Goal: Task Accomplishment & Management: Manage account settings

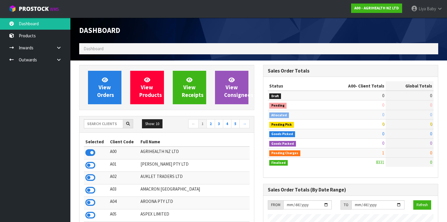
scroll to position [442, 184]
click at [87, 120] on input "text" at bounding box center [103, 123] width 39 height 9
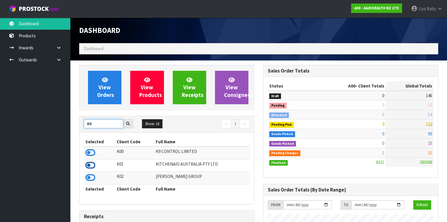
type input "K0"
click at [89, 162] on icon at bounding box center [90, 165] width 10 height 9
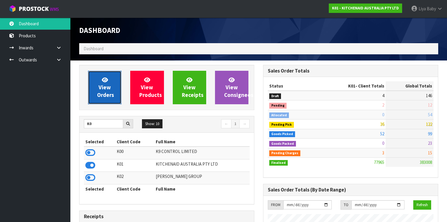
click at [109, 96] on span "View Orders" at bounding box center [105, 87] width 17 height 22
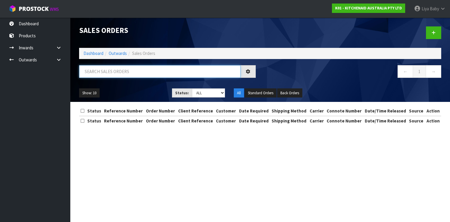
click at [118, 72] on input "text" at bounding box center [160, 71] width 162 height 13
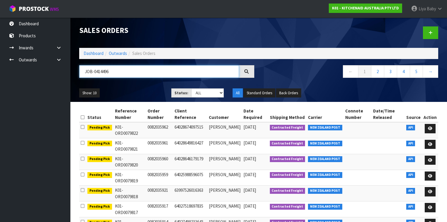
type input "JOB-0414496"
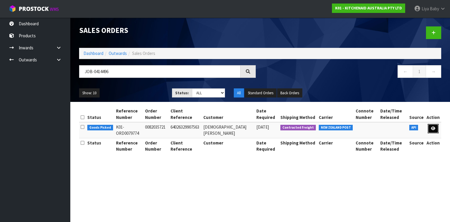
click at [432, 126] on icon at bounding box center [433, 128] width 4 height 4
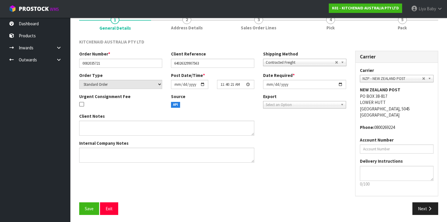
scroll to position [55, 0]
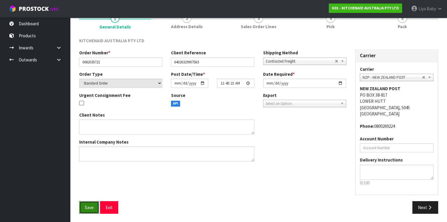
click at [83, 208] on button "Save" at bounding box center [89, 207] width 20 height 13
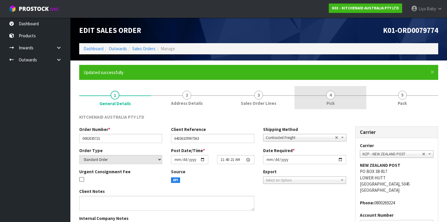
click at [336, 96] on link "4 Pick" at bounding box center [330, 97] width 72 height 23
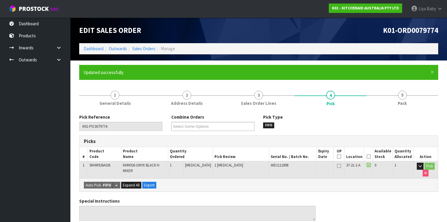
click at [368, 156] on icon at bounding box center [368, 156] width 4 height 0
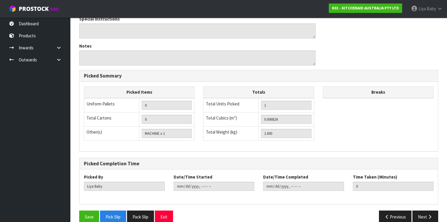
scroll to position [211, 0]
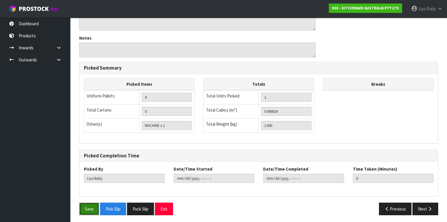
click at [96, 206] on button "Save" at bounding box center [89, 208] width 20 height 13
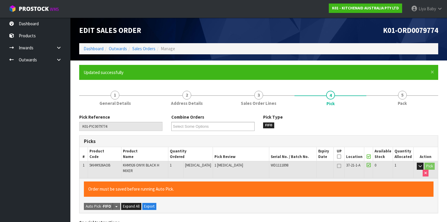
type input "[DATE]T08:13:51"
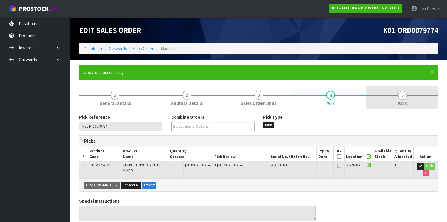
click at [405, 98] on link "5 Pack" at bounding box center [402, 97] width 72 height 23
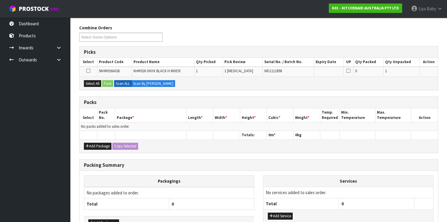
scroll to position [117, 0]
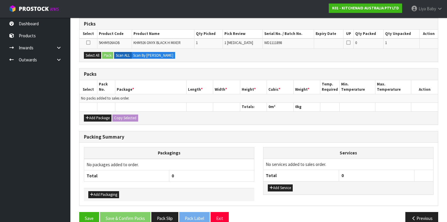
click at [96, 113] on div "Add Package Copy Selected" at bounding box center [258, 117] width 358 height 13
click at [96, 116] on button "Add Package" at bounding box center [98, 117] width 28 height 7
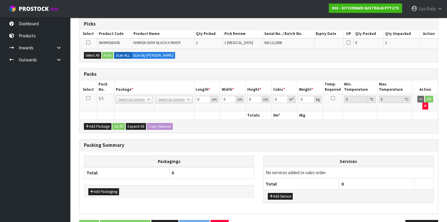
click at [90, 98] on icon at bounding box center [88, 98] width 4 height 0
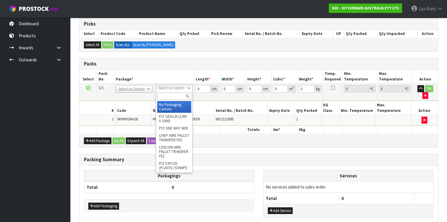
click at [178, 95] on input "text" at bounding box center [174, 95] width 34 height 7
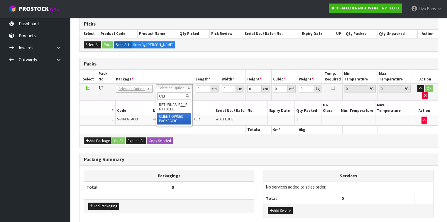
type input "CLI"
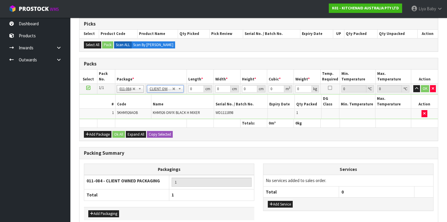
type input "1.6"
click at [196, 87] on input "0" at bounding box center [195, 88] width 15 height 7
type input "29"
type input "26"
type input "6"
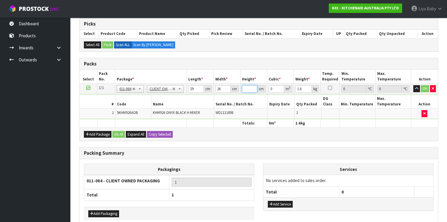
type input "0.004524"
type input "60"
type input "0.04524"
type input "60"
click at [302, 89] on input "1.6" at bounding box center [303, 88] width 16 height 7
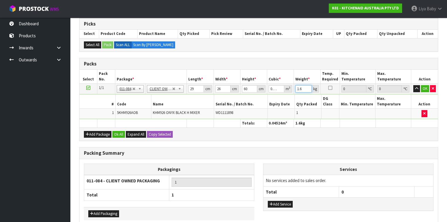
type input "1"
type input "2"
click at [112, 127] on div "Add Package Ok All Expand All Copy Selected" at bounding box center [258, 133] width 358 height 13
click at [115, 131] on button "Ok All" at bounding box center [118, 134] width 13 height 7
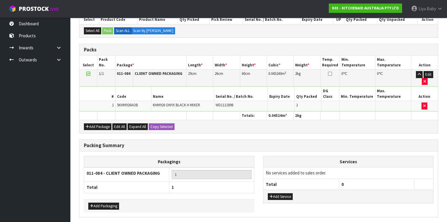
scroll to position [139, 0]
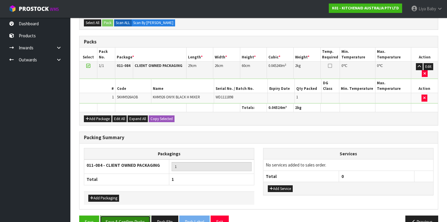
click at [134, 215] on button "Save & Confirm Packs" at bounding box center [125, 221] width 50 height 13
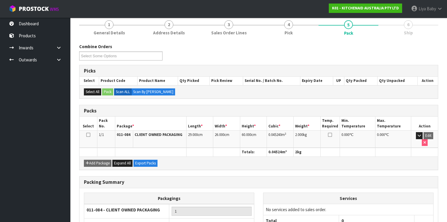
scroll to position [108, 0]
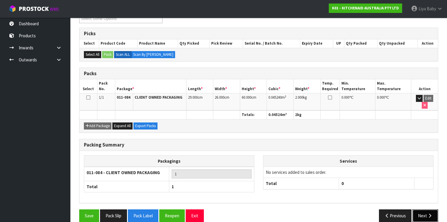
click at [417, 209] on button "Next" at bounding box center [425, 215] width 26 height 13
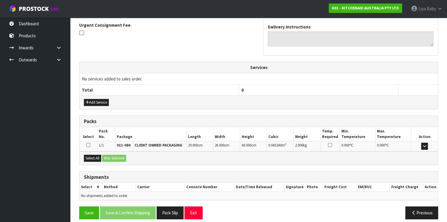
scroll to position [176, 0]
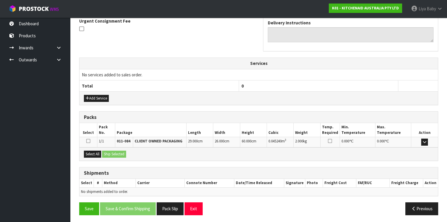
click at [88, 138] on icon at bounding box center [88, 140] width 4 height 5
click at [0, 0] on input "checkbox" at bounding box center [0, 0] width 0 height 0
click at [131, 192] on td "No shipments added to order." at bounding box center [258, 191] width 358 height 9
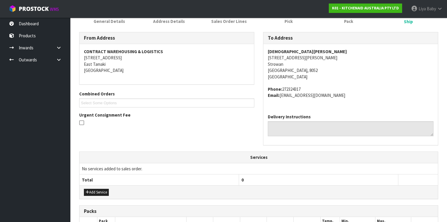
scroll to position [152, 0]
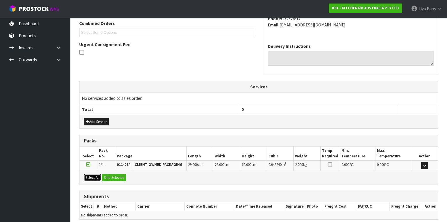
click at [99, 176] on button "Select All" at bounding box center [92, 177] width 17 height 7
click at [115, 176] on button "Ship Selected" at bounding box center [114, 177] width 24 height 7
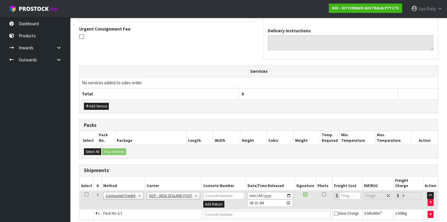
scroll to position [186, 0]
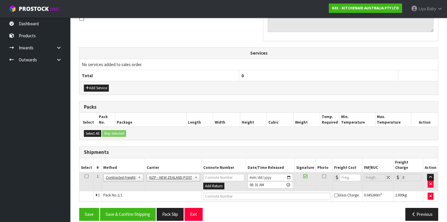
click at [86, 176] on icon at bounding box center [86, 176] width 4 height 0
click at [121, 208] on button "Save & Confirm Shipping" at bounding box center [128, 214] width 56 height 13
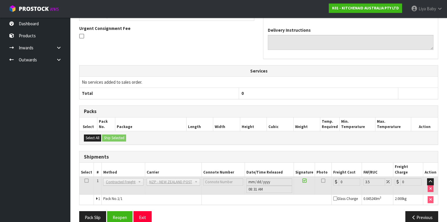
scroll to position [178, 0]
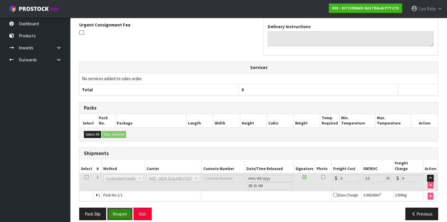
click at [126, 207] on button "Reopen" at bounding box center [120, 213] width 26 height 13
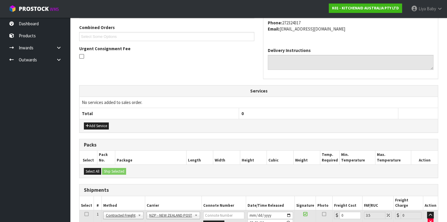
scroll to position [191, 0]
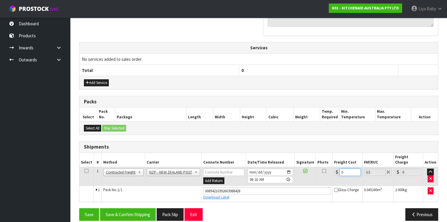
click at [345, 168] on input "0" at bounding box center [349, 171] width 21 height 7
type input "1"
type input "1.03"
type input "11"
type input "11.38"
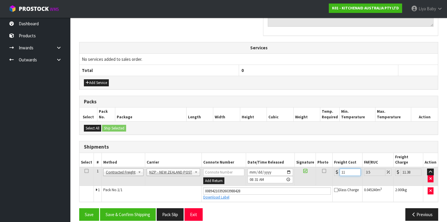
type input "11.6"
type input "12.01"
type input "11.61"
type input "12.02"
type input "11.61"
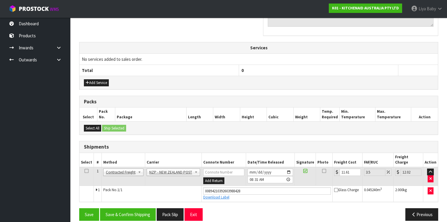
click at [87, 171] on icon at bounding box center [86, 171] width 4 height 0
click at [113, 208] on button "Save & Confirm Shipping" at bounding box center [128, 214] width 56 height 13
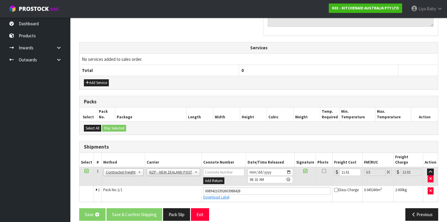
scroll to position [0, 0]
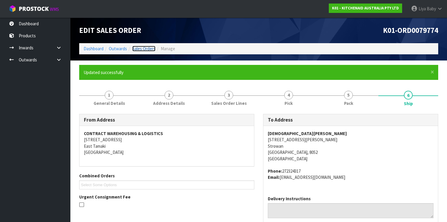
click at [148, 49] on link "Sales Orders" at bounding box center [143, 49] width 23 height 6
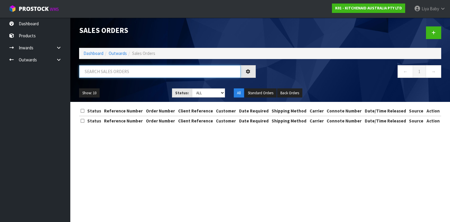
click at [114, 73] on input "text" at bounding box center [160, 71] width 162 height 13
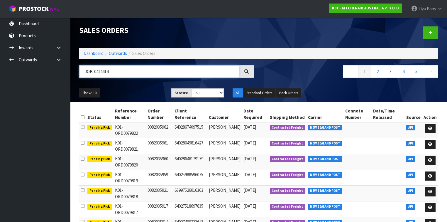
type input "JOB-0414414"
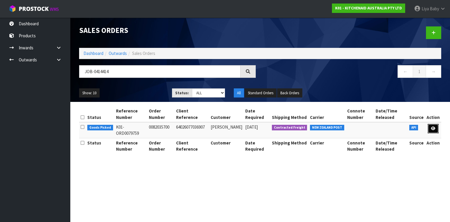
click at [431, 129] on link at bounding box center [433, 128] width 11 height 9
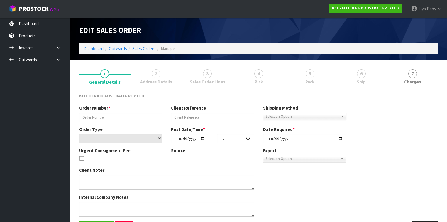
type input "0082035700"
type input "64026077036907"
select select "number:0"
type input "[DATE]"
type input "09:39:21.000"
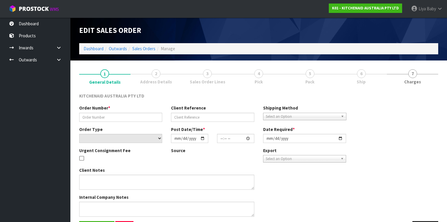
type input "[DATE]"
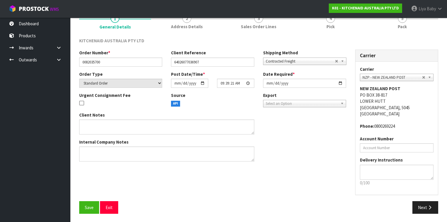
scroll to position [55, 0]
click at [86, 206] on span "Save" at bounding box center [89, 207] width 9 height 6
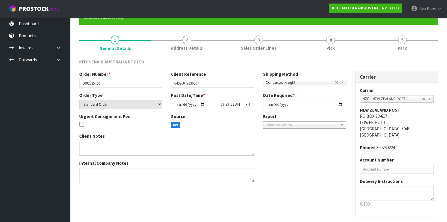
scroll to position [0, 0]
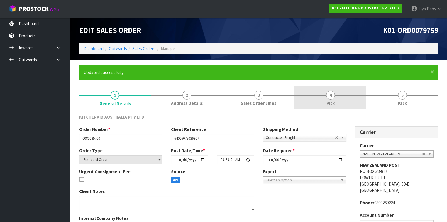
click at [324, 95] on link "4 Pick" at bounding box center [330, 97] width 72 height 23
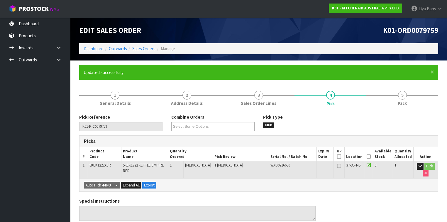
click at [370, 157] on icon at bounding box center [368, 156] width 4 height 0
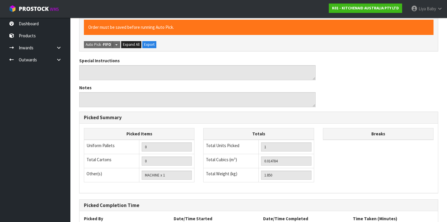
scroll to position [211, 0]
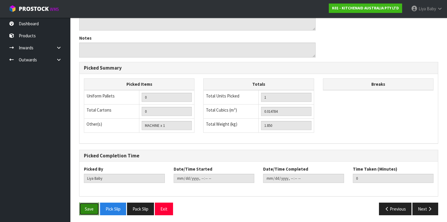
click at [88, 204] on button "Save" at bounding box center [89, 208] width 20 height 13
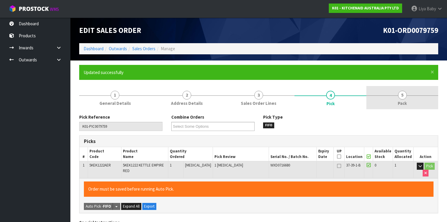
type input "[DATE]T08:33:41"
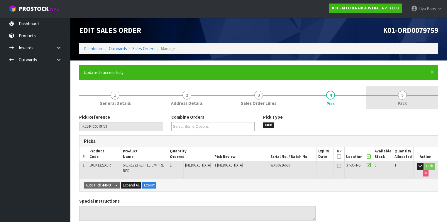
click at [403, 91] on span "5" at bounding box center [402, 95] width 9 height 9
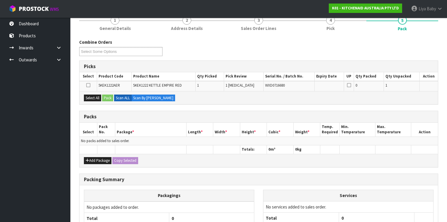
scroll to position [94, 0]
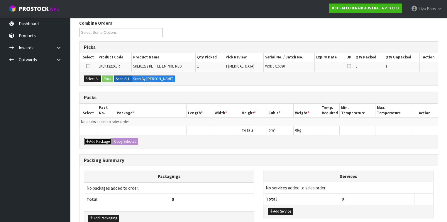
click at [89, 139] on button "Add Package" at bounding box center [98, 141] width 28 height 7
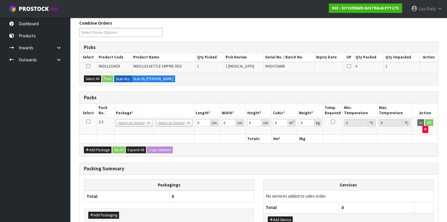
click at [86, 121] on icon at bounding box center [88, 121] width 4 height 0
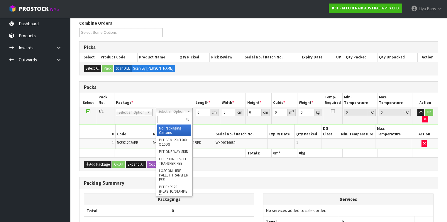
click at [179, 117] on input "text" at bounding box center [174, 119] width 34 height 7
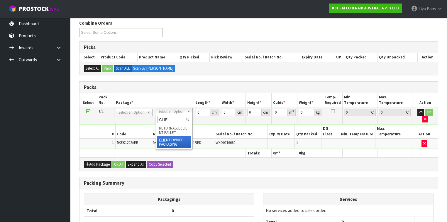
type input "CLIE"
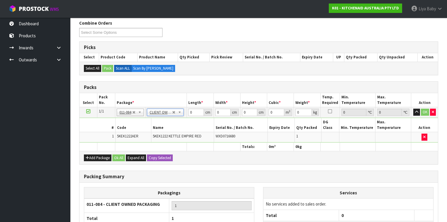
type input "1.85"
click at [196, 110] on input "0" at bounding box center [195, 111] width 15 height 7
type input "39"
type input "27"
type input "2"
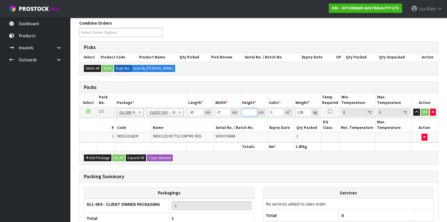
type input "0.002106"
type input "22"
type input "0.023166"
type input "22"
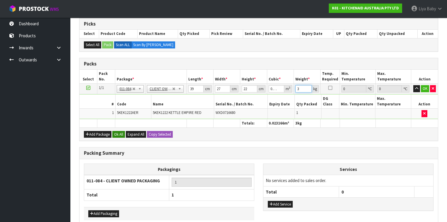
type input "3"
click at [118, 131] on button "Ok All" at bounding box center [118, 134] width 13 height 7
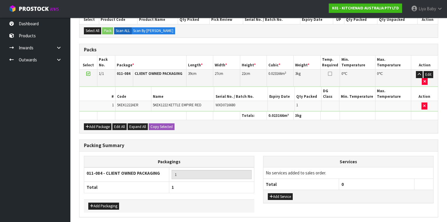
scroll to position [139, 0]
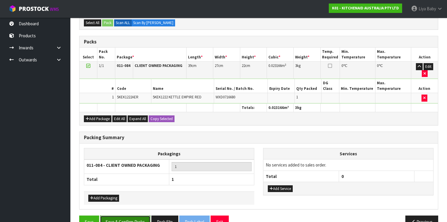
click at [110, 215] on button "Save & Confirm Packs" at bounding box center [125, 221] width 50 height 13
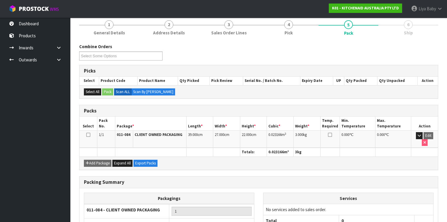
scroll to position [108, 0]
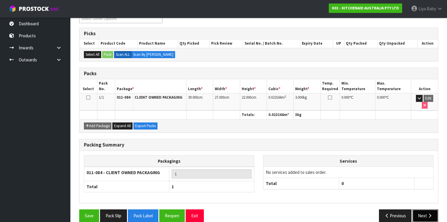
click at [422, 209] on button "Next" at bounding box center [425, 215] width 26 height 13
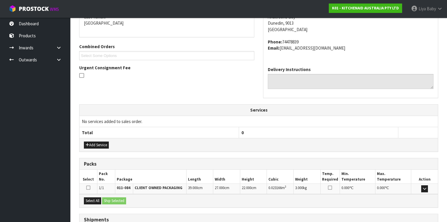
scroll to position [176, 0]
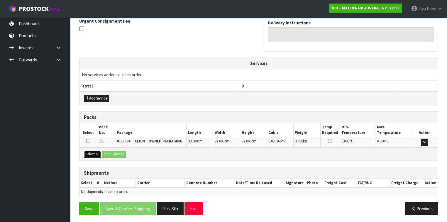
click at [90, 154] on button "Select All" at bounding box center [92, 153] width 17 height 7
click at [118, 153] on button "Ship Selected" at bounding box center [114, 153] width 24 height 7
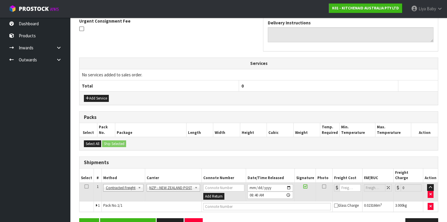
click at [86, 186] on icon at bounding box center [86, 186] width 4 height 0
click at [119, 218] on button "Save & Confirm Shipping" at bounding box center [128, 224] width 56 height 13
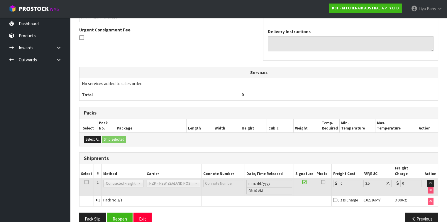
scroll to position [178, 0]
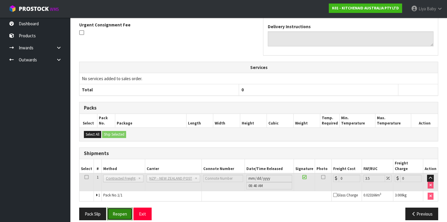
click at [125, 208] on button "Reopen" at bounding box center [120, 213] width 26 height 13
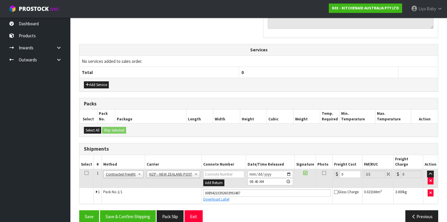
scroll to position [191, 0]
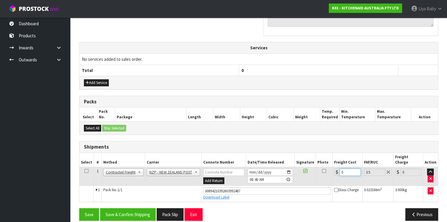
click at [349, 168] on input "0" at bounding box center [349, 171] width 21 height 7
type input "1"
type input "1.03"
type input "11"
type input "11.38"
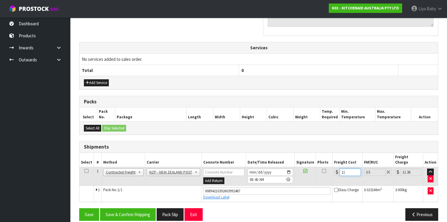
type input "11.6"
type input "12.01"
type input "11.61"
type input "12.02"
type input "11.61"
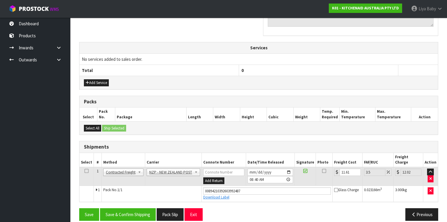
click at [84, 171] on icon at bounding box center [86, 171] width 4 height 0
click at [122, 208] on button "Save & Confirm Shipping" at bounding box center [128, 214] width 56 height 13
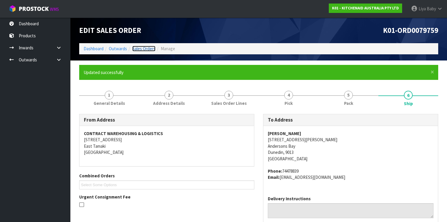
click at [151, 48] on link "Sales Orders" at bounding box center [143, 49] width 23 height 6
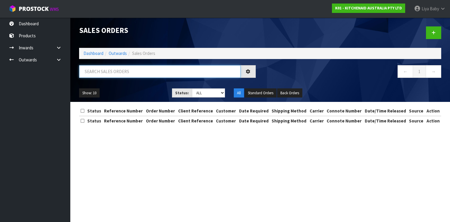
click at [113, 75] on input "text" at bounding box center [160, 71] width 162 height 13
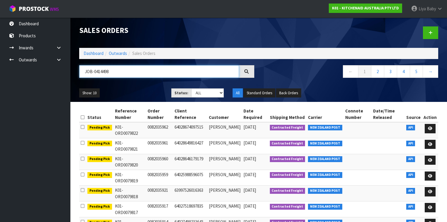
type input "JOB-0414498"
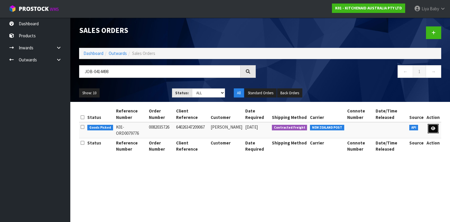
click at [436, 128] on link at bounding box center [433, 128] width 11 height 9
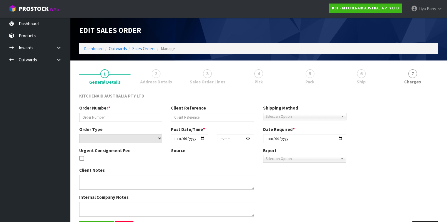
type input "0082035726"
type input "64026347209067"
select select "number:0"
type input "[DATE]"
type input "11:40:26.000"
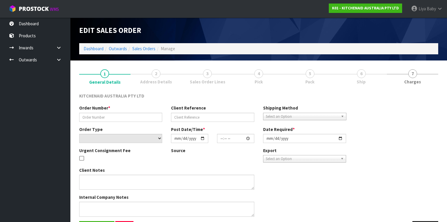
type input "[DATE]"
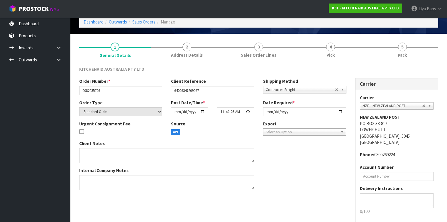
scroll to position [55, 0]
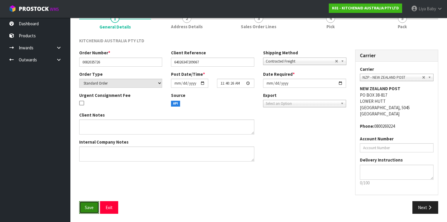
click at [85, 206] on span "Save" at bounding box center [89, 207] width 9 height 6
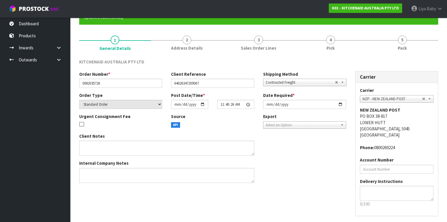
scroll to position [0, 0]
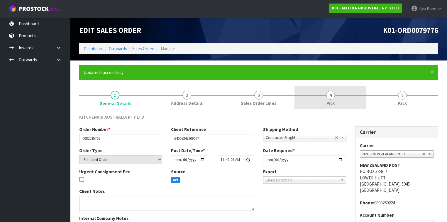
click at [332, 102] on span "Pick" at bounding box center [330, 103] width 8 height 6
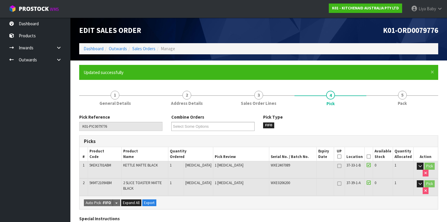
click at [369, 156] on icon at bounding box center [368, 156] width 4 height 0
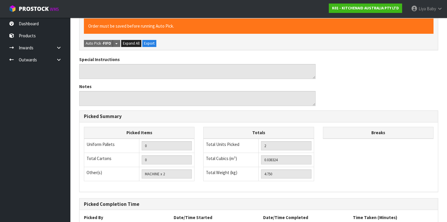
scroll to position [228, 0]
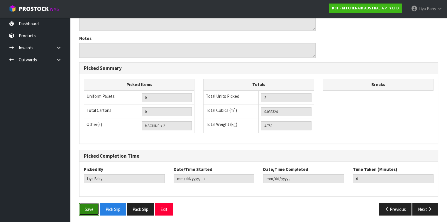
click at [87, 204] on button "Save" at bounding box center [89, 209] width 20 height 13
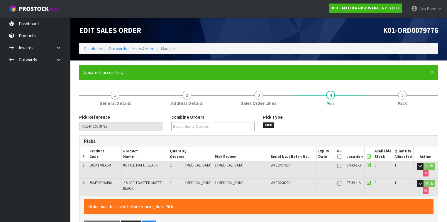
type input "[DATE]T08:42:23"
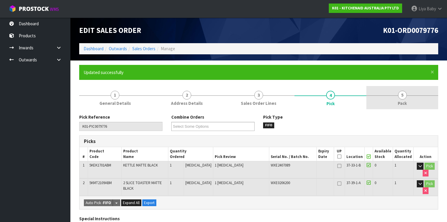
click at [398, 104] on span "Pack" at bounding box center [402, 103] width 9 height 6
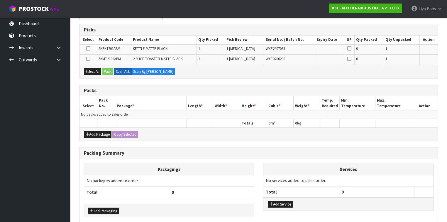
scroll to position [89, 0]
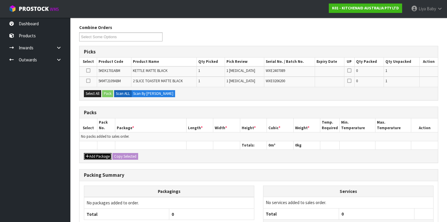
click at [94, 153] on button "Add Package" at bounding box center [98, 156] width 28 height 7
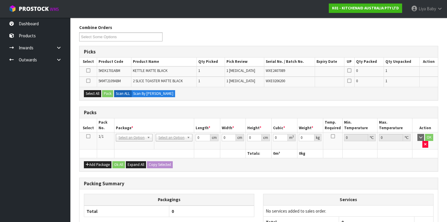
click at [89, 136] on icon at bounding box center [88, 136] width 4 height 0
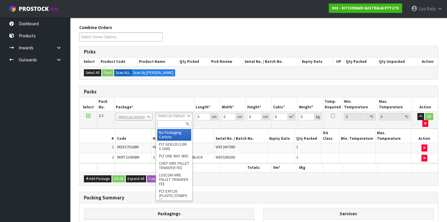
click at [168, 124] on input "text" at bounding box center [174, 123] width 34 height 7
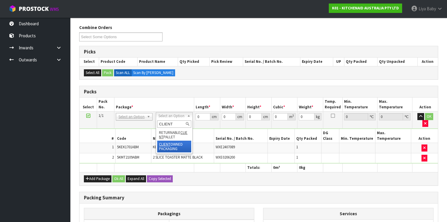
type input "CLIENT"
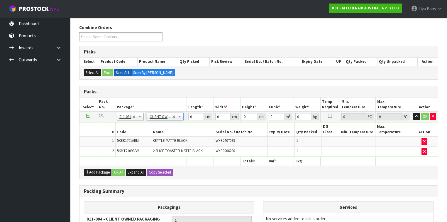
type input "4.75"
click at [194, 114] on input "0" at bounding box center [195, 116] width 15 height 7
type input "43"
type input "30"
type input "4"
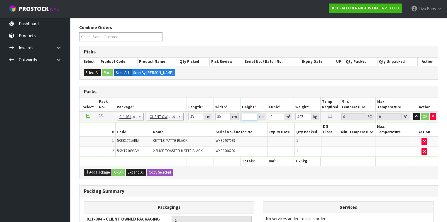
type input "0.00516"
type input "44"
type input "0.05676"
type input "44"
type input "6"
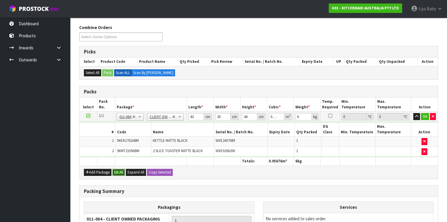
click at [120, 169] on button "Ok All" at bounding box center [118, 172] width 13 height 7
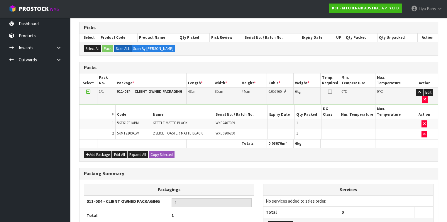
scroll to position [149, 0]
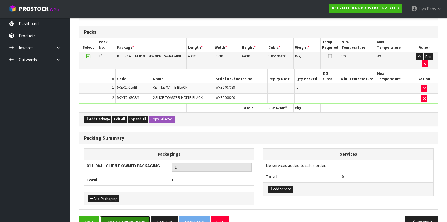
click at [116, 215] on button "Save & Confirm Packs" at bounding box center [125, 221] width 50 height 13
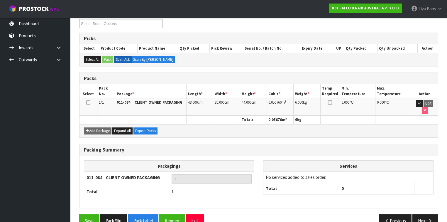
scroll to position [108, 0]
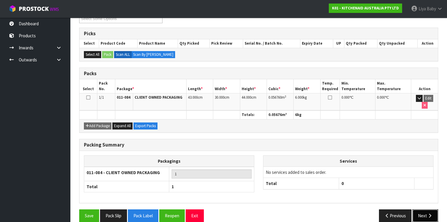
click at [432, 213] on icon "button" at bounding box center [430, 215] width 6 height 4
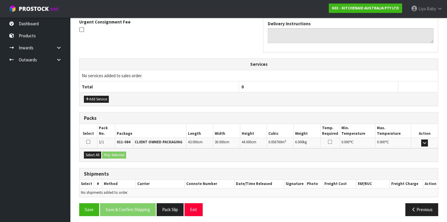
scroll to position [176, 0]
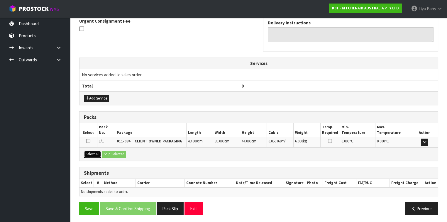
click at [94, 153] on button "Select All" at bounding box center [92, 153] width 17 height 7
drag, startPoint x: 120, startPoint y: 150, endPoint x: 103, endPoint y: 164, distance: 22.1
click at [120, 150] on button "Ship Selected" at bounding box center [114, 153] width 24 height 7
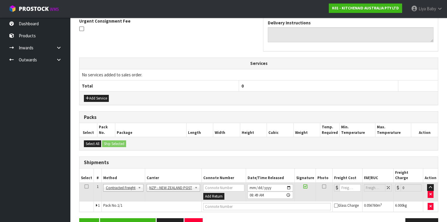
click at [85, 186] on icon at bounding box center [86, 186] width 4 height 0
click at [120, 218] on button "Save & Confirm Shipping" at bounding box center [128, 224] width 56 height 13
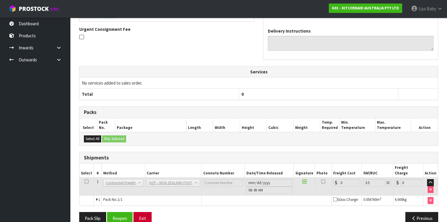
scroll to position [178, 0]
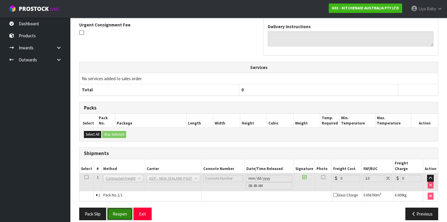
click at [127, 207] on button "Reopen" at bounding box center [120, 213] width 26 height 13
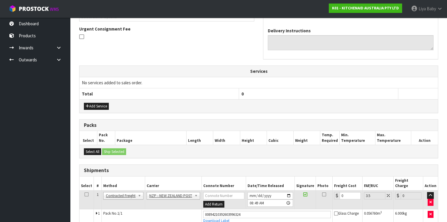
scroll to position [191, 0]
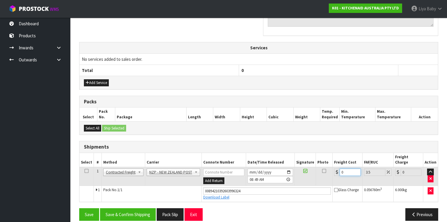
click at [353, 168] on input "0" at bounding box center [349, 171] width 21 height 7
type input "1"
type input "1.03"
type input "10"
type input "10.35"
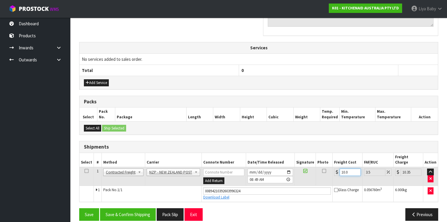
type input "10.07"
type input "10.42"
type input "10.07"
click at [87, 171] on icon at bounding box center [86, 171] width 4 height 0
click at [133, 208] on button "Save & Confirm Shipping" at bounding box center [128, 214] width 56 height 13
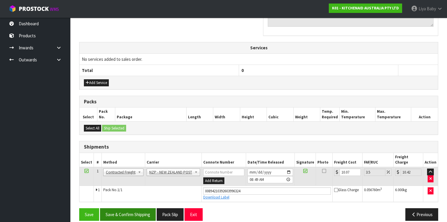
scroll to position [0, 0]
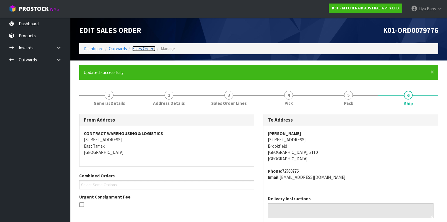
click at [149, 49] on link "Sales Orders" at bounding box center [143, 49] width 23 height 6
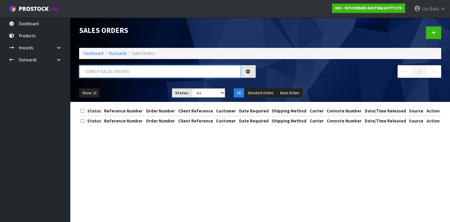
click at [109, 71] on input "text" at bounding box center [160, 71] width 162 height 13
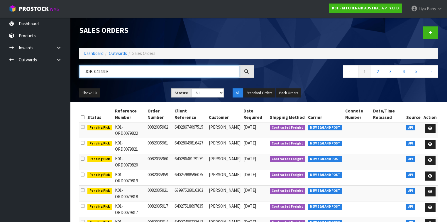
type input "JOB-0414493"
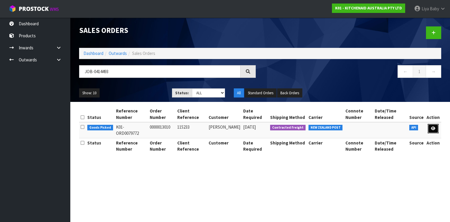
click at [436, 130] on link at bounding box center [433, 128] width 11 height 9
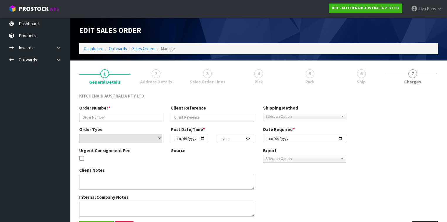
type input "0000013010"
type input "115233"
select select "number:0"
type input "[DATE]"
type input "11:33:05.000"
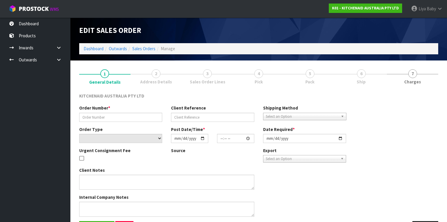
type input "[DATE]"
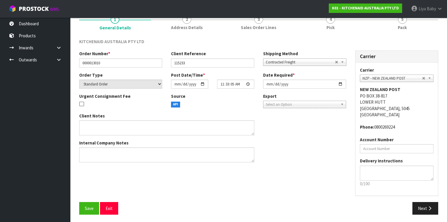
scroll to position [55, 0]
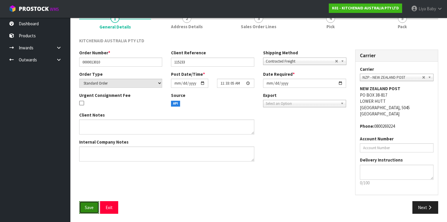
click at [94, 208] on button "Save" at bounding box center [89, 207] width 20 height 13
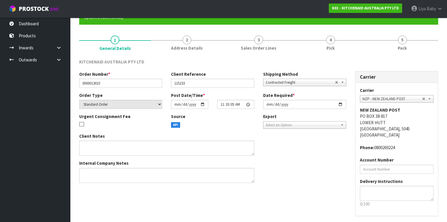
scroll to position [0, 0]
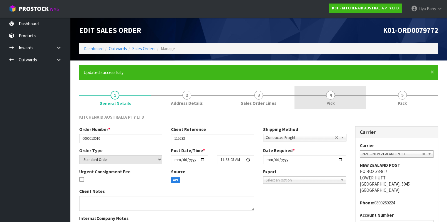
click at [348, 94] on link "4 Pick" at bounding box center [330, 97] width 72 height 23
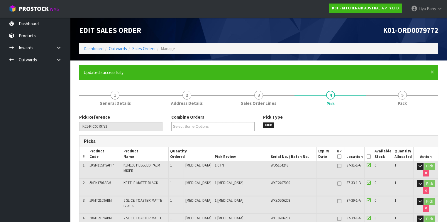
click at [370, 156] on icon at bounding box center [368, 156] width 4 height 0
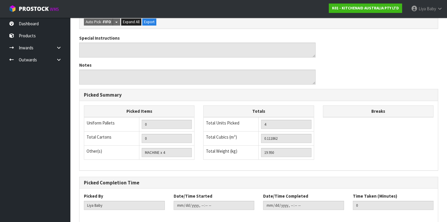
scroll to position [263, 0]
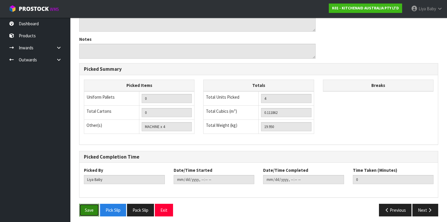
click at [91, 208] on button "Save" at bounding box center [89, 209] width 20 height 13
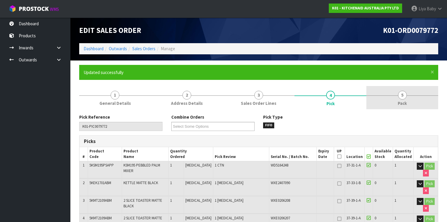
type input "[DATE]T08:51:34"
click at [405, 96] on span "5" at bounding box center [402, 95] width 9 height 9
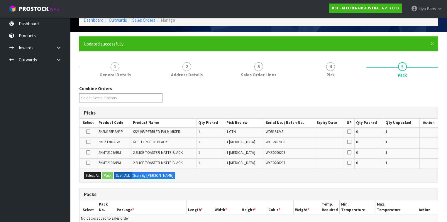
scroll to position [94, 0]
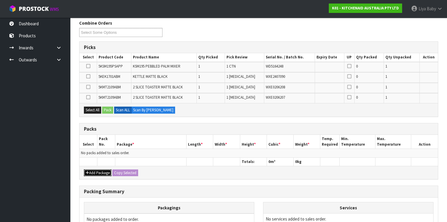
click at [95, 169] on button "Add Package" at bounding box center [98, 172] width 28 height 7
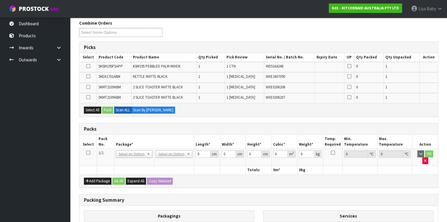
click at [90, 152] on icon at bounding box center [88, 152] width 4 height 0
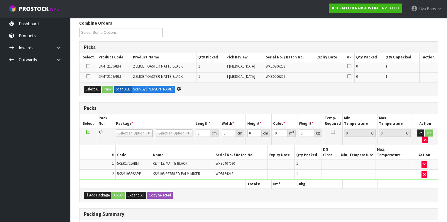
scroll to position [0, 0]
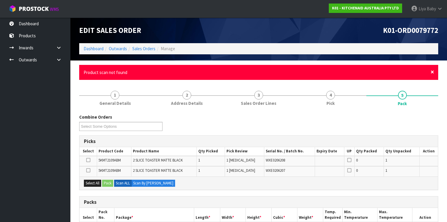
click at [430, 74] on span "×" at bounding box center [432, 72] width 4 height 8
click at [432, 71] on span "×" at bounding box center [432, 72] width 4 height 8
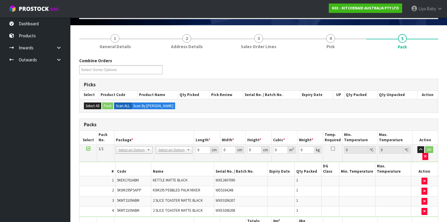
scroll to position [47, 0]
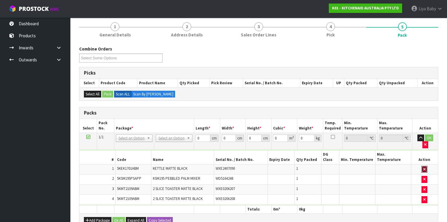
click at [426, 166] on button "button" at bounding box center [424, 169] width 6 height 7
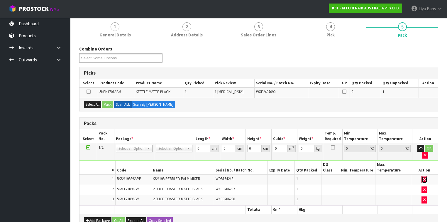
click at [424, 177] on icon "button" at bounding box center [424, 179] width 2 height 4
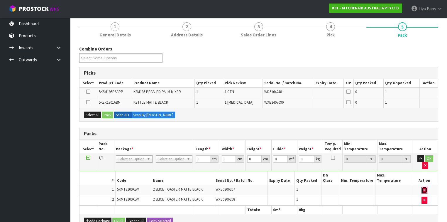
click at [425, 188] on icon "button" at bounding box center [424, 190] width 2 height 4
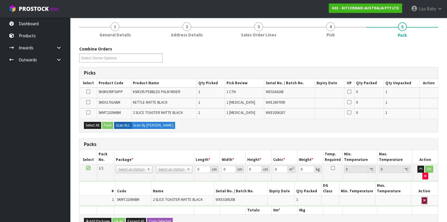
click at [422, 197] on button "button" at bounding box center [424, 200] width 6 height 7
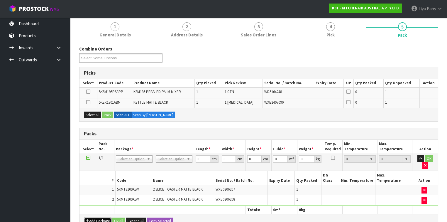
click at [103, 217] on button "Add Package" at bounding box center [98, 220] width 28 height 7
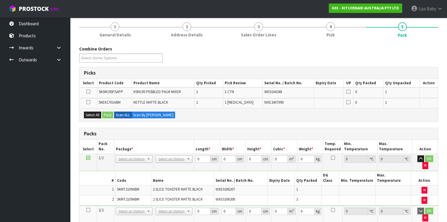
click at [87, 210] on icon at bounding box center [88, 210] width 4 height 0
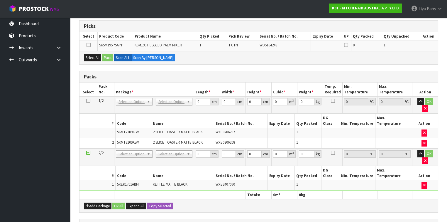
scroll to position [94, 0]
click at [103, 202] on button "Add Package" at bounding box center [98, 205] width 28 height 7
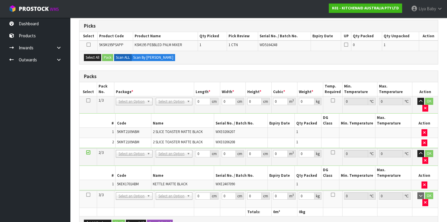
click at [88, 194] on icon at bounding box center [88, 194] width 4 height 0
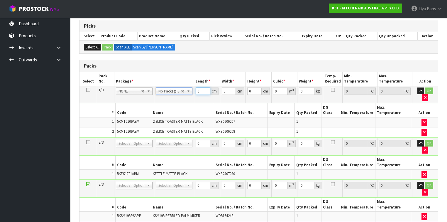
click at [201, 90] on input "0" at bounding box center [203, 90] width 14 height 7
type input "44"
type input "38"
type input "2"
type input "0.003344"
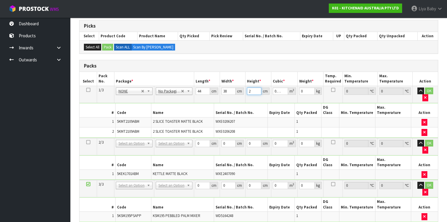
type input "28"
type input "0.046816"
type input "28"
type input "7"
click at [427, 89] on button "OK" at bounding box center [429, 90] width 8 height 7
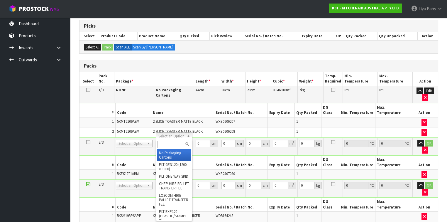
click at [167, 141] on input "text" at bounding box center [174, 143] width 34 height 7
type input "OC"
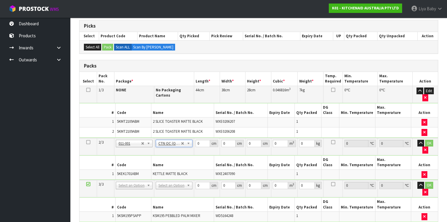
type input "2"
click at [199, 140] on input "0" at bounding box center [203, 143] width 14 height 7
type input "45"
type input "29"
type input "2"
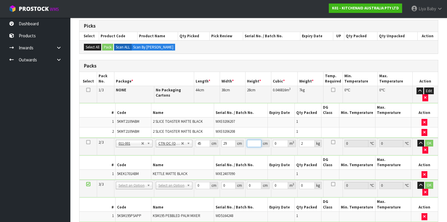
type input "0.00261"
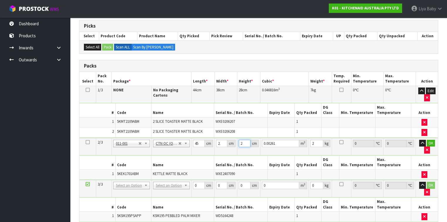
type input "25"
type input "0.032625"
type input "25"
type input "3"
click at [433, 140] on button "OK" at bounding box center [430, 143] width 8 height 7
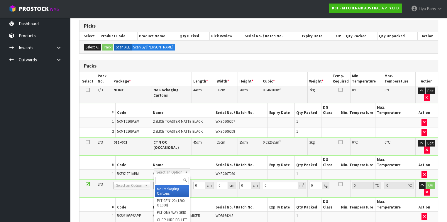
type input "2"
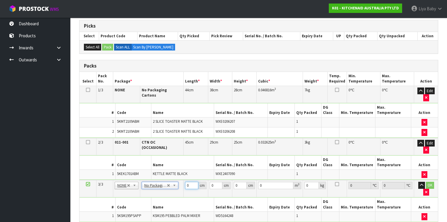
click at [191, 181] on input "0" at bounding box center [191, 184] width 13 height 7
type input "42"
type input "28"
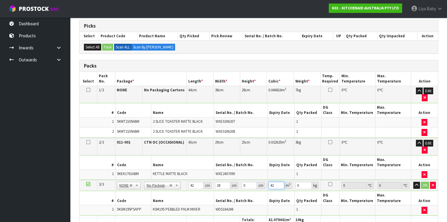
type input "42"
click at [300, 181] on input "0" at bounding box center [303, 184] width 16 height 7
type input "13"
click at [250, 181] on input "0" at bounding box center [249, 184] width 15 height 7
type input "0"
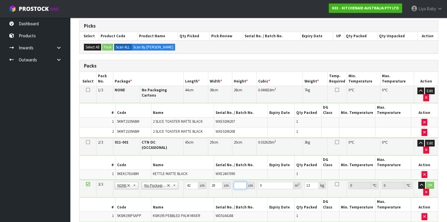
type input "4"
type input "0.004704"
type input "42"
type input "0.049392"
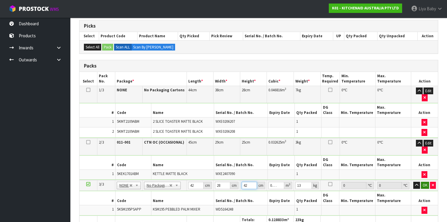
type input "42"
click at [423, 181] on button "OK" at bounding box center [425, 184] width 8 height 7
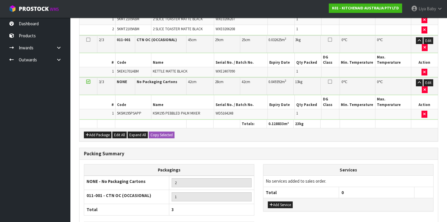
scroll to position [201, 0]
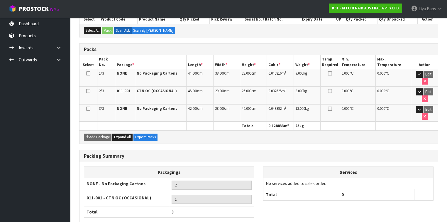
scroll to position [142, 0]
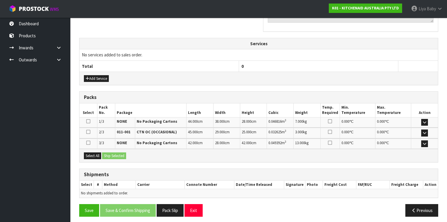
scroll to position [190, 0]
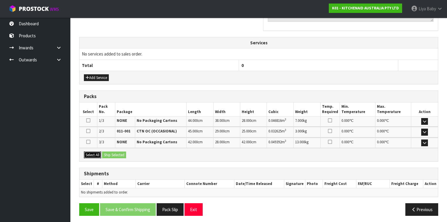
click at [96, 154] on button "Select All" at bounding box center [92, 154] width 17 height 7
click at [112, 152] on button "Ship Selected" at bounding box center [114, 154] width 24 height 7
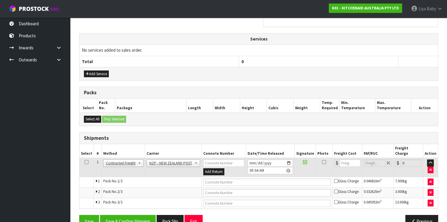
scroll to position [201, 0]
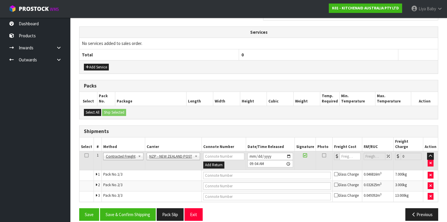
click at [86, 155] on icon at bounding box center [86, 155] width 4 height 0
click at [127, 208] on button "Save & Confirm Shipping" at bounding box center [128, 214] width 56 height 13
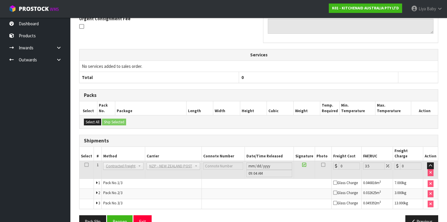
scroll to position [191, 0]
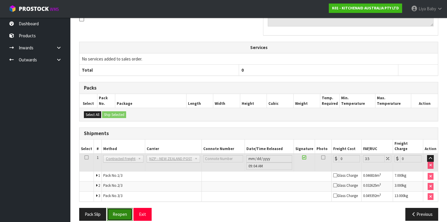
click at [114, 208] on button "Reopen" at bounding box center [120, 214] width 26 height 13
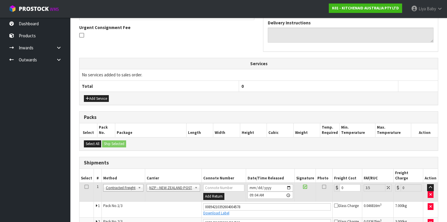
scroll to position [206, 0]
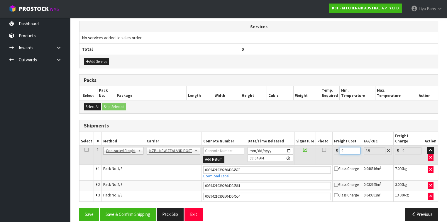
click at [345, 147] on input "0" at bounding box center [349, 150] width 21 height 7
type input "1"
type input "1.03"
type input "12"
type input "12.42"
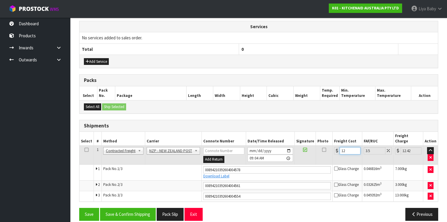
type input "12.9"
type input "13.35"
type input "12.99"
type input "13.44"
type input "12.99"
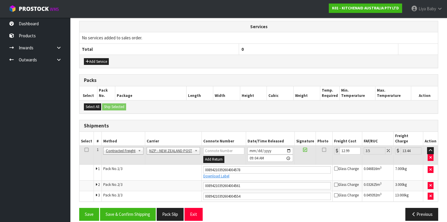
click at [87, 150] on icon at bounding box center [86, 150] width 4 height 0
click at [124, 208] on button "Save & Confirm Shipping" at bounding box center [128, 214] width 56 height 13
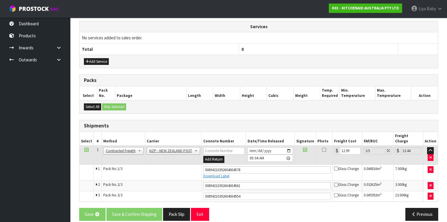
scroll to position [0, 0]
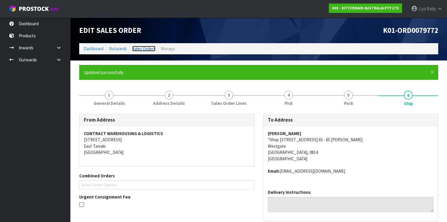
click at [149, 47] on link "Sales Orders" at bounding box center [143, 49] width 23 height 6
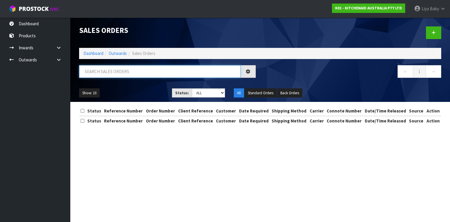
click at [130, 71] on input "text" at bounding box center [160, 71] width 162 height 13
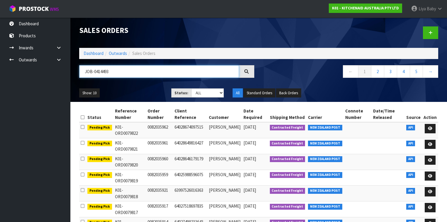
type input "JOB-0414493"
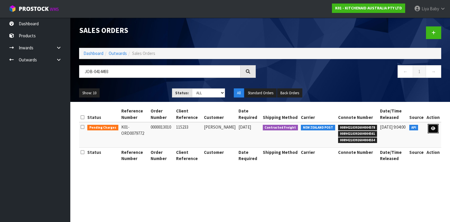
click at [433, 125] on link at bounding box center [433, 128] width 11 height 9
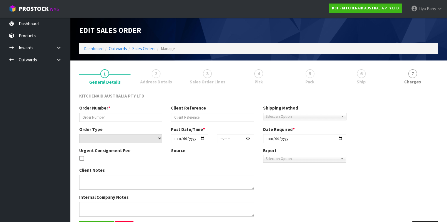
type input "0000013010"
type input "115233"
select select "number:0"
type input "[DATE]"
type input "11:33:05.000"
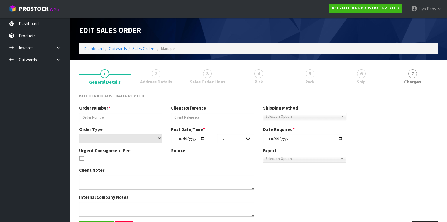
type input "[DATE]"
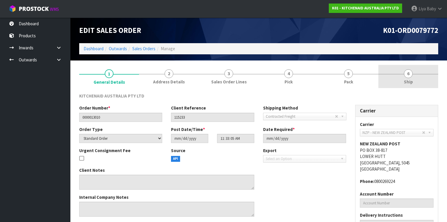
click at [416, 78] on link "6 Ship" at bounding box center [408, 76] width 60 height 23
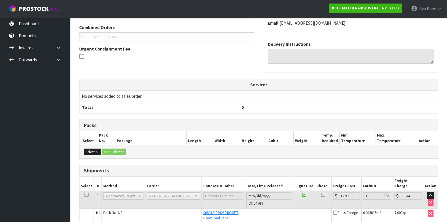
scroll to position [168, 0]
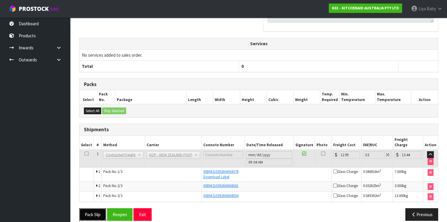
click at [98, 208] on button "Pack Slip" at bounding box center [92, 214] width 27 height 13
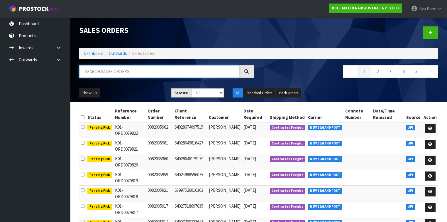
click at [151, 72] on input "text" at bounding box center [159, 71] width 160 height 13
type input "JOB-0414492"
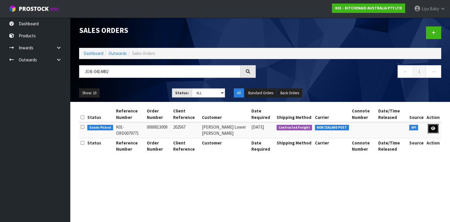
click at [433, 126] on icon at bounding box center [433, 128] width 4 height 4
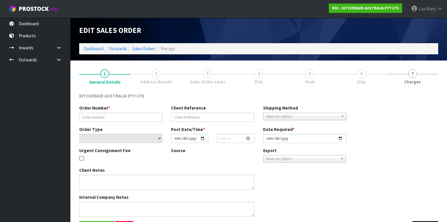
type input "0000013009"
type input "202567"
select select "number:0"
type input "[DATE]"
type input "11:33:02.000"
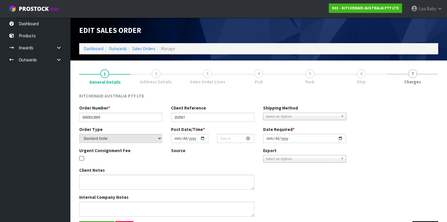
type input "[DATE]"
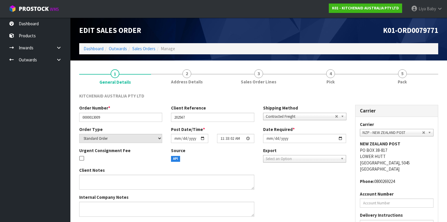
scroll to position [55, 0]
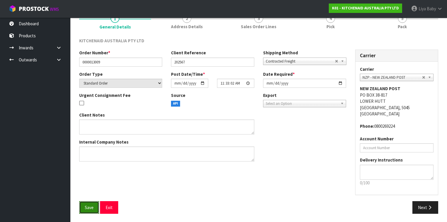
click at [94, 205] on button "Save" at bounding box center [89, 207] width 20 height 13
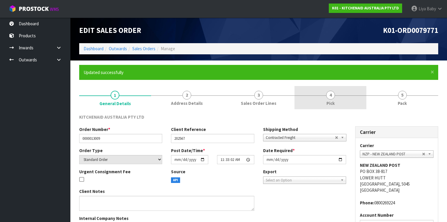
click at [332, 100] on span "Pick" at bounding box center [330, 103] width 8 height 6
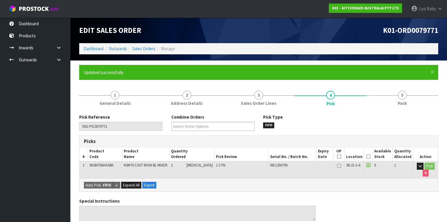
click at [369, 156] on icon at bounding box center [368, 156] width 4 height 0
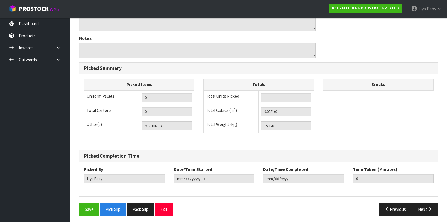
scroll to position [211, 0]
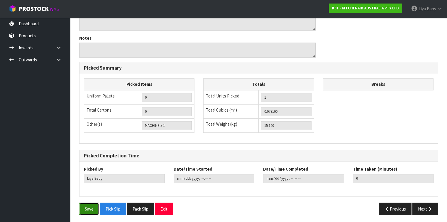
click at [87, 202] on button "Save" at bounding box center [89, 208] width 20 height 13
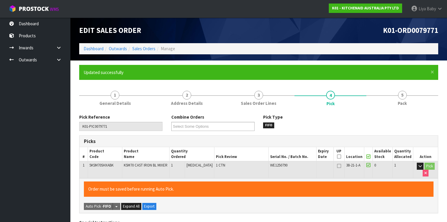
type input "[DATE]T09:17:48"
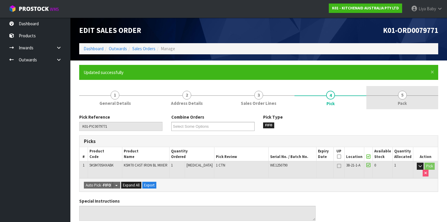
click at [409, 103] on link "5 Pack" at bounding box center [402, 97] width 72 height 23
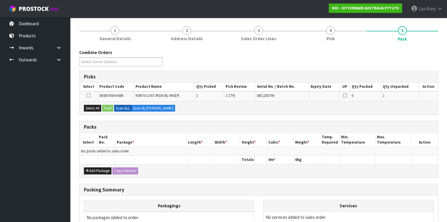
scroll to position [70, 0]
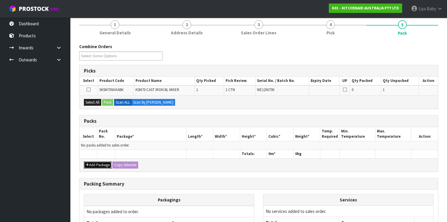
click at [99, 165] on button "Add Package" at bounding box center [98, 164] width 28 height 7
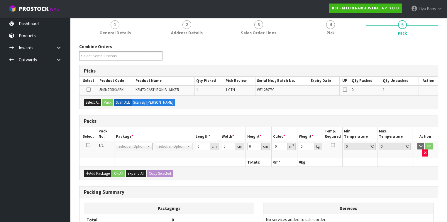
click at [89, 145] on icon at bounding box center [88, 145] width 4 height 0
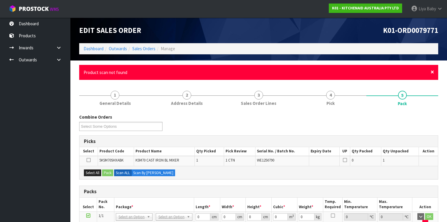
click at [433, 71] on span "×" at bounding box center [432, 72] width 4 height 8
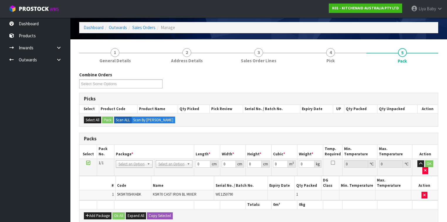
scroll to position [94, 0]
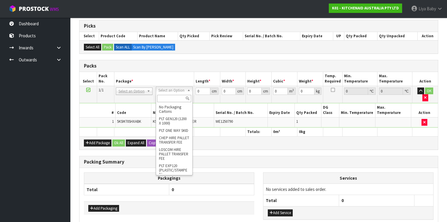
click at [176, 95] on input "text" at bounding box center [174, 98] width 34 height 7
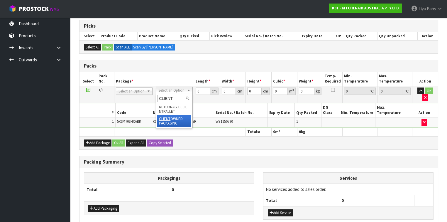
type input "CLIENT"
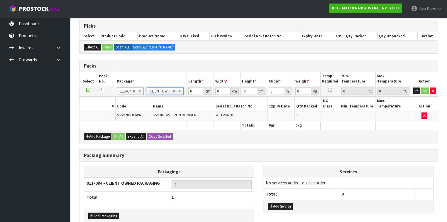
type input "15.12"
click at [193, 88] on input "0" at bounding box center [195, 90] width 15 height 7
type input "56"
type input "36"
type input "5"
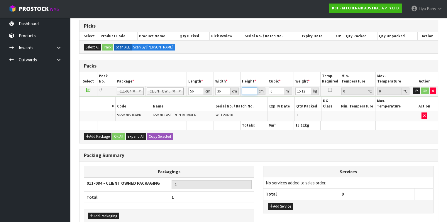
type input "0.01008"
type input "52"
type input "0.104832"
type input "52"
click at [301, 88] on input "number" at bounding box center [303, 90] width 16 height 7
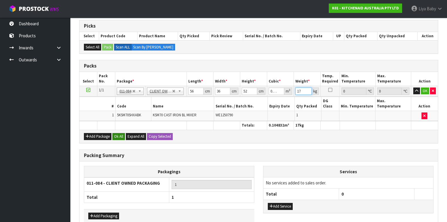
type input "17"
click at [116, 133] on button "Ok All" at bounding box center [118, 136] width 13 height 7
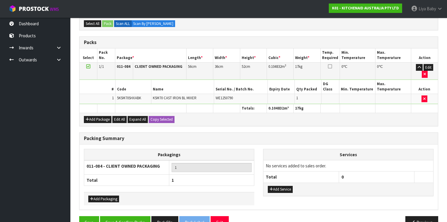
scroll to position [118, 0]
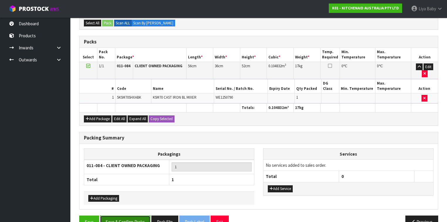
click at [124, 215] on button "Save & Confirm Packs" at bounding box center [125, 221] width 50 height 13
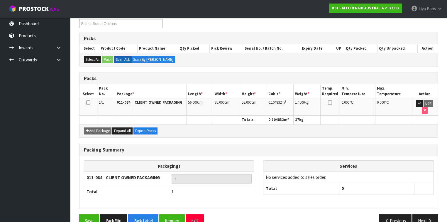
scroll to position [108, 0]
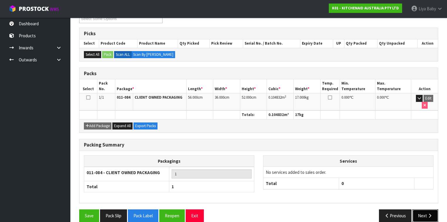
click at [432, 213] on icon "button" at bounding box center [430, 215] width 6 height 4
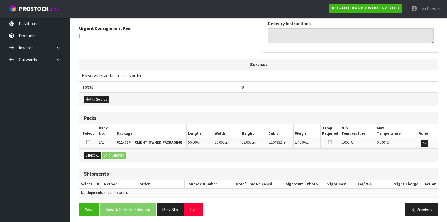
scroll to position [169, 0]
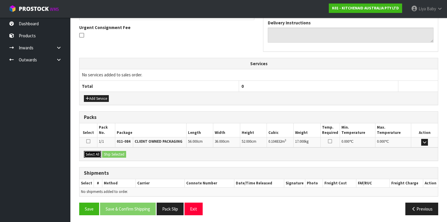
click at [95, 152] on button "Select All" at bounding box center [92, 154] width 17 height 7
click at [119, 153] on button "Ship Selected" at bounding box center [114, 154] width 24 height 7
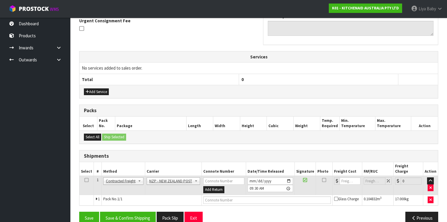
scroll to position [179, 0]
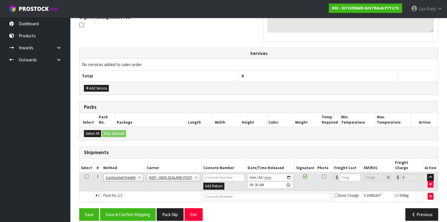
click at [86, 176] on icon at bounding box center [86, 176] width 4 height 0
click at [140, 209] on button "Save & Confirm Shipping" at bounding box center [128, 214] width 56 height 13
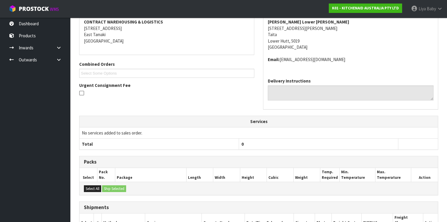
scroll to position [172, 0]
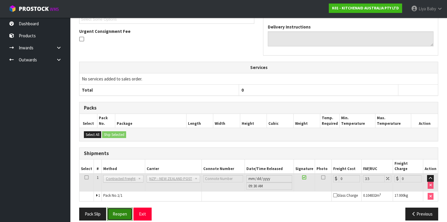
click at [118, 207] on button "Reopen" at bounding box center [120, 213] width 26 height 13
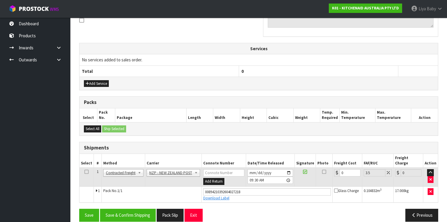
scroll to position [185, 0]
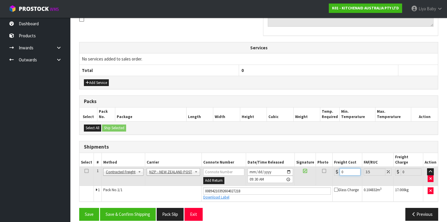
click at [349, 168] on input "0" at bounding box center [349, 171] width 21 height 7
click at [342, 168] on input "number" at bounding box center [349, 171] width 21 height 7
click at [425, 208] on button "Previous" at bounding box center [421, 214] width 33 height 13
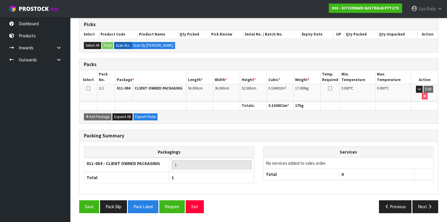
scroll to position [108, 0]
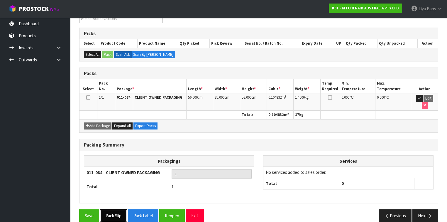
click at [117, 209] on button "Pack Slip" at bounding box center [113, 215] width 27 height 13
click at [423, 209] on button "Next" at bounding box center [425, 215] width 26 height 13
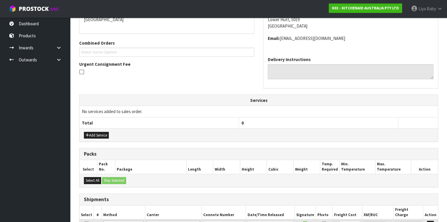
scroll to position [185, 0]
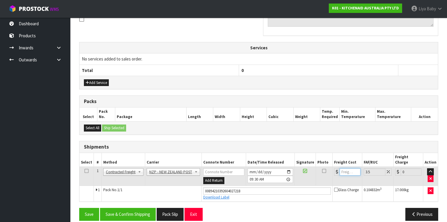
click at [352, 168] on input "number" at bounding box center [349, 171] width 21 height 7
type input "1"
type input "1.03"
type input "17"
type input "17.59"
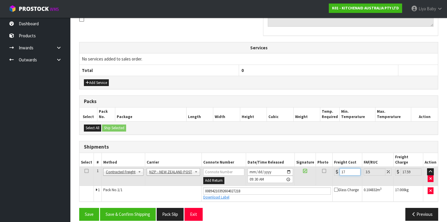
type input "17.3"
type input "17.91"
type input "17.39"
type input "18"
type input "17.39"
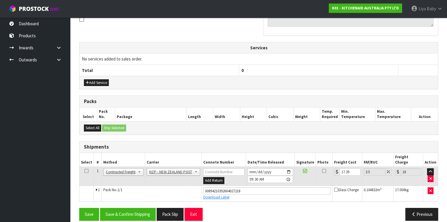
click at [84, 171] on icon at bounding box center [86, 171] width 4 height 0
click at [147, 210] on button "Save & Confirm Shipping" at bounding box center [128, 214] width 56 height 13
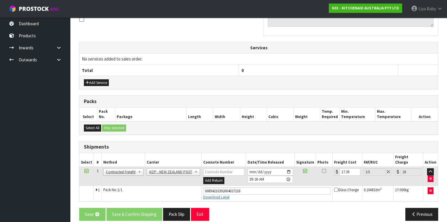
scroll to position [0, 0]
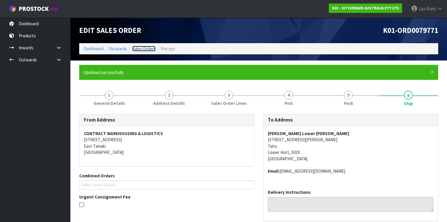
click at [143, 47] on link "Sales Orders" at bounding box center [143, 49] width 23 height 6
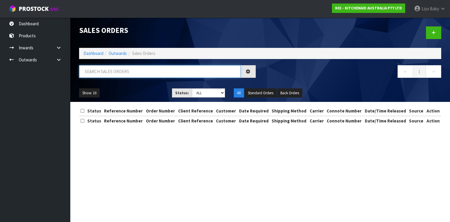
click at [95, 69] on input "text" at bounding box center [160, 71] width 162 height 13
type input "JOB-0414529"
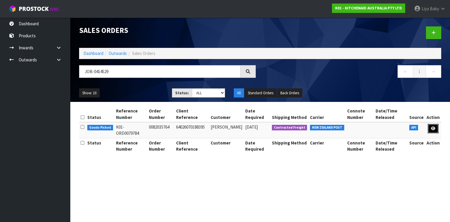
click at [435, 128] on icon at bounding box center [433, 128] width 4 height 4
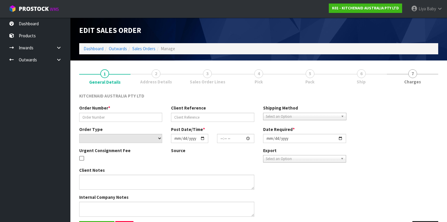
type input "0082035764"
type input "64026070188395"
select select "number:0"
type input "[DATE]"
type input "13:40:37.000"
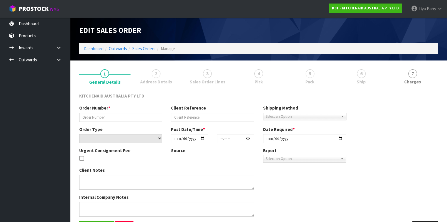
type input "[DATE]"
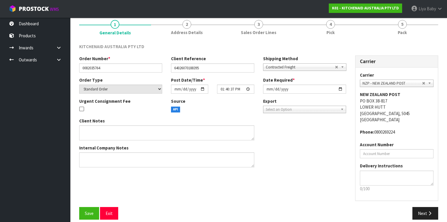
scroll to position [55, 0]
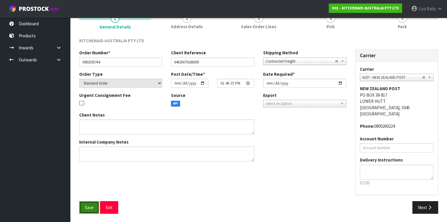
click at [90, 205] on span "Save" at bounding box center [89, 207] width 9 height 6
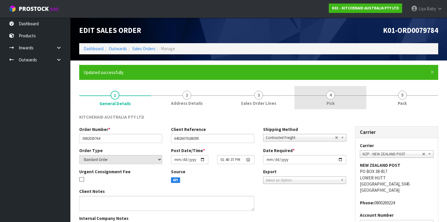
click at [337, 99] on link "4 Pick" at bounding box center [330, 97] width 72 height 23
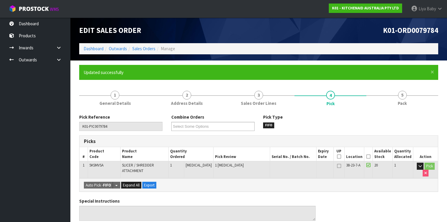
click at [369, 157] on icon at bounding box center [368, 156] width 4 height 0
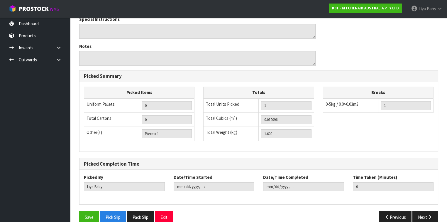
scroll to position [211, 0]
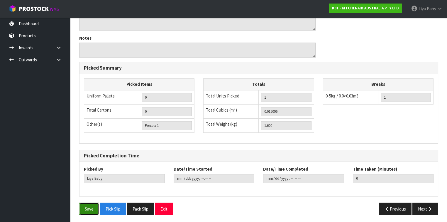
click at [83, 208] on button "Save" at bounding box center [89, 208] width 20 height 13
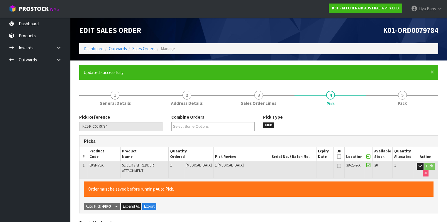
type input "[DATE]T09:35:44"
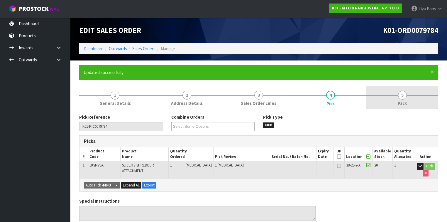
click at [402, 92] on span "5" at bounding box center [402, 95] width 9 height 9
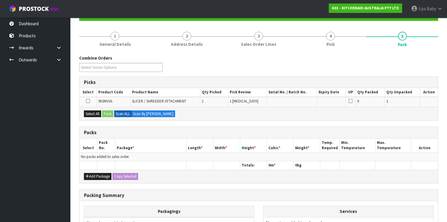
scroll to position [94, 0]
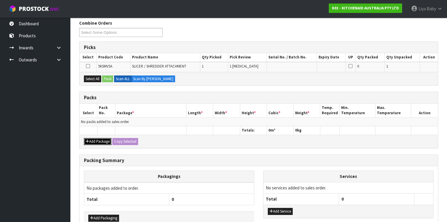
click at [99, 141] on button "Add Package" at bounding box center [98, 141] width 28 height 7
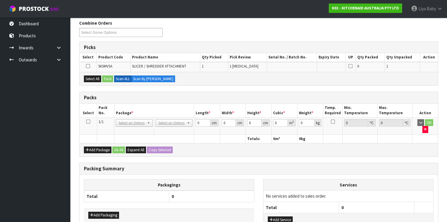
click at [87, 121] on icon at bounding box center [88, 121] width 4 height 0
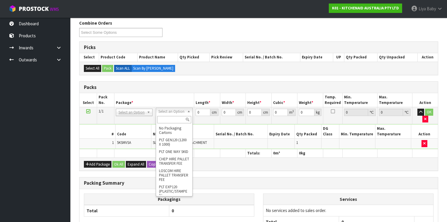
click at [172, 119] on input "text" at bounding box center [174, 119] width 34 height 7
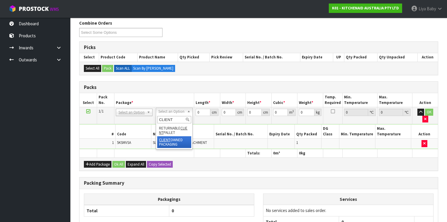
type input "CLIENT"
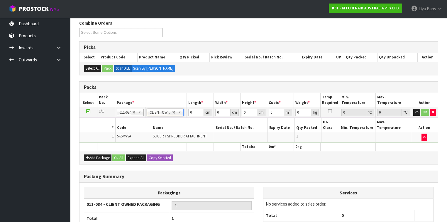
type input "1.6"
click at [192, 110] on input "0" at bounding box center [195, 111] width 15 height 7
type input "39"
type input "29"
type input "1"
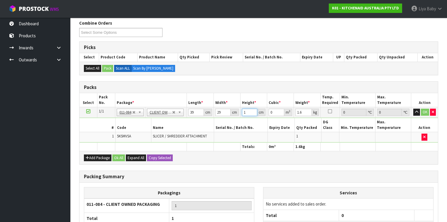
type input "0.001131"
type input "13"
type input "0.014703"
type input "13"
type input "2"
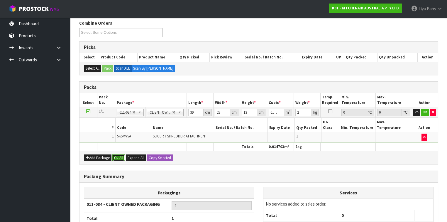
click at [125, 154] on button "Ok All" at bounding box center [118, 157] width 13 height 7
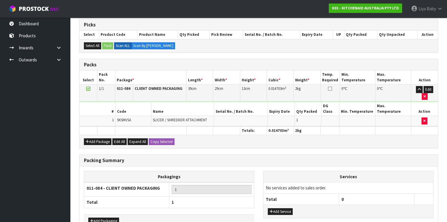
scroll to position [139, 0]
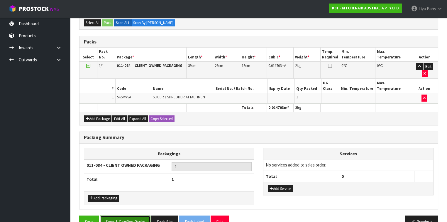
click at [128, 215] on button "Save & Confirm Packs" at bounding box center [125, 221] width 50 height 13
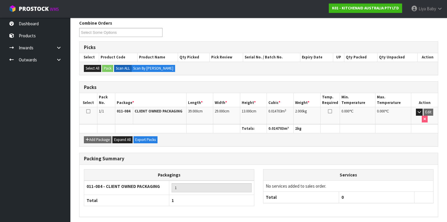
scroll to position [108, 0]
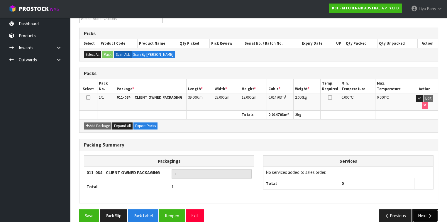
click at [422, 209] on button "Next" at bounding box center [425, 215] width 26 height 13
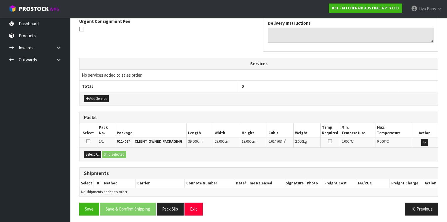
scroll to position [176, 0]
click at [93, 153] on button "Select All" at bounding box center [92, 153] width 17 height 7
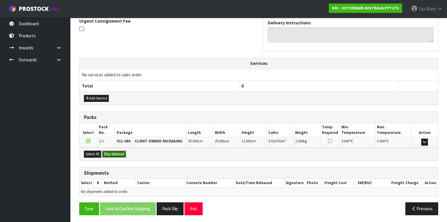
click at [111, 151] on button "Ship Selected" at bounding box center [114, 153] width 24 height 7
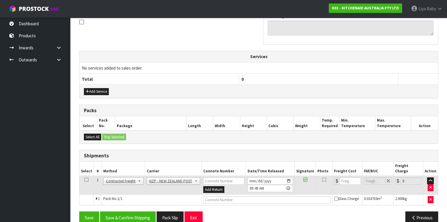
scroll to position [186, 0]
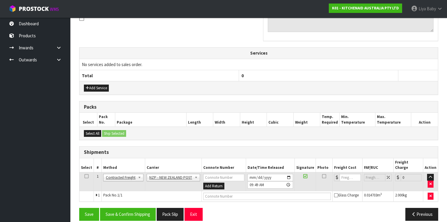
click at [86, 176] on icon at bounding box center [86, 176] width 4 height 0
click at [126, 209] on button "Save & Confirm Shipping" at bounding box center [128, 214] width 56 height 13
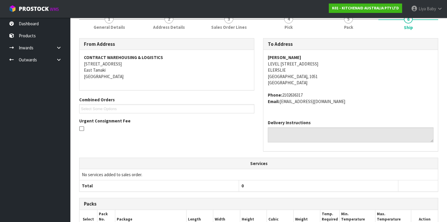
scroll to position [178, 0]
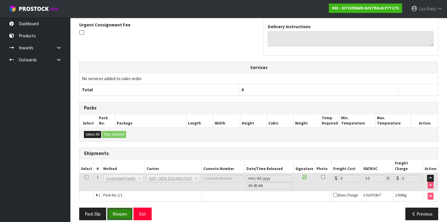
click at [117, 210] on button "Reopen" at bounding box center [120, 213] width 26 height 13
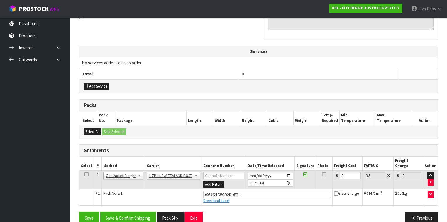
scroll to position [191, 0]
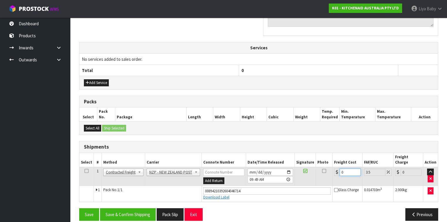
click at [346, 168] on input "0" at bounding box center [349, 171] width 21 height 7
type input "4"
type input "4.14"
type input "4.3"
type input "4.45"
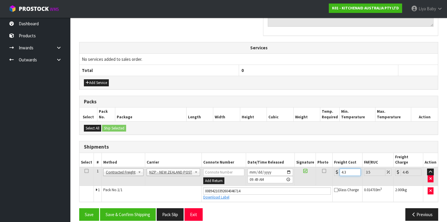
type input "4.33"
type input "4.48"
type input "4.33"
click at [87, 171] on icon at bounding box center [86, 171] width 4 height 0
click at [127, 208] on button "Save & Confirm Shipping" at bounding box center [128, 214] width 56 height 13
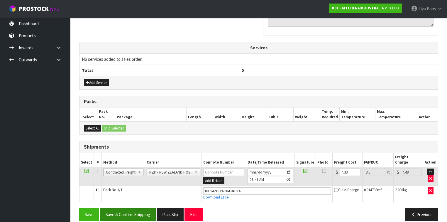
scroll to position [0, 0]
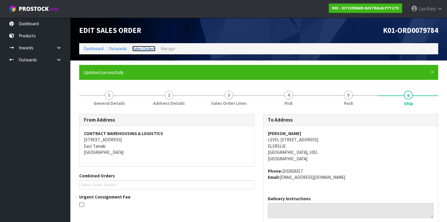
click at [140, 49] on link "Sales Orders" at bounding box center [143, 49] width 23 height 6
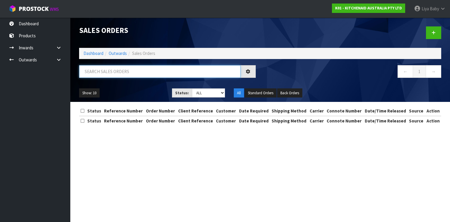
click at [120, 72] on input "text" at bounding box center [160, 71] width 162 height 13
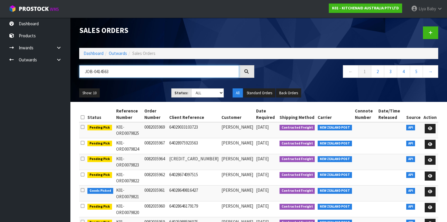
type input "JOB-0414563"
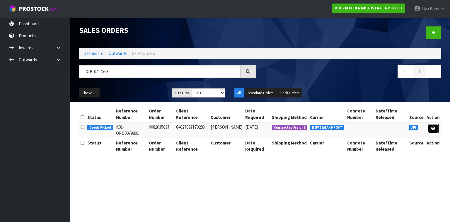
click at [433, 128] on icon at bounding box center [433, 128] width 4 height 4
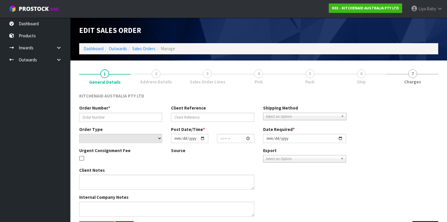
type input "0082035837"
type input "64027097170283"
select select "number:0"
type input "[DATE]"
type input "17:40:46.000"
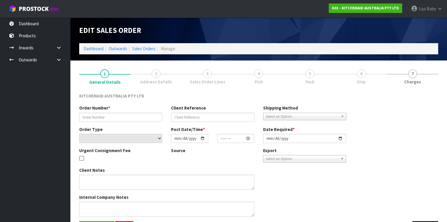
type input "[DATE]"
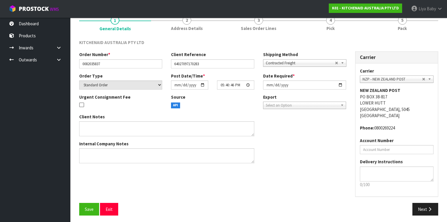
scroll to position [55, 0]
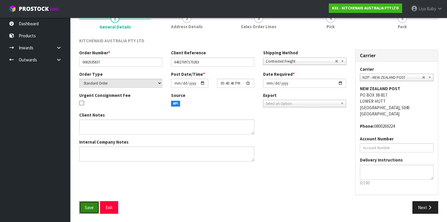
click at [91, 208] on span "Save" at bounding box center [89, 207] width 9 height 6
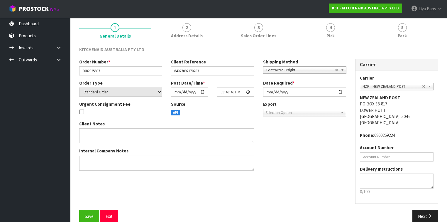
scroll to position [76, 0]
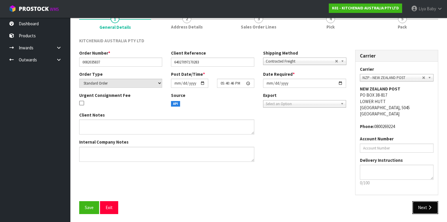
click at [413, 204] on button "Next" at bounding box center [425, 207] width 26 height 13
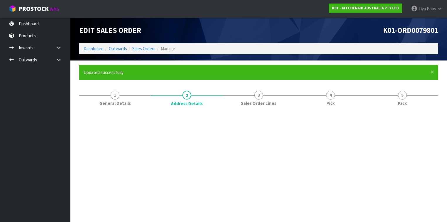
scroll to position [0, 0]
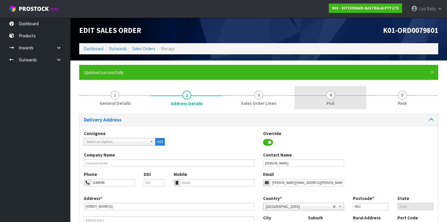
drag, startPoint x: 337, startPoint y: 99, endPoint x: 315, endPoint y: 107, distance: 24.3
click at [337, 99] on link "4 Pick" at bounding box center [330, 97] width 72 height 23
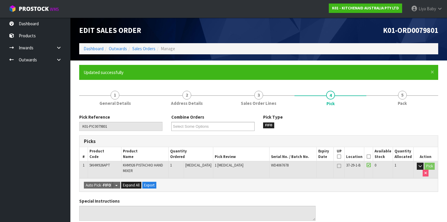
click at [371, 156] on icon at bounding box center [368, 156] width 4 height 0
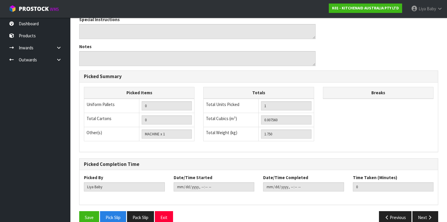
scroll to position [211, 0]
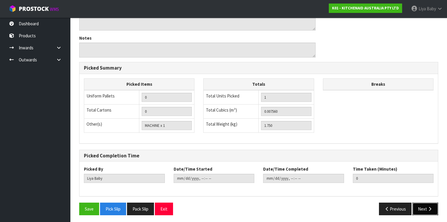
click at [428, 207] on icon "button" at bounding box center [430, 208] width 6 height 4
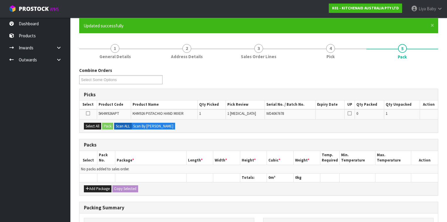
scroll to position [47, 0]
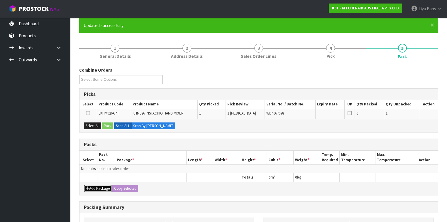
click at [94, 185] on button "Add Package" at bounding box center [98, 188] width 28 height 7
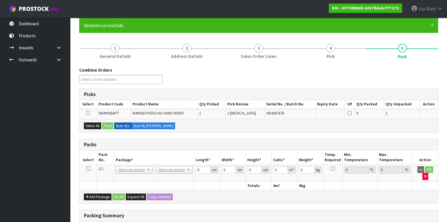
click at [87, 168] on icon at bounding box center [88, 168] width 4 height 0
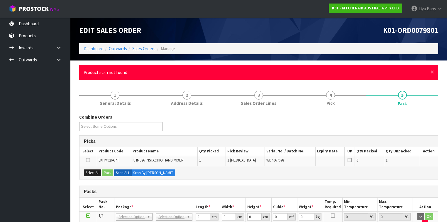
click at [434, 71] on div "× Close Product scan not found" at bounding box center [258, 72] width 359 height 15
click at [432, 72] on span "×" at bounding box center [432, 72] width 4 height 8
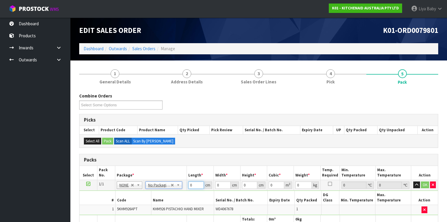
click at [196, 184] on input "0" at bounding box center [195, 184] width 15 height 7
type input "29"
type input "24"
type input "1"
type input "0.000696"
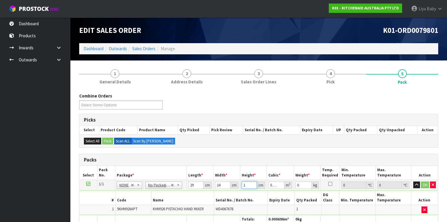
type input "15"
type input "0.01044"
type input "15"
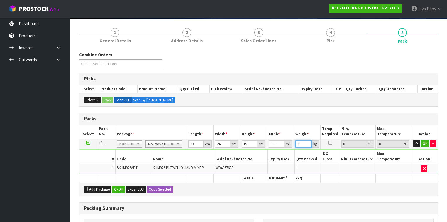
scroll to position [47, 0]
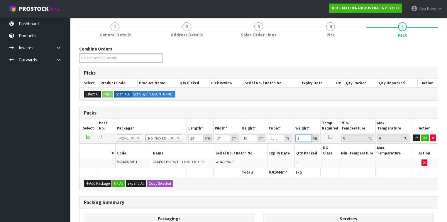
type input "2"
click at [120, 180] on div "Add Package Ok All Expand All Copy Selected" at bounding box center [258, 182] width 358 height 13
click at [120, 180] on button "Ok All" at bounding box center [118, 183] width 13 height 7
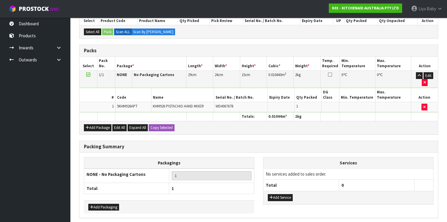
scroll to position [118, 0]
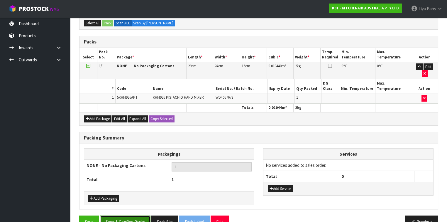
click at [133, 215] on button "Save & Confirm Packs" at bounding box center [125, 221] width 50 height 13
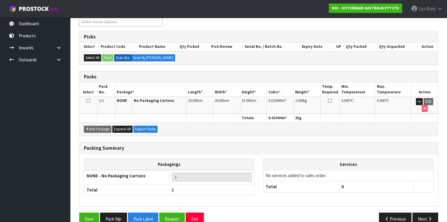
scroll to position [108, 0]
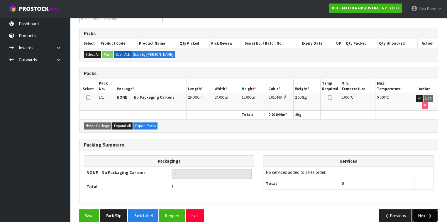
click at [425, 209] on button "Next" at bounding box center [425, 215] width 26 height 13
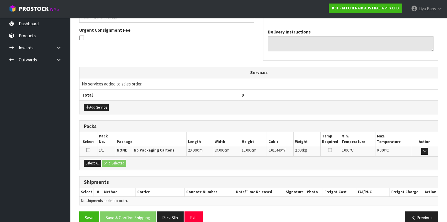
scroll to position [176, 0]
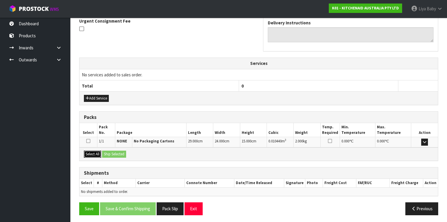
click at [95, 153] on button "Select All" at bounding box center [92, 153] width 17 height 7
click at [111, 152] on button "Ship Selected" at bounding box center [114, 153] width 24 height 7
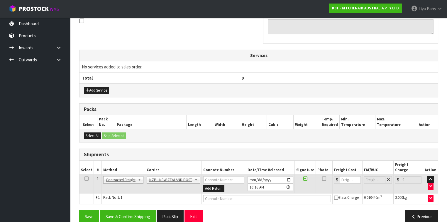
scroll to position [186, 0]
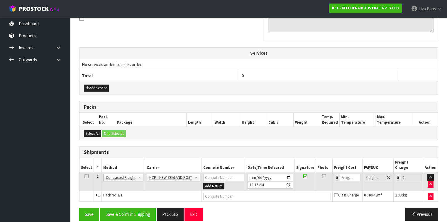
click at [86, 176] on icon at bounding box center [86, 176] width 4 height 0
click at [125, 208] on button "Save & Confirm Shipping" at bounding box center [128, 214] width 56 height 13
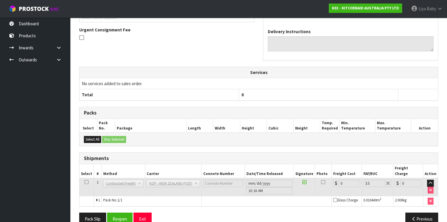
scroll to position [178, 0]
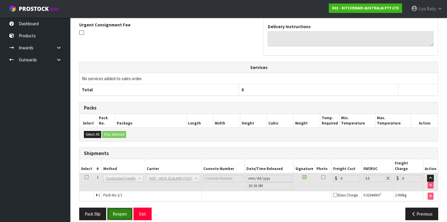
click at [117, 207] on button "Reopen" at bounding box center [120, 213] width 26 height 13
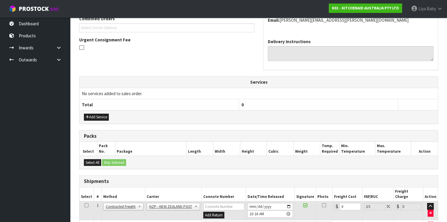
scroll to position [191, 0]
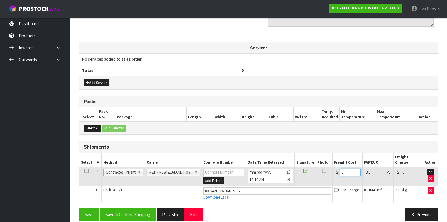
click at [345, 168] on input "0" at bounding box center [349, 171] width 21 height 7
type input "8"
type input "8.28"
click at [86, 171] on icon at bounding box center [86, 171] width 4 height 0
click at [116, 208] on button "Save & Confirm Shipping" at bounding box center [128, 214] width 56 height 13
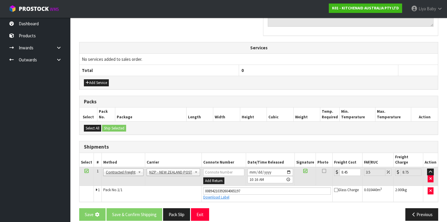
scroll to position [0, 0]
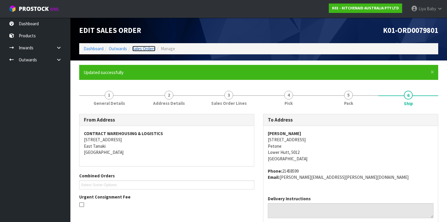
click at [149, 46] on link "Sales Orders" at bounding box center [143, 49] width 23 height 6
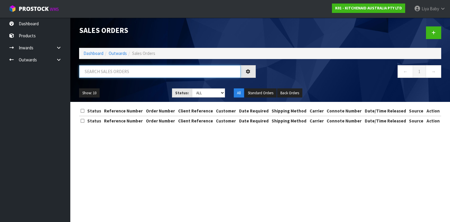
click at [123, 73] on input "text" at bounding box center [160, 71] width 162 height 13
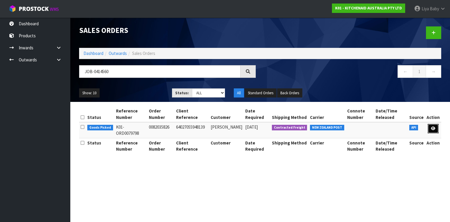
click at [437, 127] on link at bounding box center [433, 128] width 11 height 9
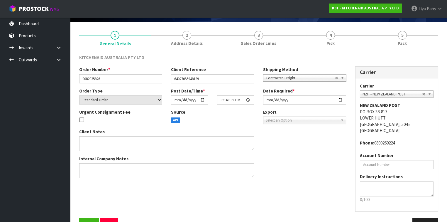
scroll to position [55, 0]
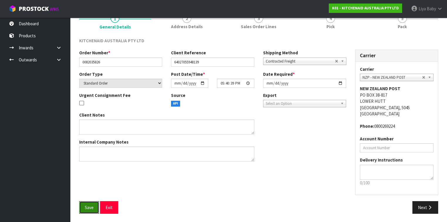
click at [88, 206] on span "Save" at bounding box center [89, 207] width 9 height 6
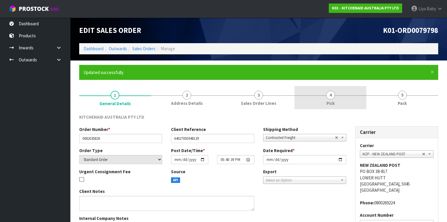
click at [338, 98] on link "4 Pick" at bounding box center [330, 97] width 72 height 23
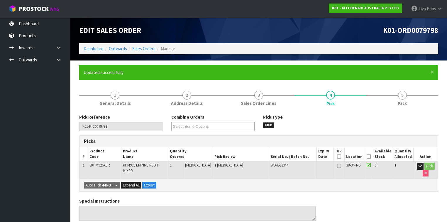
click at [371, 156] on icon at bounding box center [368, 156] width 4 height 0
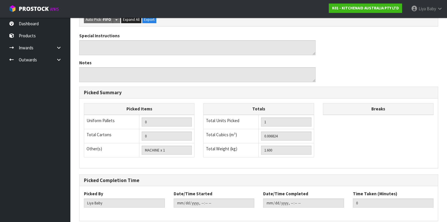
scroll to position [211, 0]
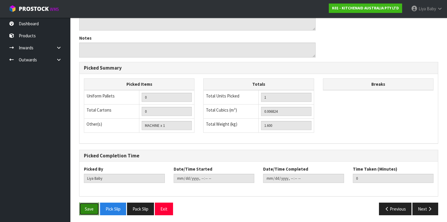
click at [89, 210] on button "Save" at bounding box center [89, 208] width 20 height 13
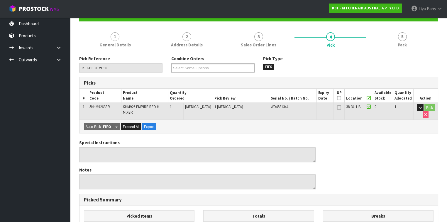
scroll to position [47, 0]
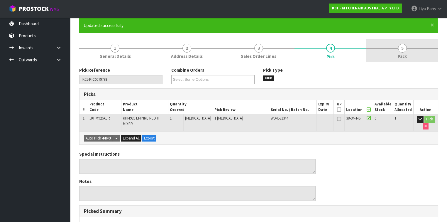
click at [406, 58] on span "Pack" at bounding box center [402, 56] width 9 height 6
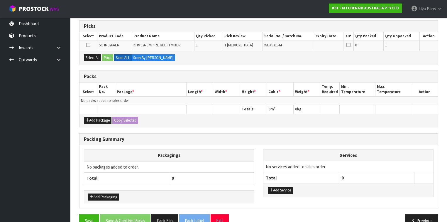
scroll to position [117, 0]
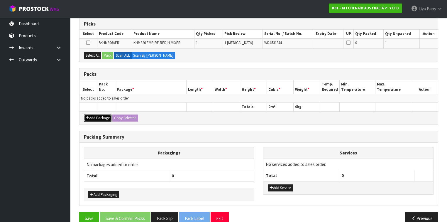
click at [104, 118] on button "Add Package" at bounding box center [98, 117] width 28 height 7
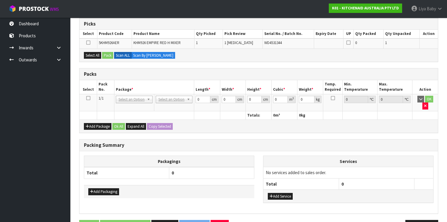
click at [89, 98] on icon at bounding box center [88, 98] width 4 height 0
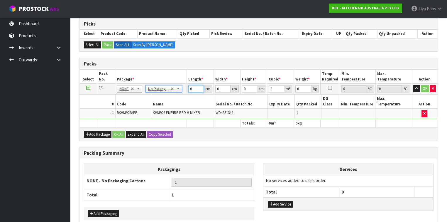
click at [192, 89] on input "0" at bounding box center [195, 88] width 15 height 7
click at [120, 131] on button "Ok All" at bounding box center [118, 134] width 13 height 7
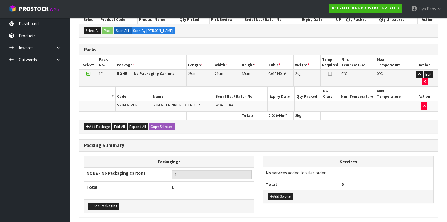
scroll to position [139, 0]
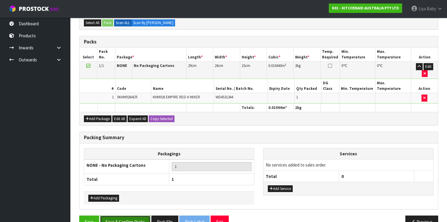
click at [138, 215] on button "Save & Confirm Packs" at bounding box center [125, 221] width 50 height 13
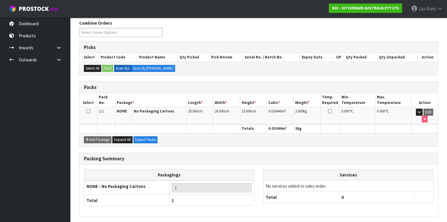
scroll to position [108, 0]
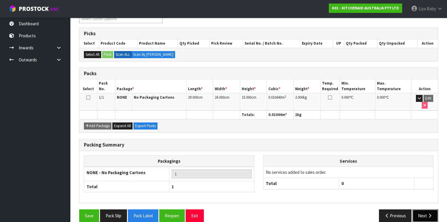
click at [417, 209] on button "Next" at bounding box center [425, 215] width 26 height 13
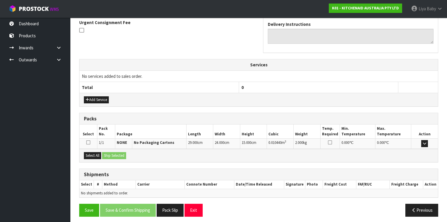
scroll to position [176, 0]
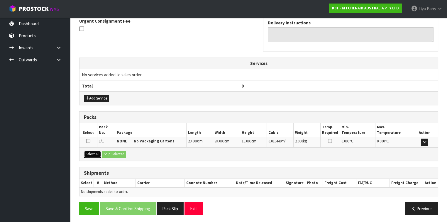
click at [95, 153] on button "Select All" at bounding box center [92, 153] width 17 height 7
click at [108, 153] on button "Ship Selected" at bounding box center [114, 153] width 24 height 7
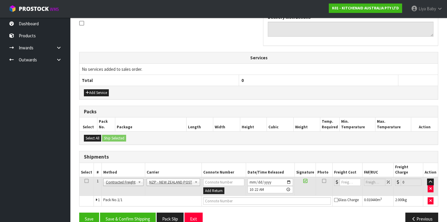
scroll to position [186, 0]
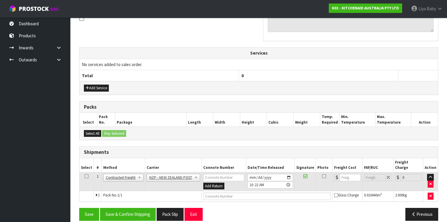
click at [86, 176] on icon at bounding box center [86, 176] width 4 height 0
click at [111, 209] on button "Save & Confirm Shipping" at bounding box center [128, 214] width 56 height 13
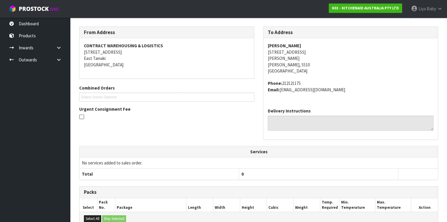
scroll to position [178, 0]
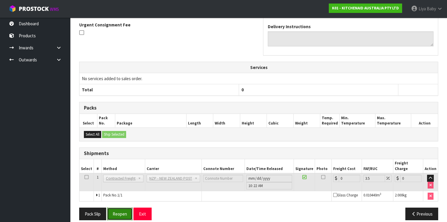
click at [122, 207] on button "Reopen" at bounding box center [120, 213] width 26 height 13
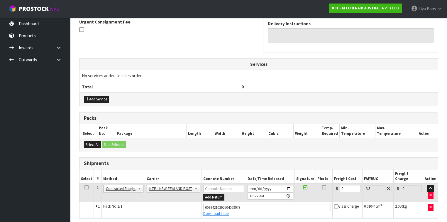
scroll to position [188, 0]
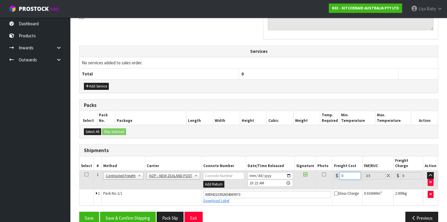
click at [346, 172] on input "0" at bounding box center [349, 175] width 21 height 7
click at [86, 174] on icon at bounding box center [86, 174] width 4 height 0
click at [115, 211] on button "Save & Confirm Shipping" at bounding box center [128, 217] width 56 height 13
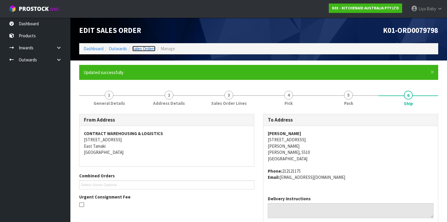
click at [147, 49] on link "Sales Orders" at bounding box center [143, 49] width 23 height 6
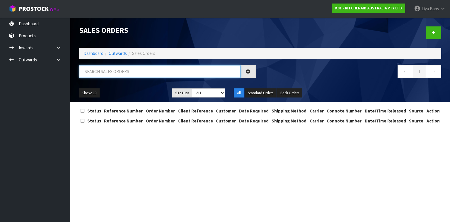
click at [114, 70] on input "text" at bounding box center [160, 71] width 162 height 13
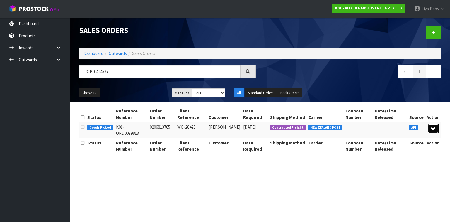
click at [432, 126] on icon at bounding box center [433, 128] width 4 height 4
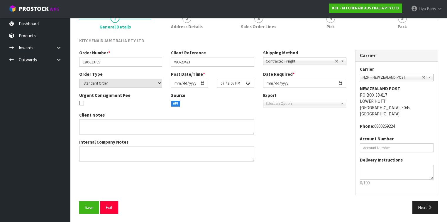
scroll to position [55, 0]
click at [87, 207] on span "Save" at bounding box center [89, 207] width 9 height 6
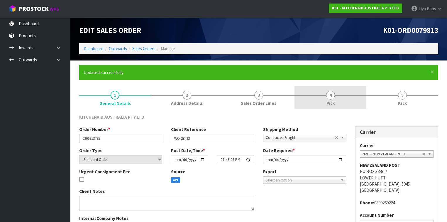
click at [327, 93] on span "4" at bounding box center [330, 95] width 9 height 9
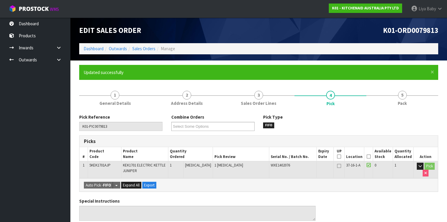
click at [369, 156] on icon at bounding box center [368, 156] width 4 height 0
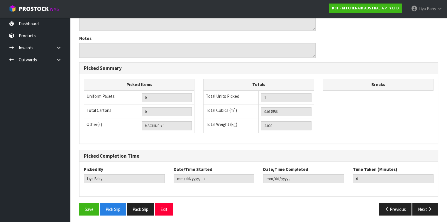
scroll to position [211, 0]
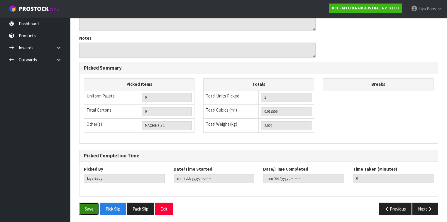
click at [89, 208] on button "Save" at bounding box center [89, 208] width 20 height 13
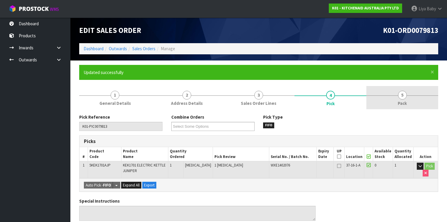
click at [384, 98] on link "5 Pack" at bounding box center [402, 97] width 72 height 23
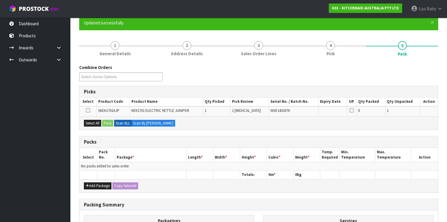
scroll to position [117, 0]
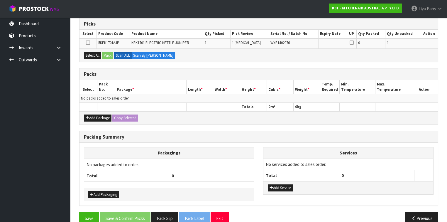
click at [89, 113] on div "Add Package Copy Selected" at bounding box center [258, 117] width 358 height 13
click at [89, 114] on button "Add Package" at bounding box center [98, 117] width 28 height 7
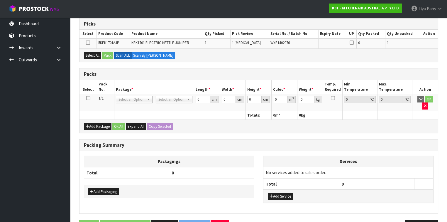
click at [87, 98] on icon at bounding box center [88, 98] width 4 height 0
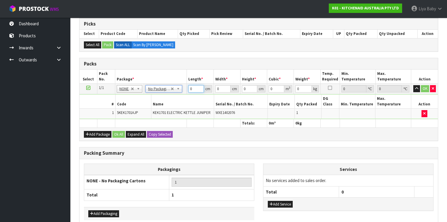
click at [196, 89] on input "0" at bounding box center [195, 88] width 15 height 7
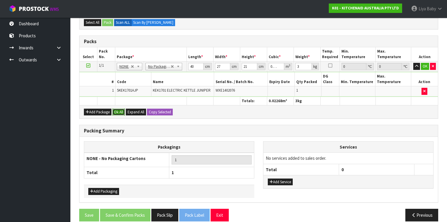
click at [118, 108] on button "Ok All" at bounding box center [118, 111] width 13 height 7
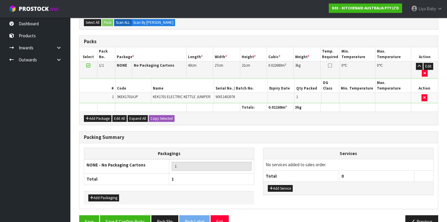
scroll to position [139, 0]
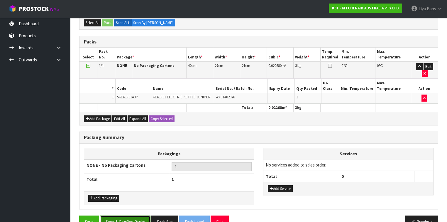
click at [137, 215] on button "Save & Confirm Packs" at bounding box center [125, 221] width 50 height 13
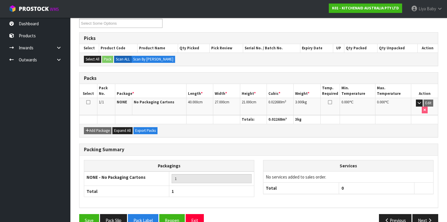
scroll to position [108, 0]
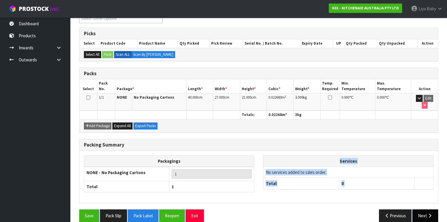
click at [425, 200] on div "Combine Orders K01-ORD0079626 K01-ORD0079629 K01-ORD0079688 K01-ORD0079690 K01-…" at bounding box center [258, 116] width 359 height 220
click at [426, 209] on button "Next" at bounding box center [425, 215] width 26 height 13
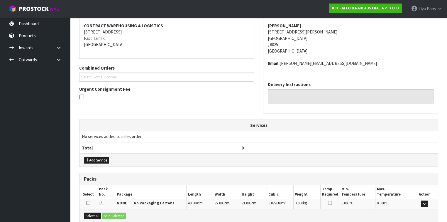
scroll to position [169, 0]
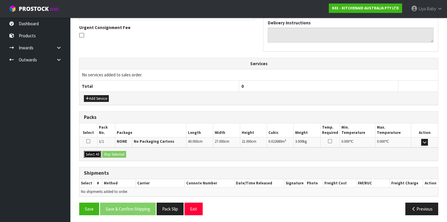
click at [88, 151] on button "Select All" at bounding box center [92, 154] width 17 height 7
click at [112, 154] on button "Ship Selected" at bounding box center [114, 154] width 24 height 7
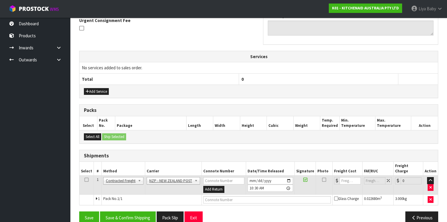
scroll to position [179, 0]
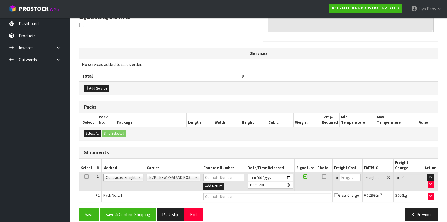
click at [86, 176] on icon at bounding box center [86, 176] width 4 height 0
click at [124, 208] on button "Save & Confirm Shipping" at bounding box center [128, 214] width 56 height 13
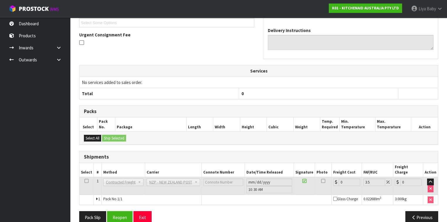
scroll to position [172, 0]
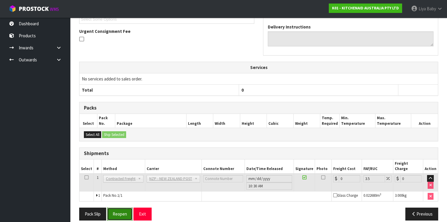
click at [123, 207] on button "Reopen" at bounding box center [120, 213] width 26 height 13
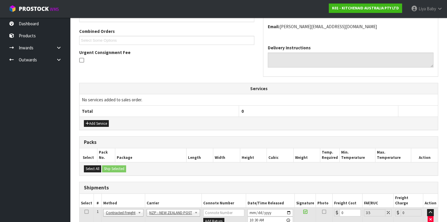
scroll to position [185, 0]
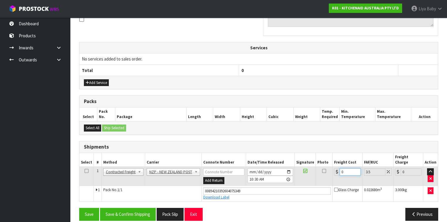
click at [345, 168] on input "0" at bounding box center [349, 171] width 21 height 7
click at [87, 171] on icon at bounding box center [86, 171] width 4 height 0
click at [130, 208] on button "Save & Confirm Shipping" at bounding box center [128, 214] width 56 height 13
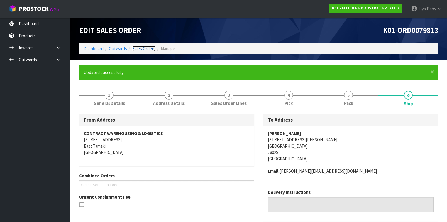
click at [147, 50] on link "Sales Orders" at bounding box center [143, 49] width 23 height 6
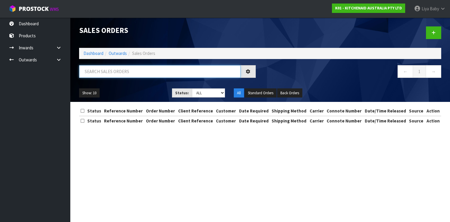
click at [108, 71] on input "text" at bounding box center [160, 71] width 162 height 13
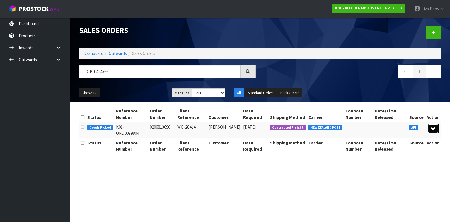
click at [433, 126] on icon at bounding box center [433, 128] width 4 height 4
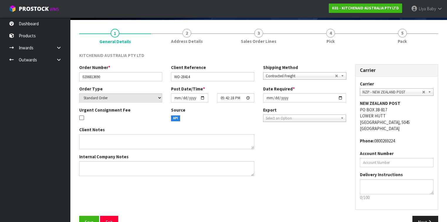
scroll to position [55, 0]
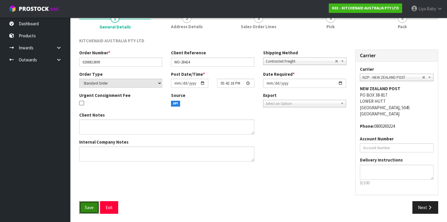
click at [81, 204] on button "Save" at bounding box center [89, 207] width 20 height 13
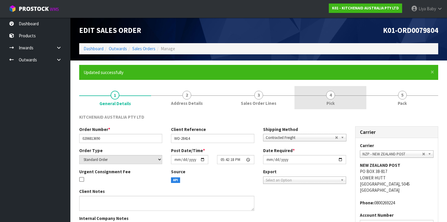
click at [327, 100] on span "Pick" at bounding box center [330, 103] width 8 height 6
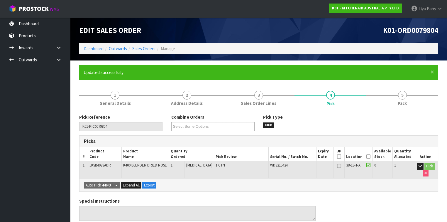
click at [370, 156] on icon at bounding box center [368, 156] width 4 height 0
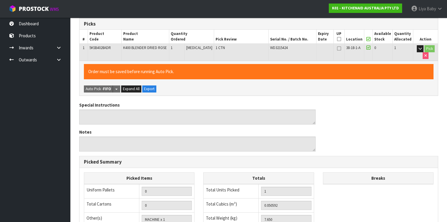
scroll to position [211, 0]
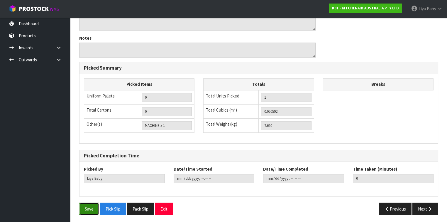
click at [84, 206] on button "Save" at bounding box center [89, 208] width 20 height 13
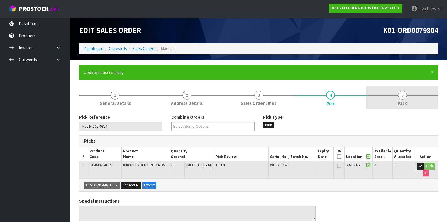
click at [414, 101] on link "5 Pack" at bounding box center [402, 97] width 72 height 23
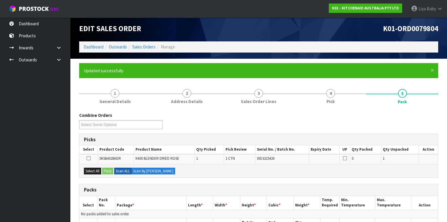
scroll to position [94, 0]
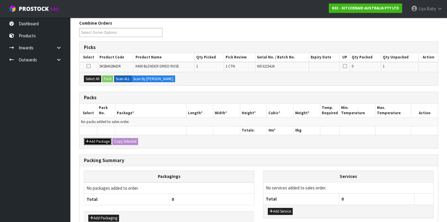
click at [99, 140] on button "Add Package" at bounding box center [98, 141] width 28 height 7
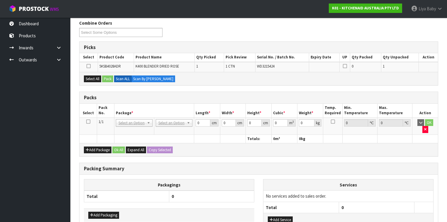
click at [88, 121] on icon at bounding box center [88, 121] width 4 height 0
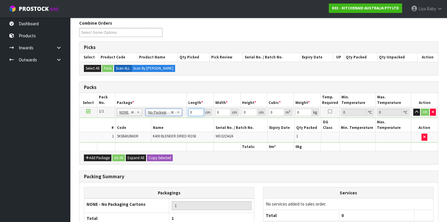
click at [195, 111] on input "0" at bounding box center [195, 111] width 15 height 7
click at [123, 154] on button "Ok All" at bounding box center [118, 157] width 13 height 7
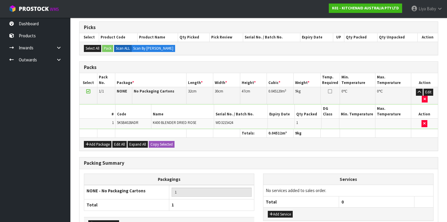
scroll to position [139, 0]
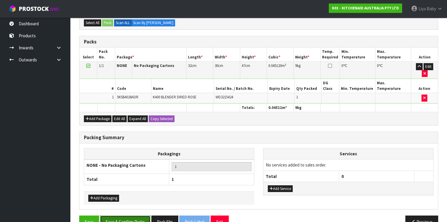
click at [109, 215] on button "Save & Confirm Packs" at bounding box center [125, 221] width 50 height 13
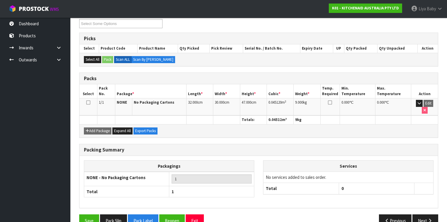
scroll to position [108, 0]
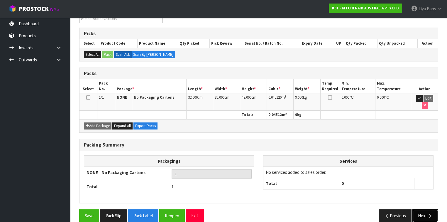
click at [421, 209] on button "Next" at bounding box center [425, 215] width 26 height 13
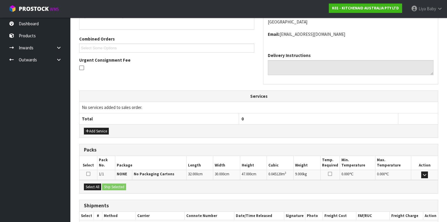
scroll to position [169, 0]
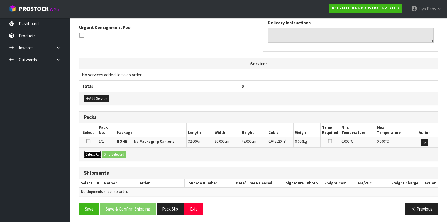
click at [84, 151] on button "Select All" at bounding box center [92, 154] width 17 height 7
click at [111, 152] on button "Ship Selected" at bounding box center [114, 154] width 24 height 7
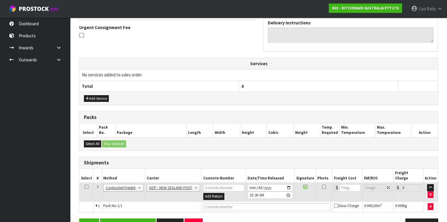
scroll to position [179, 0]
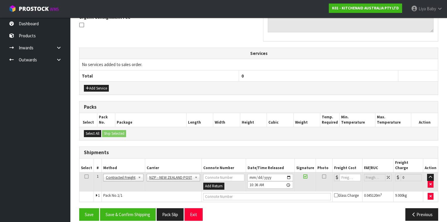
click at [84, 176] on icon at bounding box center [86, 176] width 4 height 0
click at [125, 209] on button "Save & Confirm Shipping" at bounding box center [128, 214] width 56 height 13
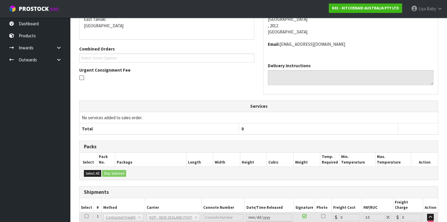
scroll to position [172, 0]
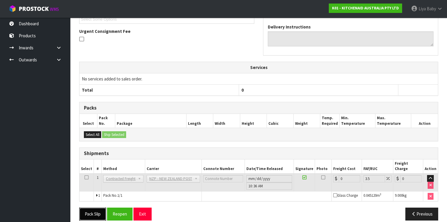
click at [88, 207] on button "Pack Slip" at bounding box center [92, 213] width 27 height 13
click at [423, 207] on button "Previous" at bounding box center [421, 213] width 33 height 13
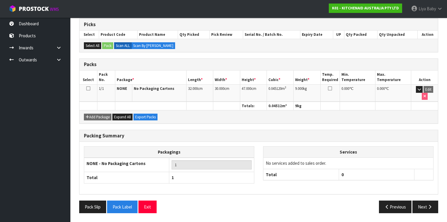
scroll to position [114, 0]
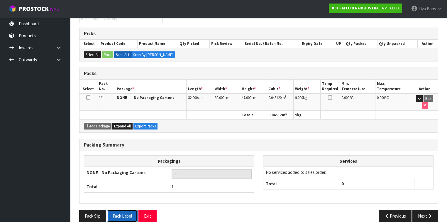
click at [116, 209] on button "Pack Label" at bounding box center [122, 215] width 30 height 13
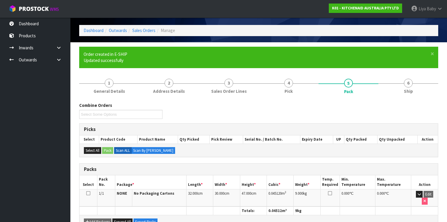
scroll to position [0, 0]
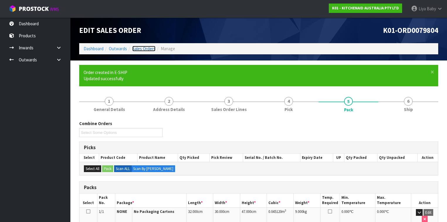
click at [139, 49] on link "Sales Orders" at bounding box center [143, 49] width 23 height 6
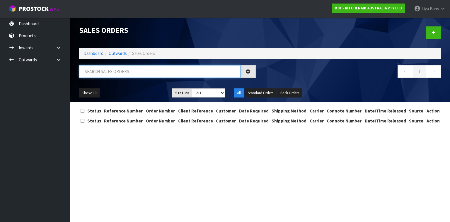
click at [114, 73] on input "text" at bounding box center [160, 71] width 162 height 13
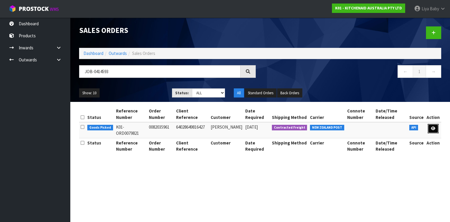
click at [432, 125] on link at bounding box center [433, 128] width 11 height 9
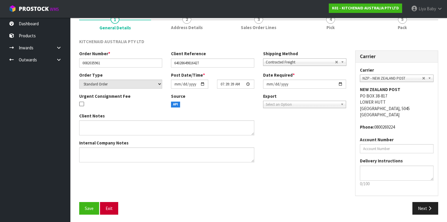
scroll to position [55, 0]
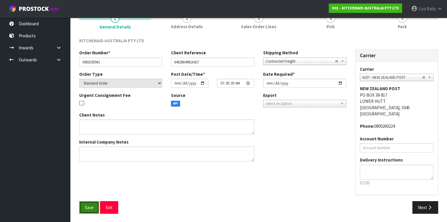
click at [85, 205] on span "Save" at bounding box center [89, 207] width 9 height 6
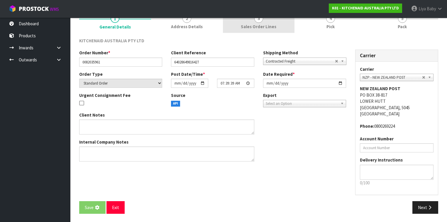
scroll to position [0, 0]
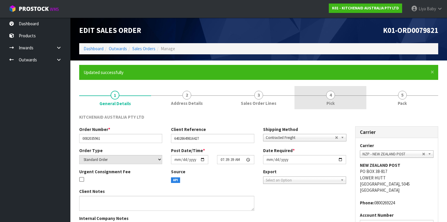
click at [335, 94] on link "4 Pick" at bounding box center [330, 97] width 72 height 23
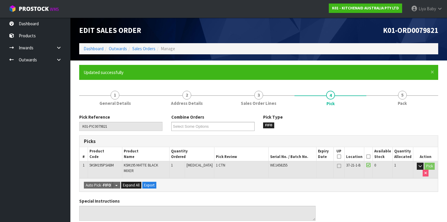
click at [374, 157] on th "Available Stock" at bounding box center [383, 154] width 20 height 14
click at [370, 156] on icon at bounding box center [368, 156] width 4 height 0
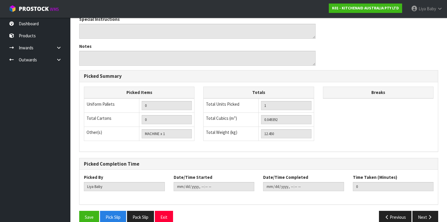
scroll to position [211, 0]
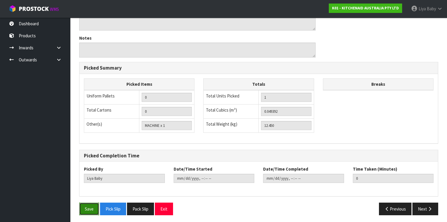
click at [91, 203] on button "Save" at bounding box center [89, 208] width 20 height 13
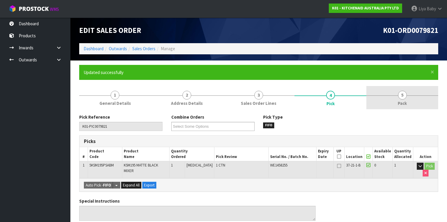
click at [412, 101] on link "5 Pack" at bounding box center [402, 97] width 72 height 23
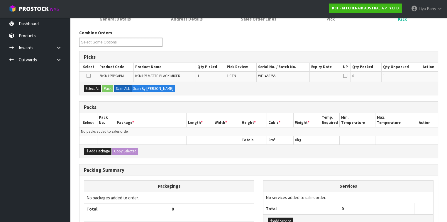
scroll to position [94, 0]
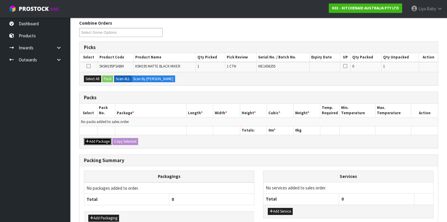
click at [91, 139] on button "Add Package" at bounding box center [98, 141] width 28 height 7
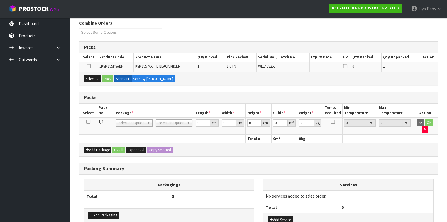
click at [87, 121] on icon at bounding box center [88, 121] width 4 height 0
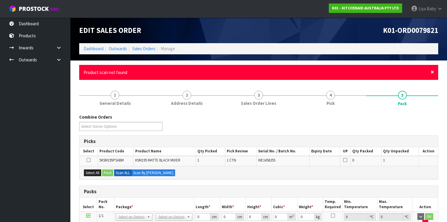
click at [430, 72] on span "×" at bounding box center [432, 72] width 4 height 8
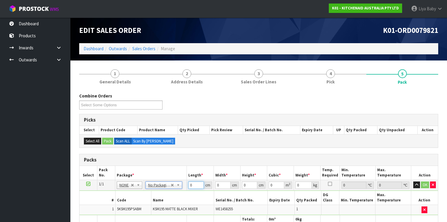
click at [193, 184] on input "0" at bounding box center [195, 184] width 15 height 7
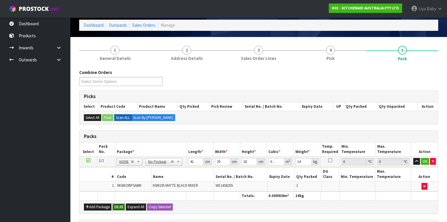
click at [120, 203] on button "Ok All" at bounding box center [118, 206] width 13 height 7
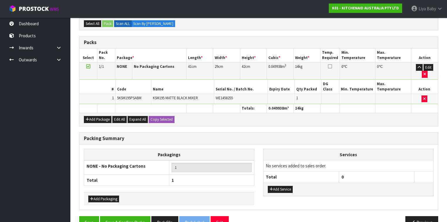
scroll to position [118, 0]
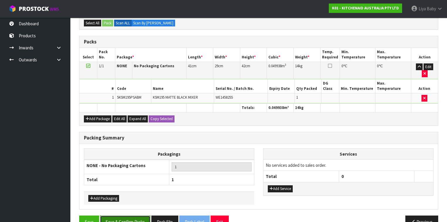
click at [124, 215] on button "Save & Confirm Packs" at bounding box center [125, 221] width 50 height 13
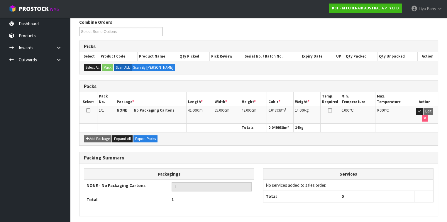
scroll to position [108, 0]
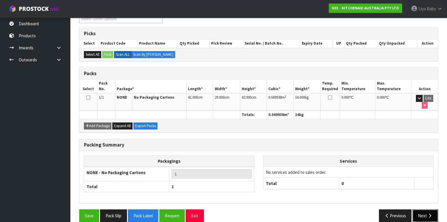
click at [434, 209] on button "Next" at bounding box center [425, 215] width 26 height 13
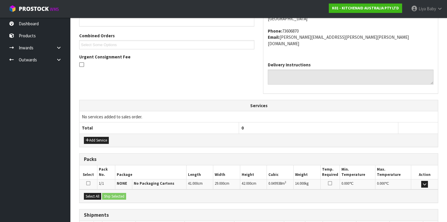
scroll to position [176, 0]
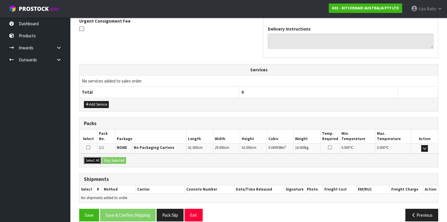
click at [87, 157] on button "Select All" at bounding box center [92, 160] width 17 height 7
click at [110, 157] on button "Ship Selected" at bounding box center [114, 160] width 24 height 7
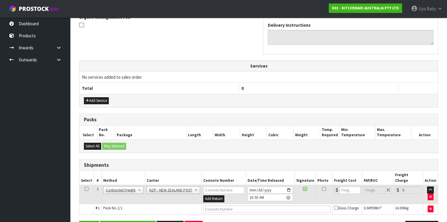
scroll to position [186, 0]
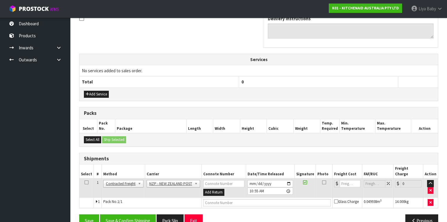
click at [84, 182] on icon at bounding box center [86, 182] width 4 height 0
click at [128, 214] on button "Save & Confirm Shipping" at bounding box center [128, 220] width 56 height 13
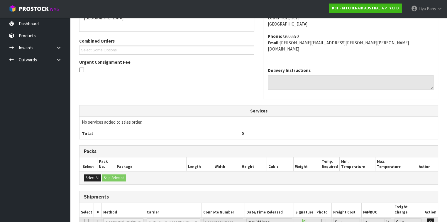
scroll to position [178, 0]
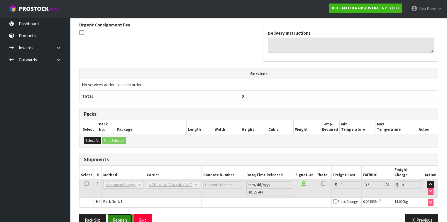
click at [125, 213] on button "Reopen" at bounding box center [120, 219] width 26 height 13
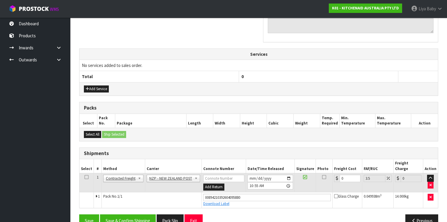
scroll to position [191, 0]
click at [346, 174] on input "0" at bounding box center [349, 177] width 21 height 7
click at [86, 177] on icon at bounding box center [86, 177] width 4 height 0
click at [133, 214] on button "Save & Confirm Shipping" at bounding box center [128, 220] width 56 height 13
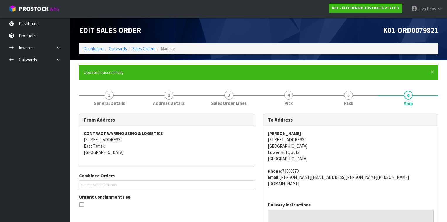
click at [145, 44] on ol "Dashboard Outwards Sales Orders Manage" at bounding box center [258, 48] width 359 height 11
click at [146, 47] on link "Sales Orders" at bounding box center [143, 49] width 23 height 6
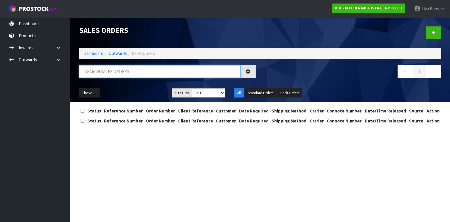
click at [112, 68] on input "text" at bounding box center [160, 71] width 162 height 13
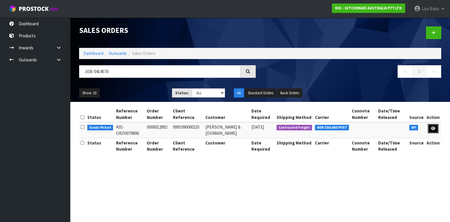
click at [431, 130] on link at bounding box center [433, 128] width 11 height 9
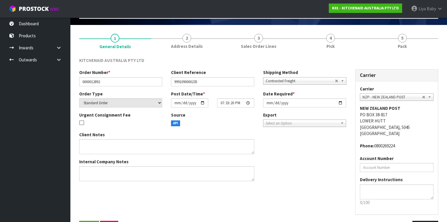
scroll to position [55, 0]
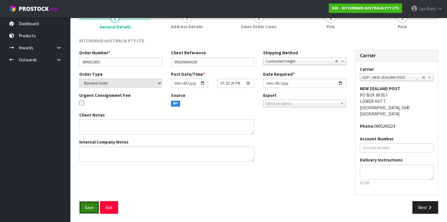
click at [79, 208] on button "Save" at bounding box center [89, 207] width 20 height 13
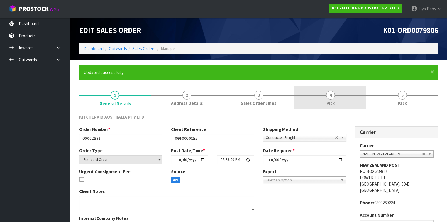
click at [317, 101] on link "4 Pick" at bounding box center [330, 97] width 72 height 23
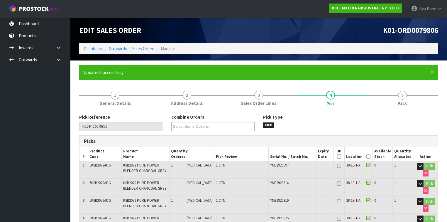
click at [369, 156] on icon at bounding box center [368, 156] width 4 height 0
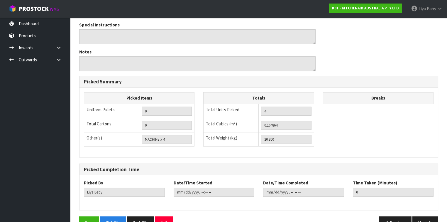
scroll to position [263, 0]
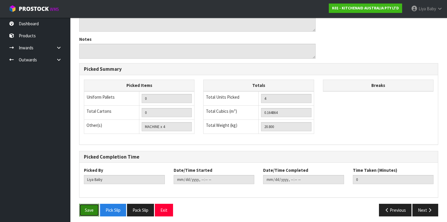
click at [92, 206] on button "Save" at bounding box center [89, 209] width 20 height 13
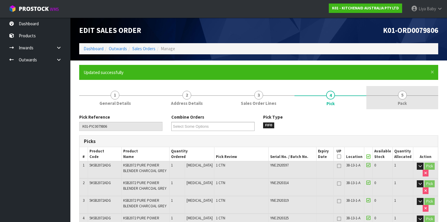
click at [391, 98] on link "5 Pack" at bounding box center [402, 97] width 72 height 23
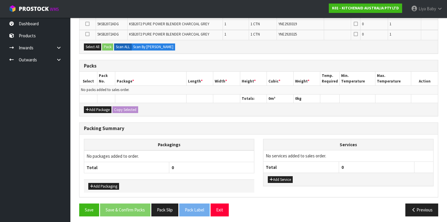
scroll to position [157, 0]
click at [100, 106] on button "Add Package" at bounding box center [98, 109] width 28 height 7
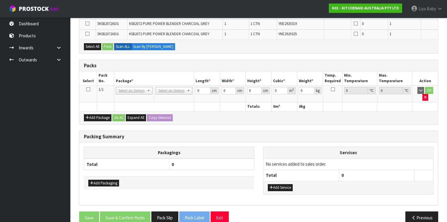
click at [88, 89] on icon at bounding box center [88, 89] width 4 height 0
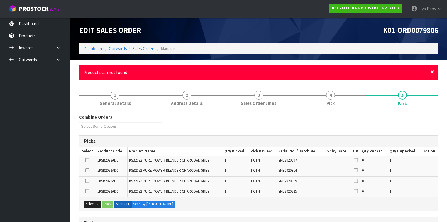
click at [432, 74] on span "×" at bounding box center [432, 72] width 4 height 8
click at [431, 75] on span "×" at bounding box center [432, 72] width 4 height 8
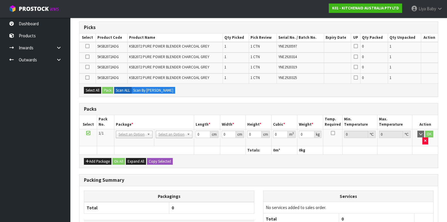
scroll to position [94, 0]
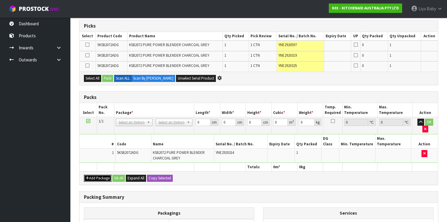
click at [98, 174] on button "Add Package" at bounding box center [98, 177] width 28 height 7
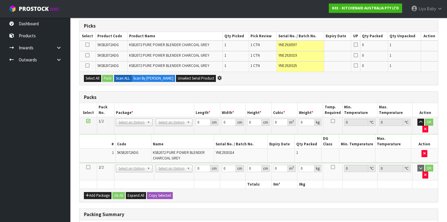
click at [88, 167] on icon at bounding box center [88, 167] width 4 height 0
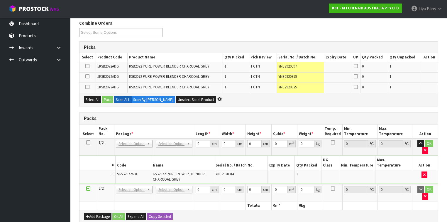
scroll to position [0, 0]
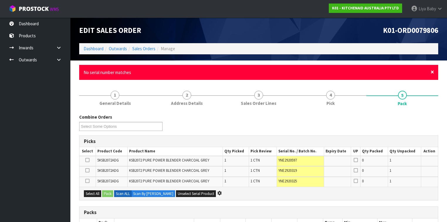
click at [433, 71] on span "×" at bounding box center [432, 72] width 4 height 8
click at [432, 74] on span "×" at bounding box center [432, 72] width 4 height 8
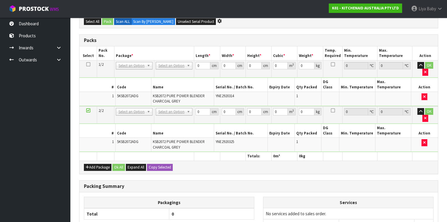
scroll to position [141, 0]
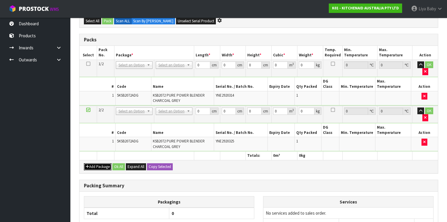
click at [101, 163] on button "Add Package" at bounding box center [98, 166] width 28 height 7
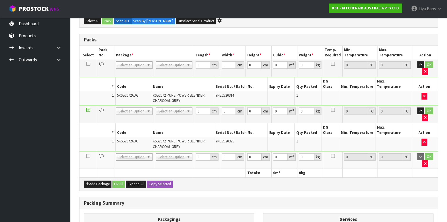
click at [89, 156] on icon at bounding box center [88, 156] width 4 height 0
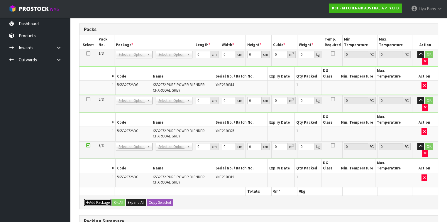
click at [96, 199] on button "Add Package" at bounding box center [98, 202] width 28 height 7
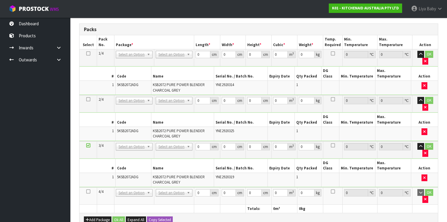
click at [87, 191] on icon at bounding box center [88, 191] width 4 height 0
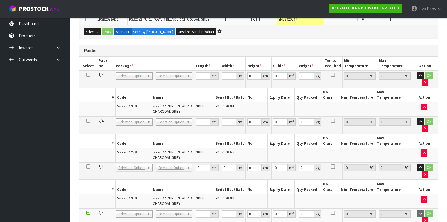
scroll to position [0, 0]
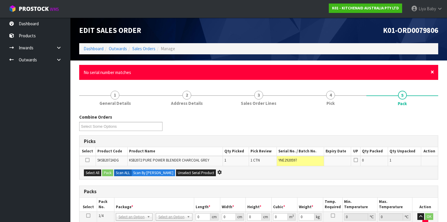
click at [432, 69] on span "×" at bounding box center [432, 72] width 4 height 8
drag, startPoint x: 433, startPoint y: 69, endPoint x: 434, endPoint y: 73, distance: 4.4
click at [434, 73] on div "× Close No serial number matches" at bounding box center [258, 72] width 359 height 15
click at [431, 72] on div "× Close No serial number matches" at bounding box center [258, 72] width 359 height 15
click at [431, 71] on span "×" at bounding box center [432, 72] width 4 height 8
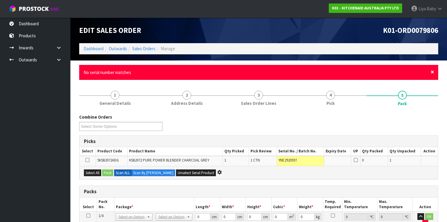
click at [431, 70] on span "×" at bounding box center [432, 72] width 4 height 8
click at [431, 74] on span "×" at bounding box center [432, 72] width 4 height 8
click at [434, 70] on span "×" at bounding box center [432, 72] width 4 height 8
click at [432, 73] on span "×" at bounding box center [432, 72] width 4 height 8
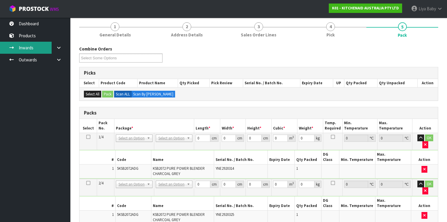
scroll to position [47, 0]
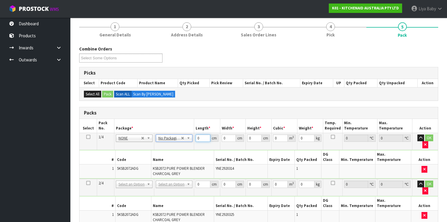
click at [204, 137] on input "0" at bounding box center [203, 137] width 14 height 7
click at [204, 180] on input "0" at bounding box center [203, 183] width 14 height 7
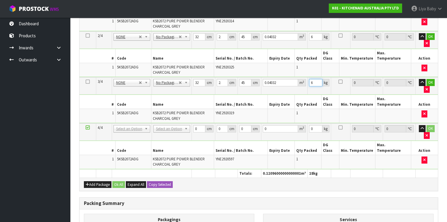
scroll to position [188, 0]
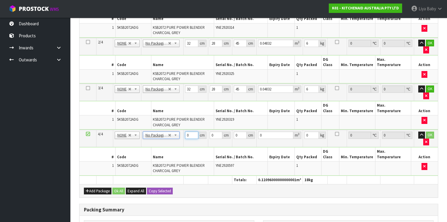
click at [188, 131] on input "0" at bounding box center [191, 134] width 13 height 7
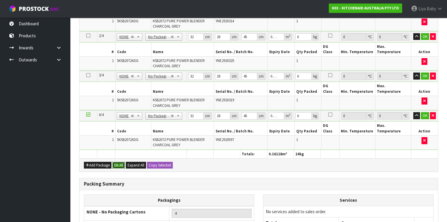
click at [123, 162] on button "Ok All" at bounding box center [118, 165] width 13 height 7
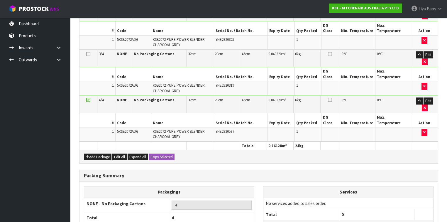
scroll to position [222, 0]
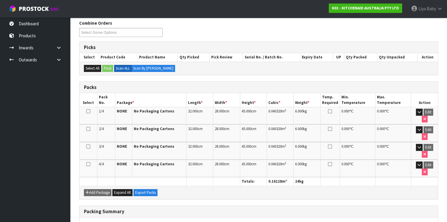
scroll to position [139, 0]
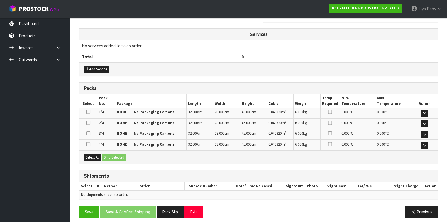
scroll to position [207, 0]
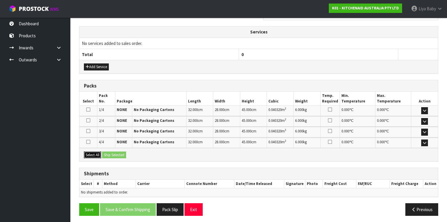
click at [94, 151] on button "Select All" at bounding box center [92, 154] width 17 height 7
click at [107, 151] on button "Ship Selected" at bounding box center [114, 154] width 24 height 7
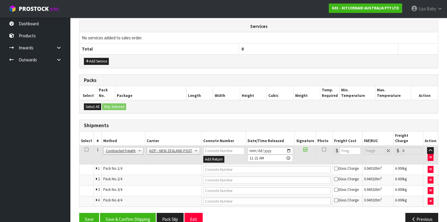
scroll to position [217, 0]
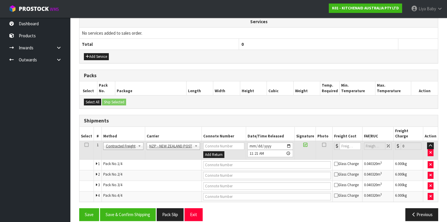
click at [88, 140] on td at bounding box center [86, 149] width 14 height 19
click at [83, 140] on td at bounding box center [86, 149] width 14 height 19
click at [86, 145] on icon at bounding box center [86, 145] width 4 height 0
click at [137, 208] on button "Save & Confirm Shipping" at bounding box center [128, 214] width 56 height 13
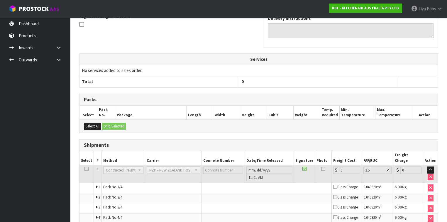
scroll to position [208, 0]
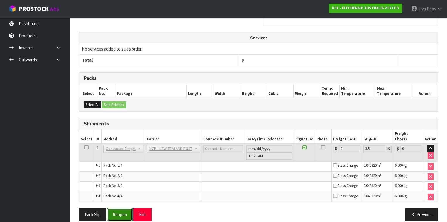
click at [116, 208] on button "Reopen" at bounding box center [120, 214] width 26 height 13
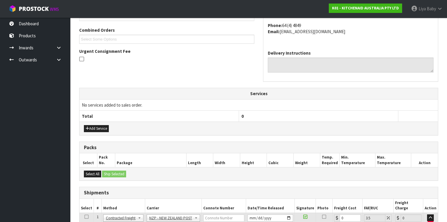
scroll to position [211, 0]
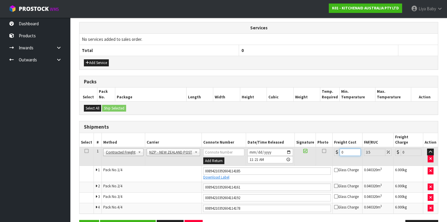
click at [347, 148] on input "0" at bounding box center [349, 151] width 21 height 7
click at [86, 151] on icon at bounding box center [86, 151] width 4 height 0
click at [129, 220] on button "Save & Confirm Shipping" at bounding box center [128, 226] width 56 height 13
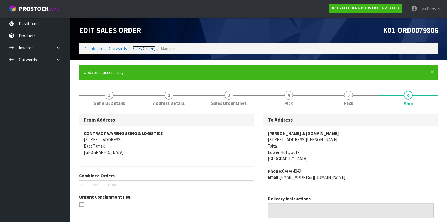
click at [145, 47] on link "Sales Orders" at bounding box center [143, 49] width 23 height 6
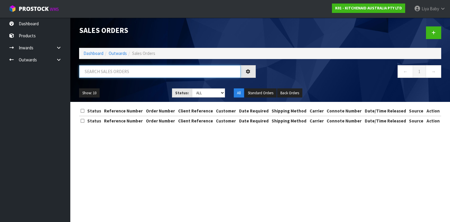
click at [101, 69] on input "text" at bounding box center [160, 71] width 162 height 13
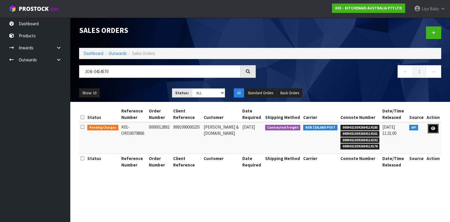
click at [431, 130] on link at bounding box center [433, 128] width 11 height 9
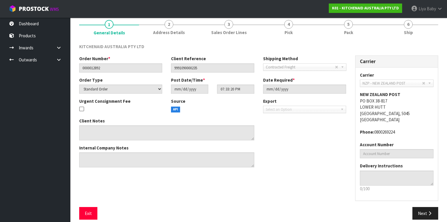
scroll to position [32, 0]
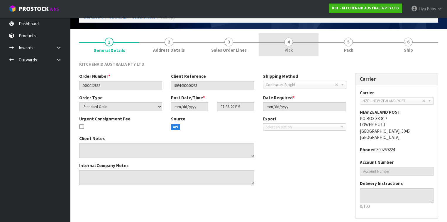
click at [291, 45] on link "4 Pick" at bounding box center [289, 44] width 60 height 23
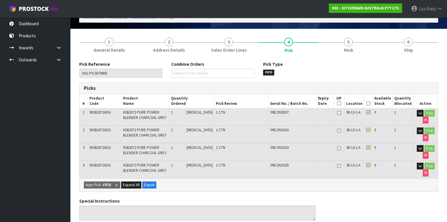
click at [369, 103] on icon at bounding box center [368, 103] width 4 height 0
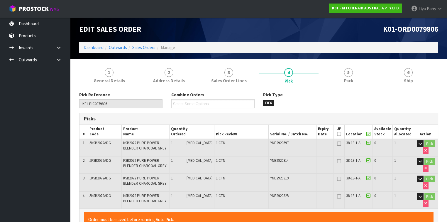
scroll to position [0, 0]
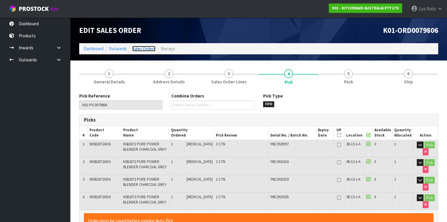
click at [140, 46] on link "Sales Orders" at bounding box center [143, 49] width 23 height 6
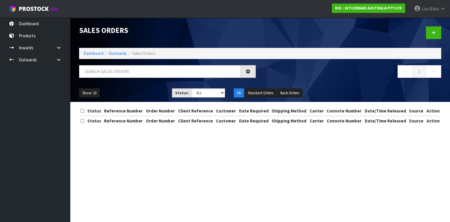
click at [135, 78] on div at bounding box center [168, 73] width 186 height 17
click at [132, 73] on input "text" at bounding box center [160, 71] width 162 height 13
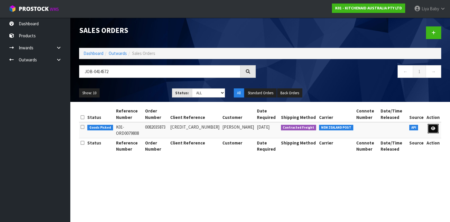
click at [435, 129] on icon at bounding box center [433, 128] width 4 height 4
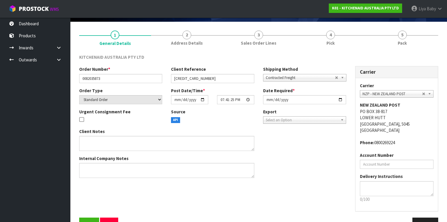
scroll to position [55, 0]
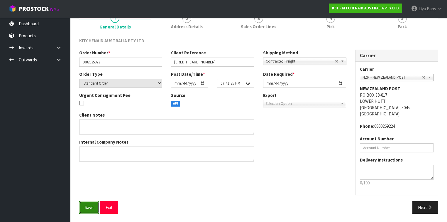
click at [84, 208] on button "Save" at bounding box center [89, 207] width 20 height 13
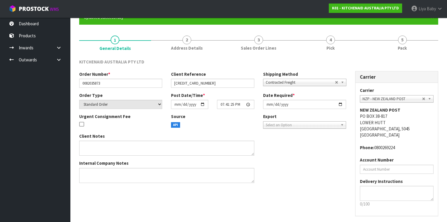
scroll to position [0, 0]
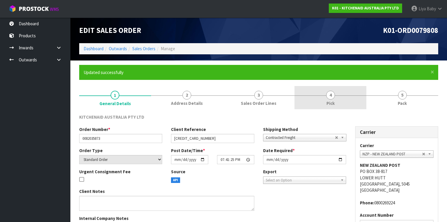
click at [333, 99] on link "4 Pick" at bounding box center [330, 97] width 72 height 23
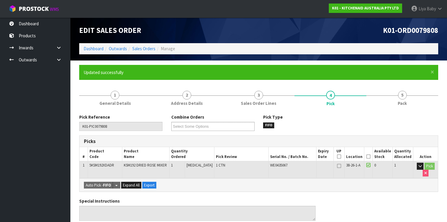
click at [369, 156] on icon at bounding box center [368, 156] width 4 height 0
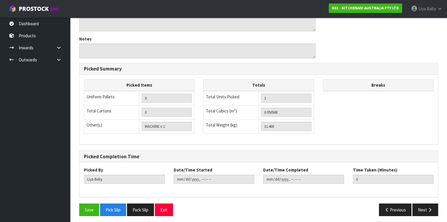
scroll to position [211, 0]
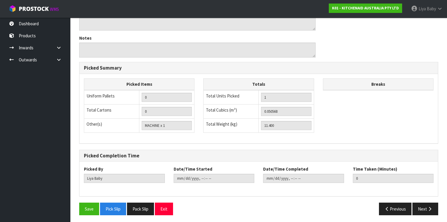
click at [89, 199] on div "Pick Reference K01-PIC0079808 Combine Orders K01-ORD0079626 K01-ORD0079629 K01-…" at bounding box center [258, 61] width 359 height 317
click at [89, 202] on button "Save" at bounding box center [89, 208] width 20 height 13
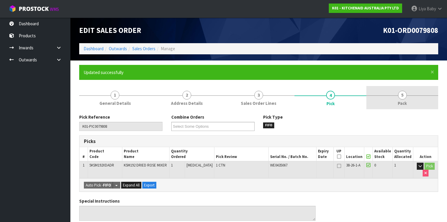
click at [398, 102] on span "Pack" at bounding box center [402, 103] width 9 height 6
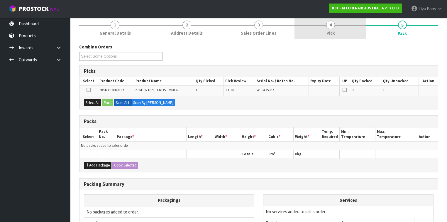
scroll to position [70, 0]
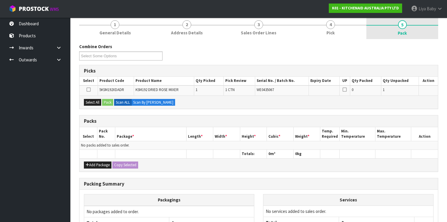
click at [401, 35] on span "Pack" at bounding box center [402, 33] width 9 height 6
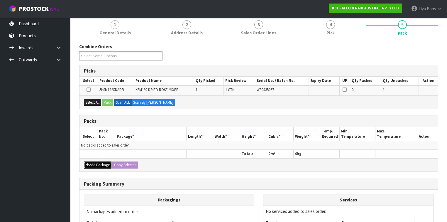
click at [96, 162] on button "Add Package" at bounding box center [98, 164] width 28 height 7
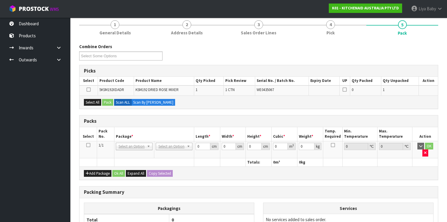
click at [87, 145] on icon at bounding box center [88, 145] width 4 height 0
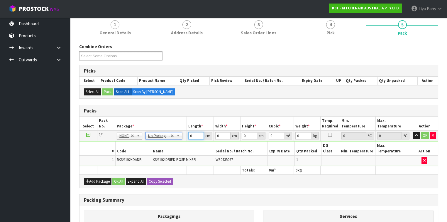
click at [193, 133] on input "0" at bounding box center [195, 135] width 15 height 7
click at [423, 135] on button "OK" at bounding box center [425, 135] width 8 height 7
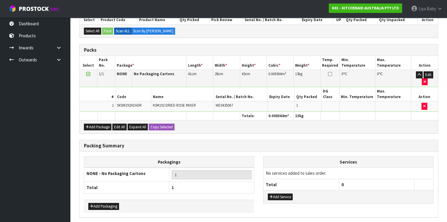
scroll to position [139, 0]
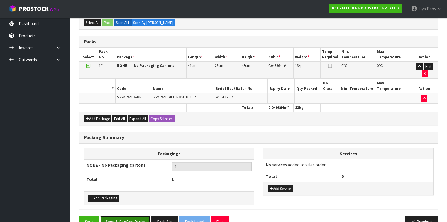
click at [136, 215] on button "Save & Confirm Packs" at bounding box center [125, 221] width 50 height 13
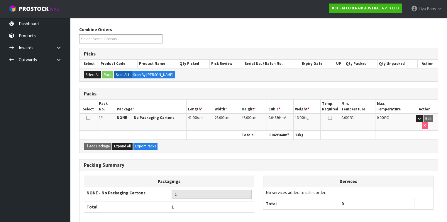
scroll to position [108, 0]
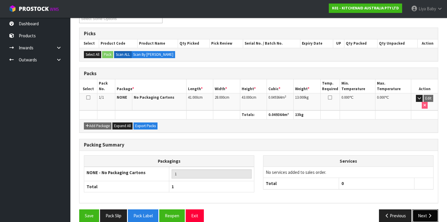
click at [430, 213] on icon "button" at bounding box center [430, 215] width 6 height 4
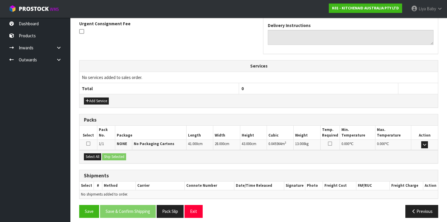
scroll to position [176, 0]
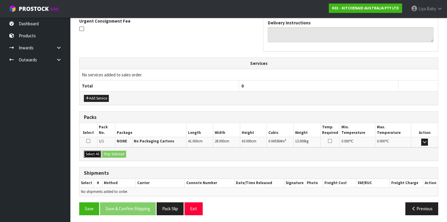
click at [94, 150] on button "Select All" at bounding box center [92, 153] width 17 height 7
click at [111, 150] on button "Ship Selected" at bounding box center [114, 153] width 24 height 7
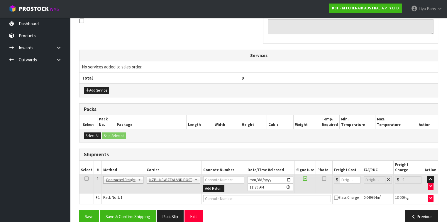
scroll to position [186, 0]
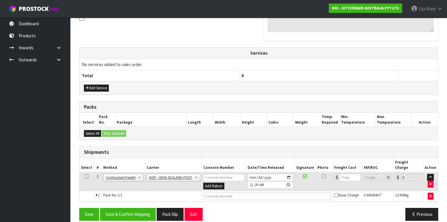
click at [87, 176] on icon at bounding box center [86, 176] width 4 height 0
click at [130, 210] on button "Save & Confirm Shipping" at bounding box center [128, 214] width 56 height 13
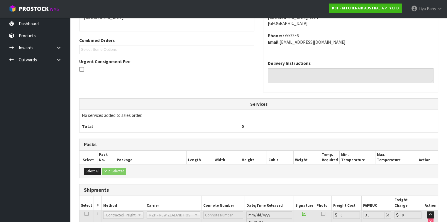
scroll to position [178, 0]
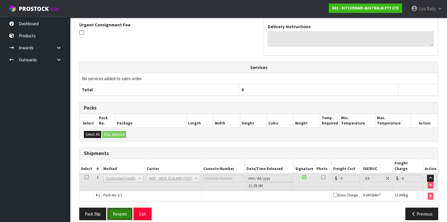
click at [116, 207] on button "Reopen" at bounding box center [120, 213] width 26 height 13
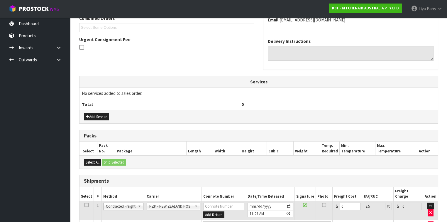
scroll to position [191, 0]
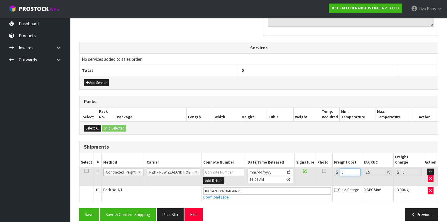
click at [344, 168] on input "0" at bounding box center [349, 171] width 21 height 7
click at [86, 171] on icon at bounding box center [86, 171] width 4 height 0
click at [132, 208] on button "Save & Confirm Shipping" at bounding box center [128, 214] width 56 height 13
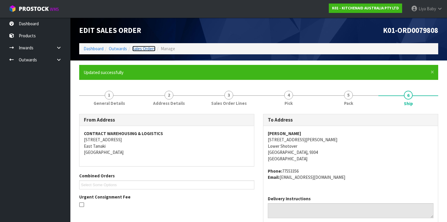
click at [145, 49] on link "Sales Orders" at bounding box center [143, 49] width 23 height 6
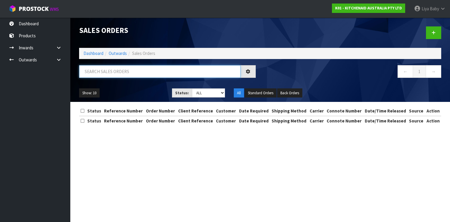
click at [126, 76] on input "text" at bounding box center [160, 71] width 162 height 13
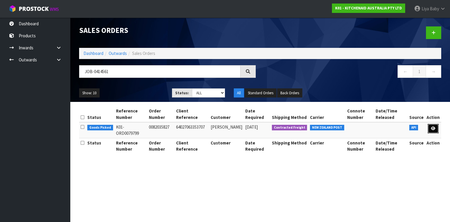
click at [437, 128] on link at bounding box center [433, 128] width 11 height 9
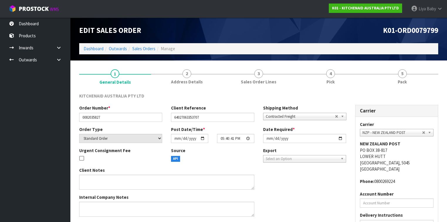
scroll to position [55, 0]
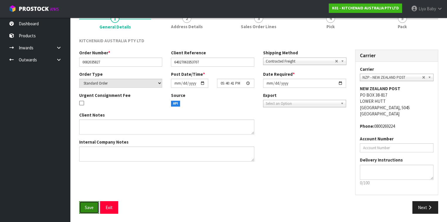
click at [93, 203] on button "Save" at bounding box center [89, 207] width 20 height 13
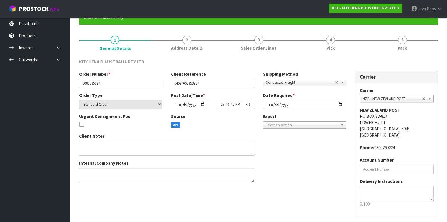
scroll to position [0, 0]
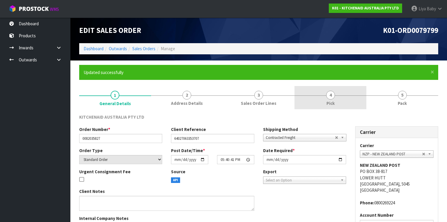
click at [327, 95] on span "4" at bounding box center [330, 95] width 9 height 9
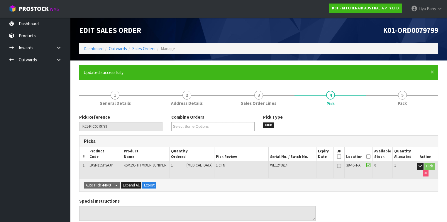
click at [369, 156] on icon at bounding box center [368, 156] width 4 height 0
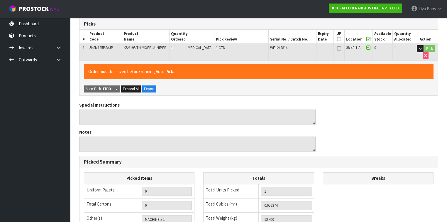
scroll to position [211, 0]
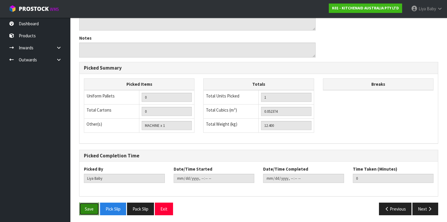
click at [95, 204] on button "Save" at bounding box center [89, 208] width 20 height 13
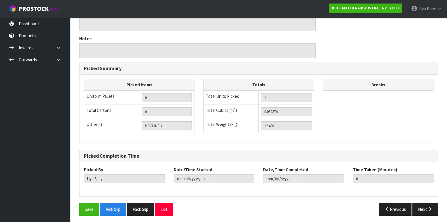
scroll to position [190, 0]
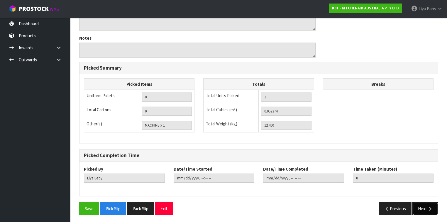
click at [425, 207] on button "Next" at bounding box center [425, 208] width 26 height 13
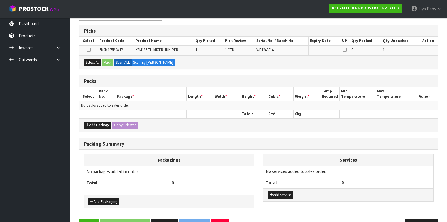
scroll to position [126, 0]
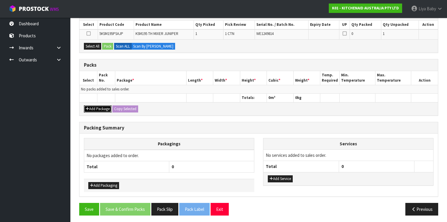
click at [96, 108] on button "Add Package" at bounding box center [98, 108] width 28 height 7
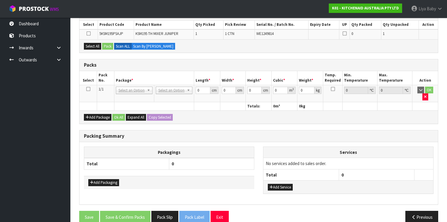
click at [88, 89] on icon at bounding box center [88, 89] width 4 height 0
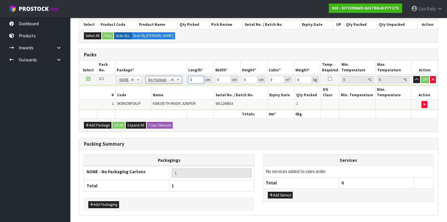
click at [192, 79] on input "0" at bounding box center [195, 79] width 15 height 7
click at [224, 79] on input "0" at bounding box center [222, 79] width 15 height 7
click at [249, 80] on input "0" at bounding box center [249, 79] width 15 height 7
click at [303, 80] on input "0" at bounding box center [303, 79] width 16 height 7
click at [425, 76] on button "OK" at bounding box center [425, 79] width 8 height 7
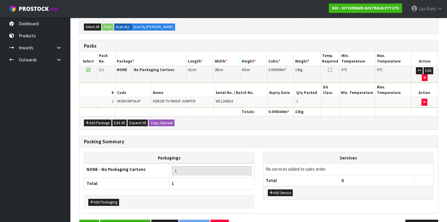
scroll to position [139, 0]
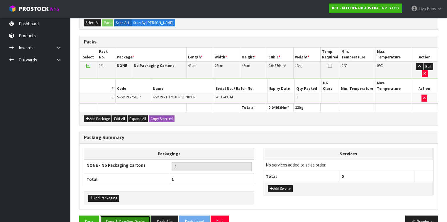
click at [134, 215] on button "Save & Confirm Packs" at bounding box center [125, 221] width 50 height 13
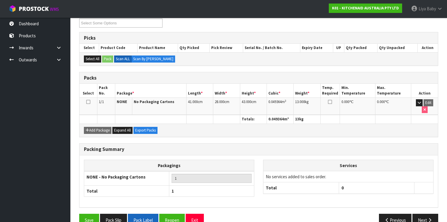
scroll to position [108, 0]
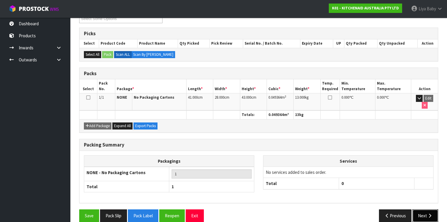
click at [428, 211] on button "Next" at bounding box center [425, 215] width 26 height 13
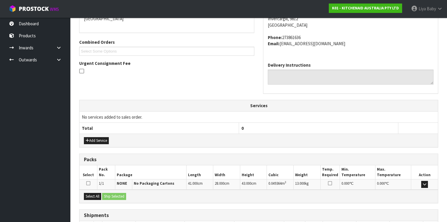
scroll to position [176, 0]
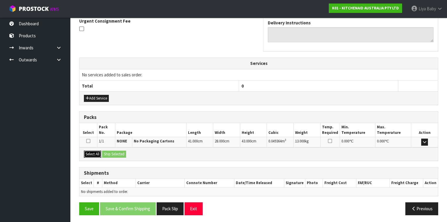
click at [94, 153] on button "Select All" at bounding box center [92, 153] width 17 height 7
click at [113, 152] on button "Ship Selected" at bounding box center [114, 153] width 24 height 7
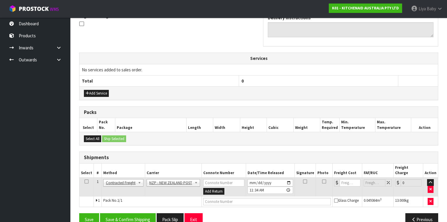
scroll to position [186, 0]
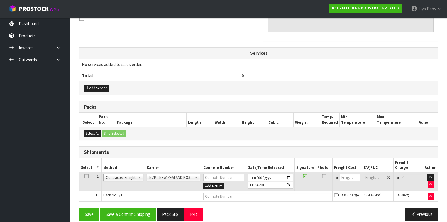
click at [88, 176] on icon at bounding box center [86, 176] width 4 height 0
click at [130, 208] on button "Save & Confirm Shipping" at bounding box center [128, 214] width 56 height 13
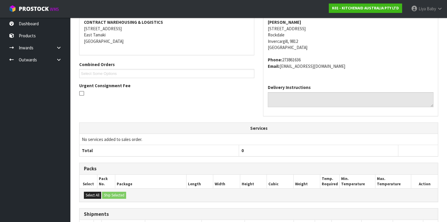
scroll to position [178, 0]
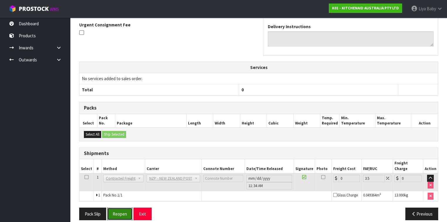
click at [127, 207] on button "Reopen" at bounding box center [120, 213] width 26 height 13
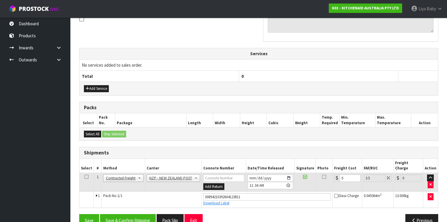
scroll to position [191, 0]
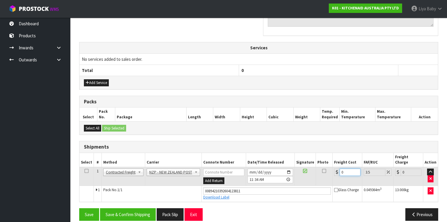
click at [349, 168] on input "0" at bounding box center [349, 171] width 21 height 7
click at [87, 171] on icon at bounding box center [86, 171] width 4 height 0
click at [125, 208] on button "Save & Confirm Shipping" at bounding box center [128, 214] width 56 height 13
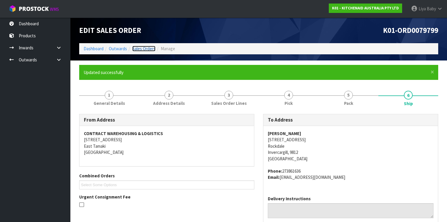
click at [144, 50] on link "Sales Orders" at bounding box center [143, 49] width 23 height 6
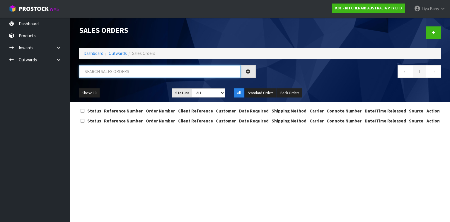
click at [122, 73] on input "text" at bounding box center [160, 71] width 162 height 13
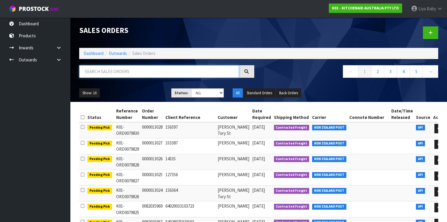
click at [105, 71] on input "text" at bounding box center [159, 71] width 160 height 13
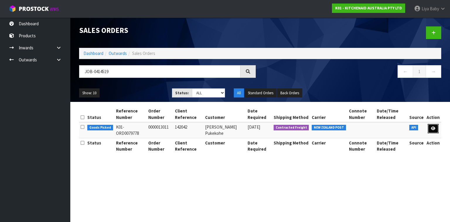
click at [436, 126] on link at bounding box center [433, 128] width 11 height 9
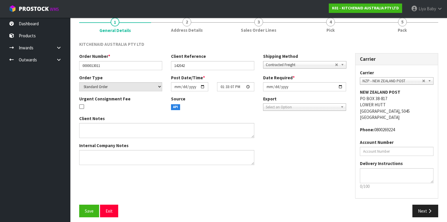
scroll to position [55, 0]
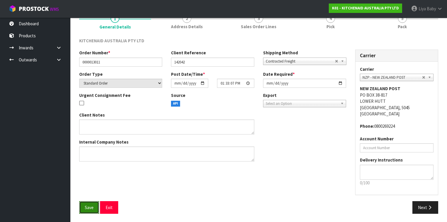
click at [87, 206] on span "Save" at bounding box center [89, 207] width 9 height 6
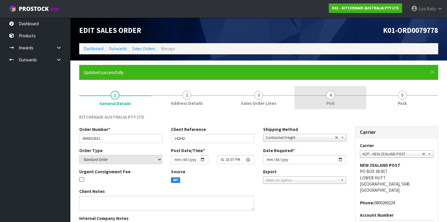
click at [334, 96] on link "4 Pick" at bounding box center [330, 97] width 72 height 23
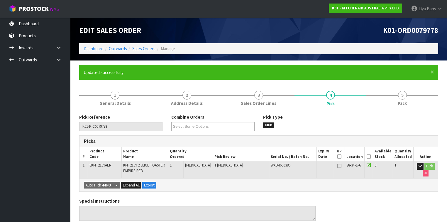
click at [369, 156] on icon at bounding box center [368, 156] width 4 height 0
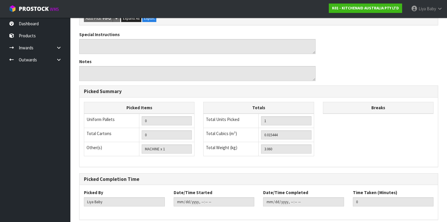
scroll to position [211, 0]
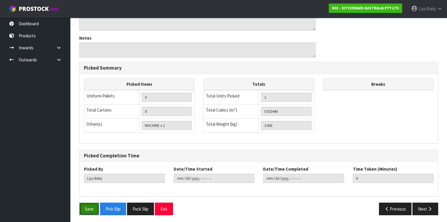
click at [93, 206] on button "Save" at bounding box center [89, 208] width 20 height 13
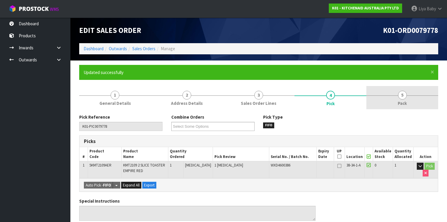
click at [393, 94] on link "5 Pack" at bounding box center [402, 97] width 72 height 23
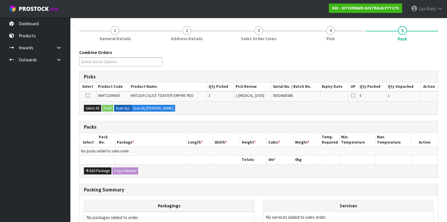
scroll to position [70, 0]
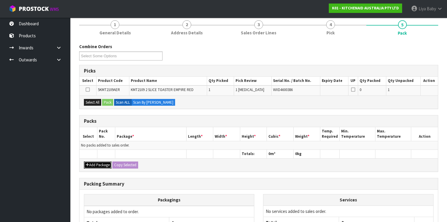
click at [98, 161] on button "Add Package" at bounding box center [98, 164] width 28 height 7
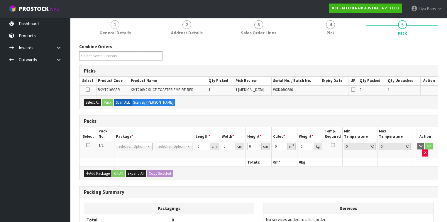
click at [89, 145] on icon at bounding box center [88, 145] width 4 height 0
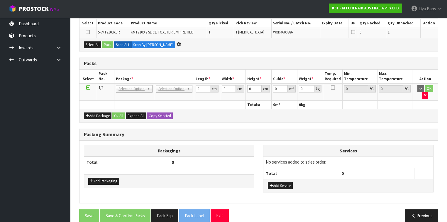
scroll to position [0, 0]
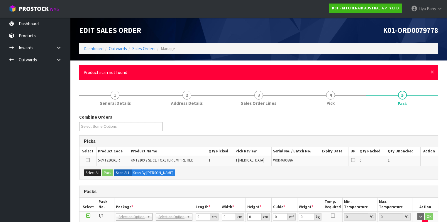
click at [434, 73] on div "× Close Product scan not found" at bounding box center [258, 72] width 359 height 15
click at [433, 72] on span "×" at bounding box center [432, 72] width 4 height 8
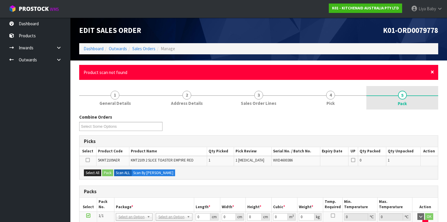
click at [433, 70] on span "×" at bounding box center [432, 72] width 4 height 8
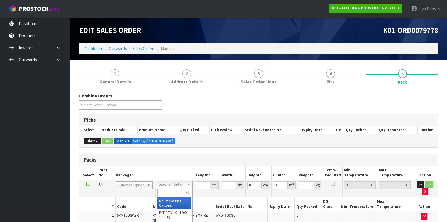
click at [168, 190] on input "text" at bounding box center [174, 192] width 34 height 7
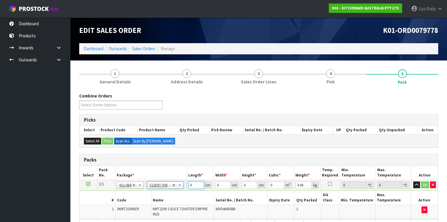
click at [196, 184] on input "0" at bounding box center [195, 184] width 15 height 7
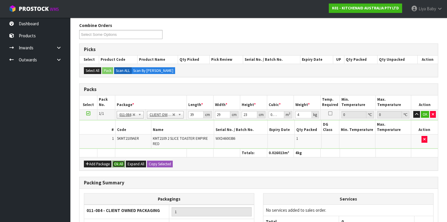
click at [114, 160] on button "Ok All" at bounding box center [118, 163] width 13 height 7
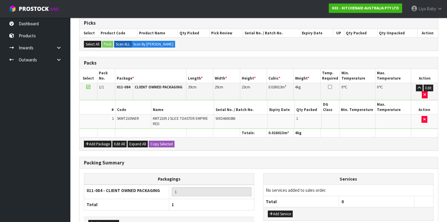
scroll to position [122, 0]
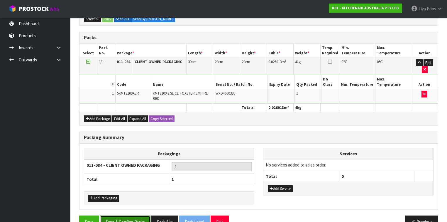
click at [124, 215] on button "Save & Confirm Packs" at bounding box center [125, 221] width 50 height 13
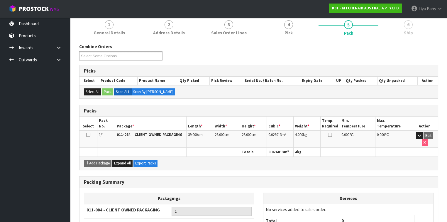
scroll to position [108, 0]
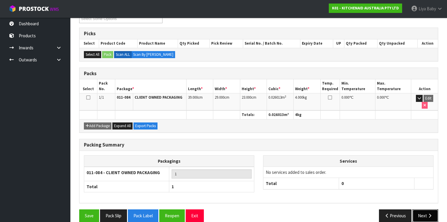
click at [427, 209] on button "Next" at bounding box center [425, 215] width 26 height 13
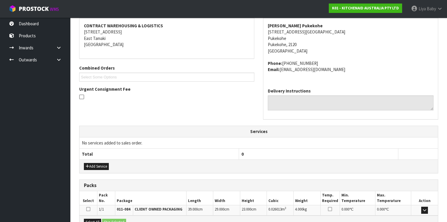
scroll to position [176, 0]
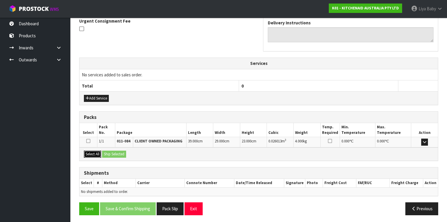
click at [92, 151] on button "Select All" at bounding box center [92, 153] width 17 height 7
drag, startPoint x: 111, startPoint y: 150, endPoint x: 108, endPoint y: 156, distance: 6.4
click at [111, 150] on button "Ship Selected" at bounding box center [114, 153] width 24 height 7
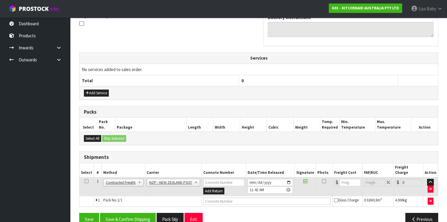
scroll to position [186, 0]
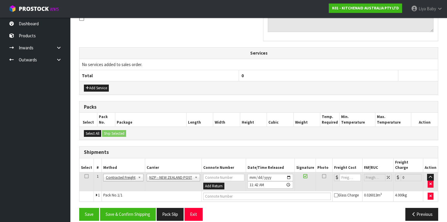
click at [84, 176] on icon at bounding box center [86, 176] width 4 height 0
click at [137, 208] on button "Save & Confirm Shipping" at bounding box center [128, 214] width 56 height 13
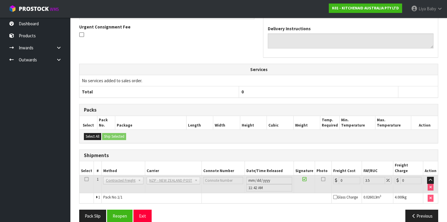
scroll to position [178, 0]
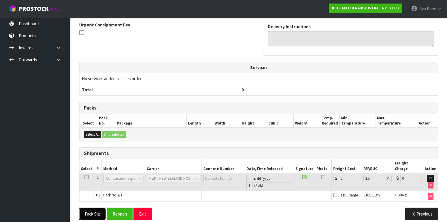
click at [89, 209] on button "Pack Slip" at bounding box center [92, 213] width 27 height 13
click at [123, 210] on button "Reopen" at bounding box center [120, 213] width 26 height 13
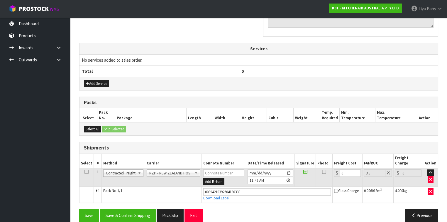
scroll to position [191, 0]
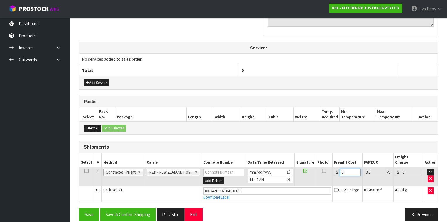
click at [342, 168] on input "0" at bounding box center [349, 171] width 21 height 7
click at [88, 167] on td at bounding box center [86, 176] width 14 height 19
click at [84, 167] on td at bounding box center [86, 176] width 14 height 19
click at [85, 171] on icon at bounding box center [86, 171] width 4 height 0
click at [127, 208] on button "Save & Confirm Shipping" at bounding box center [128, 214] width 56 height 13
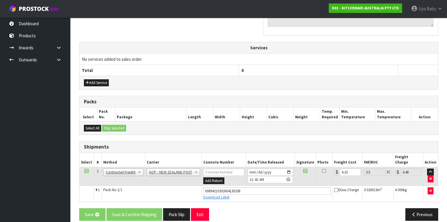
scroll to position [0, 0]
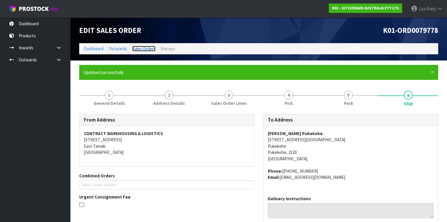
click at [150, 50] on link "Sales Orders" at bounding box center [143, 49] width 23 height 6
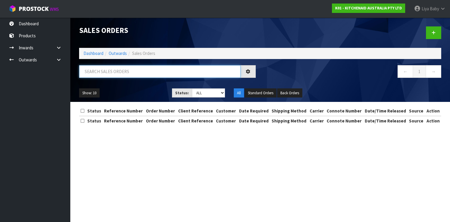
click at [130, 74] on input "text" at bounding box center [160, 71] width 162 height 13
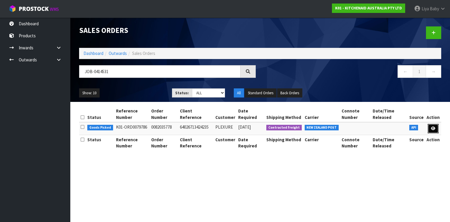
click at [438, 129] on link at bounding box center [433, 128] width 11 height 9
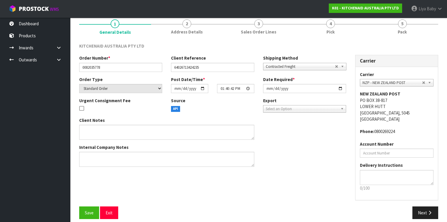
scroll to position [55, 0]
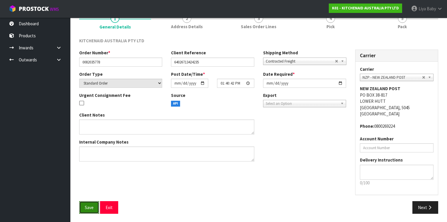
click at [84, 206] on button "Save" at bounding box center [89, 207] width 20 height 13
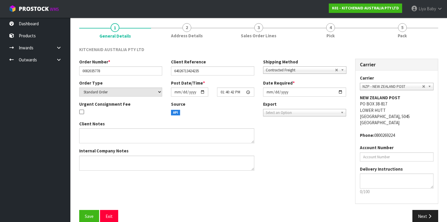
scroll to position [53, 0]
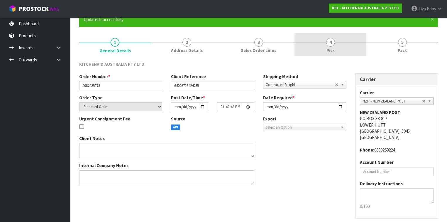
click at [323, 41] on link "4 Pick" at bounding box center [330, 44] width 72 height 23
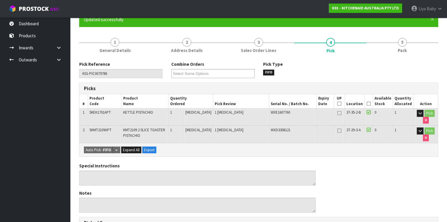
click at [369, 104] on icon at bounding box center [368, 103] width 4 height 0
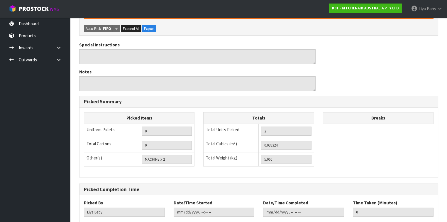
scroll to position [228, 0]
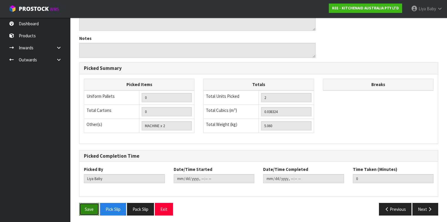
click at [89, 204] on button "Save" at bounding box center [89, 209] width 20 height 13
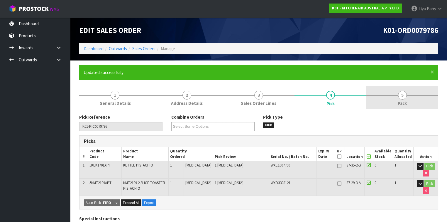
click at [407, 96] on link "5 Pack" at bounding box center [402, 97] width 72 height 23
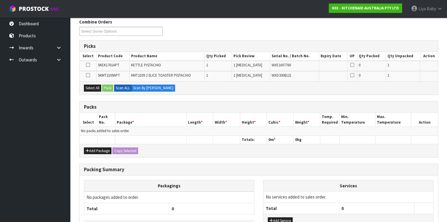
scroll to position [136, 0]
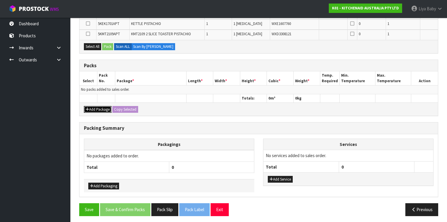
click at [100, 106] on button "Add Package" at bounding box center [98, 109] width 28 height 7
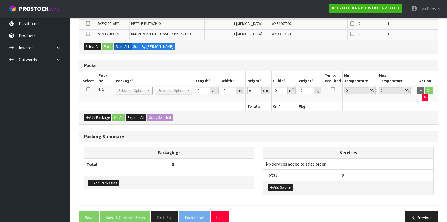
click at [89, 89] on icon at bounding box center [88, 89] width 4 height 0
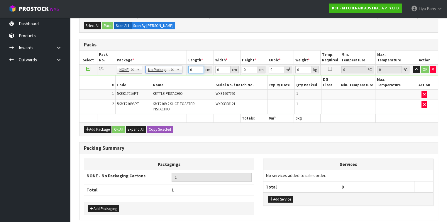
click at [195, 69] on input "0" at bounding box center [195, 69] width 15 height 7
click at [117, 126] on button "Ok All" at bounding box center [118, 129] width 13 height 7
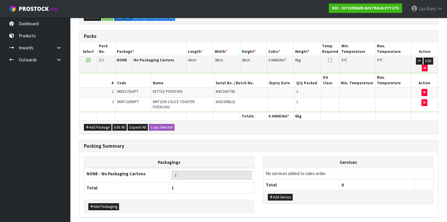
scroll to position [153, 0]
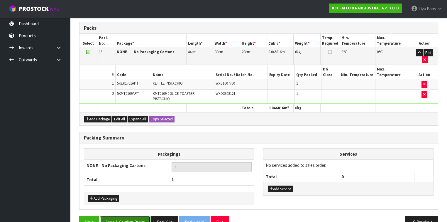
click at [126, 215] on button "Save & Confirm Packs" at bounding box center [125, 221] width 50 height 13
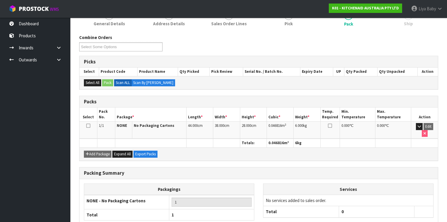
scroll to position [94, 0]
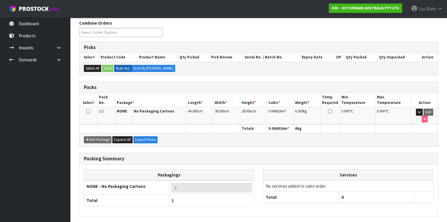
click at [89, 111] on icon at bounding box center [88, 111] width 4 height 0
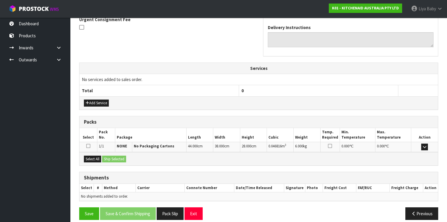
scroll to position [182, 0]
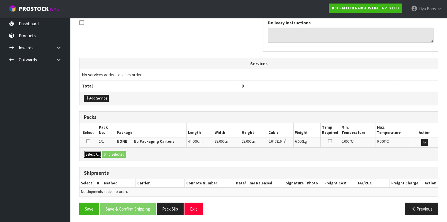
click at [91, 152] on button "Select All" at bounding box center [92, 154] width 17 height 7
click at [124, 154] on button "Ship Selected" at bounding box center [114, 154] width 24 height 7
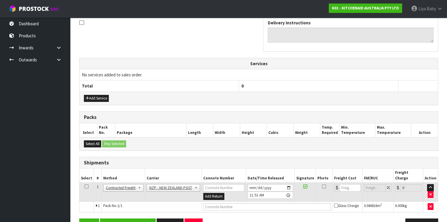
click at [85, 186] on icon at bounding box center [86, 186] width 4 height 0
click at [118, 218] on button "Save & Confirm Shipping" at bounding box center [128, 224] width 56 height 13
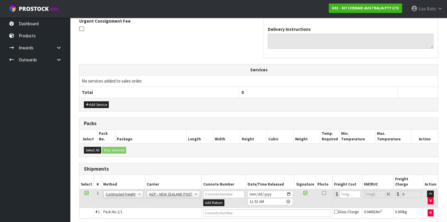
scroll to position [0, 0]
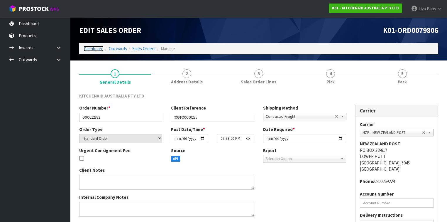
click at [93, 47] on link "Dashboard" at bounding box center [94, 49] width 20 height 6
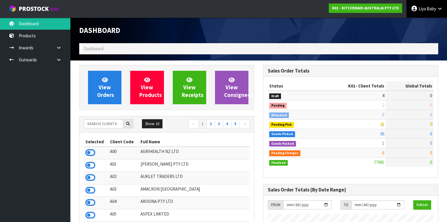
scroll to position [442, 184]
click at [440, 9] on icon at bounding box center [440, 8] width 6 height 4
click at [439, 21] on link "Logout" at bounding box center [423, 23] width 46 height 8
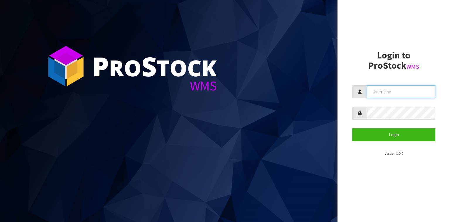
click at [385, 92] on input "text" at bounding box center [401, 91] width 69 height 13
type input "MEENA"
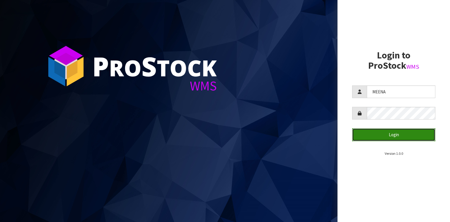
click at [394, 133] on button "Login" at bounding box center [393, 134] width 83 height 13
